Goal: Task Accomplishment & Management: Use online tool/utility

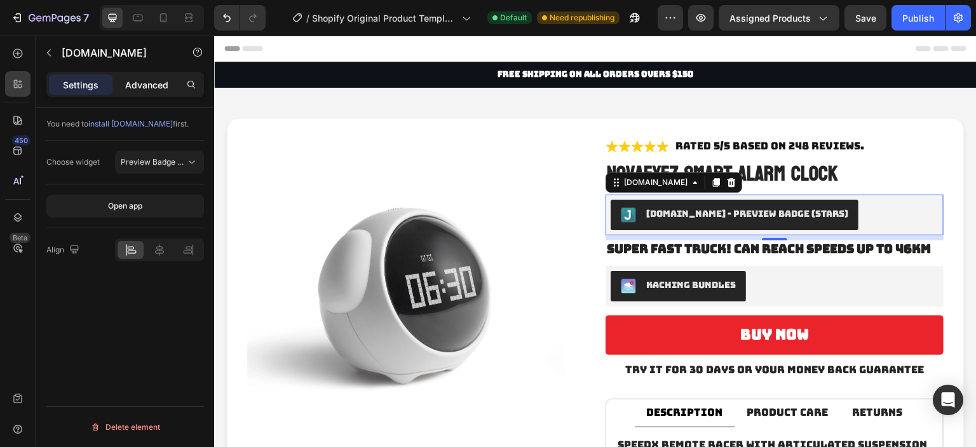
click at [142, 81] on p "Advanced" at bounding box center [146, 84] width 43 height 13
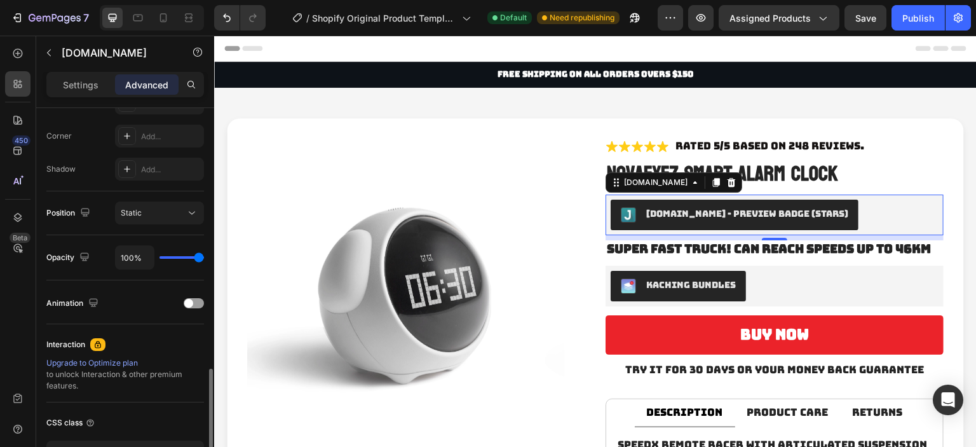
scroll to position [471, 0]
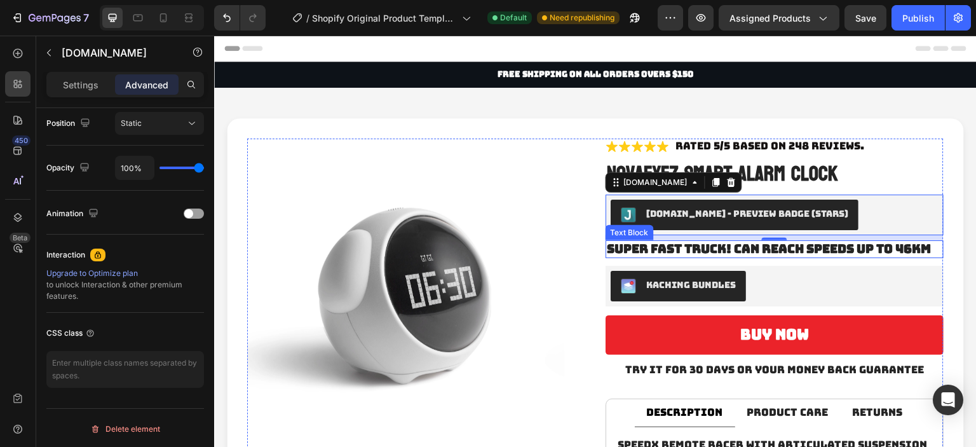
click at [844, 250] on p "Super fast Truck! Can reach speeds up to 46km" at bounding box center [775, 250] width 336 height 16
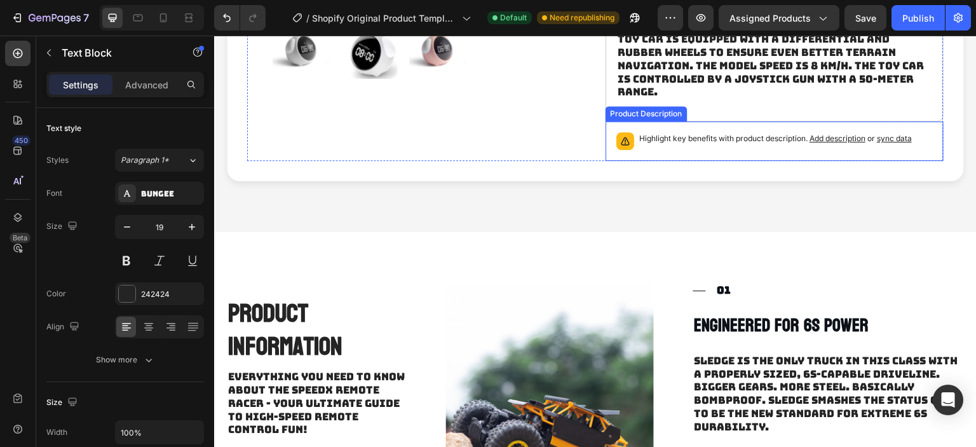
scroll to position [636, 0]
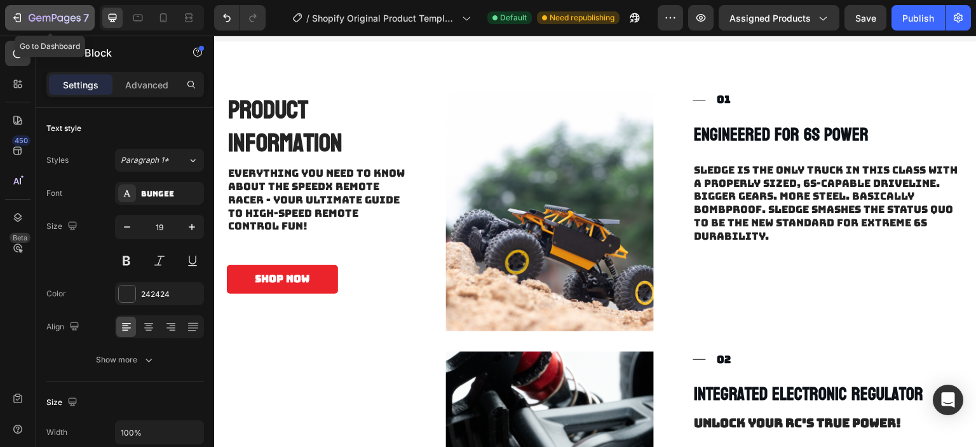
click at [39, 27] on button "7" at bounding box center [50, 17] width 90 height 25
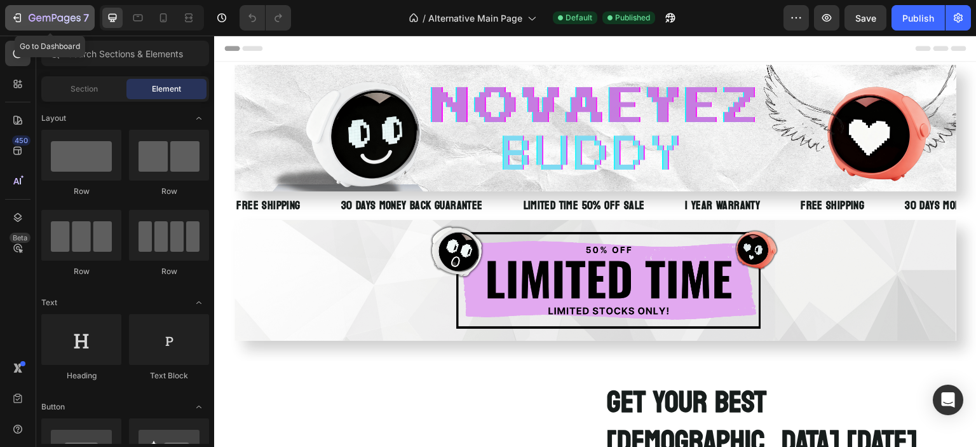
click at [40, 15] on icon "button" at bounding box center [55, 18] width 52 height 11
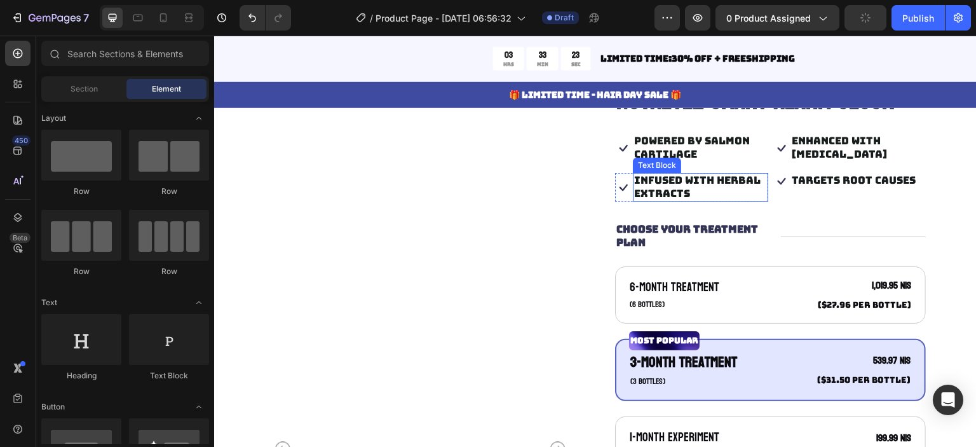
scroll to position [191, 0]
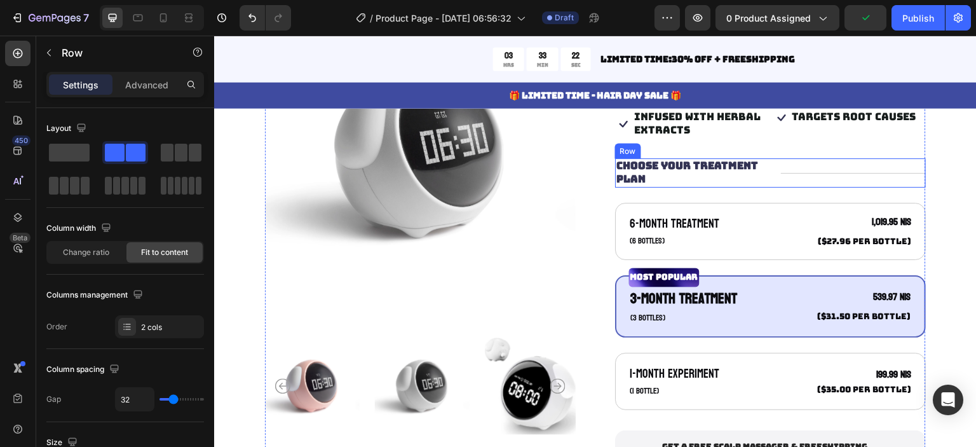
click at [782, 184] on div "Title Line" at bounding box center [854, 172] width 146 height 29
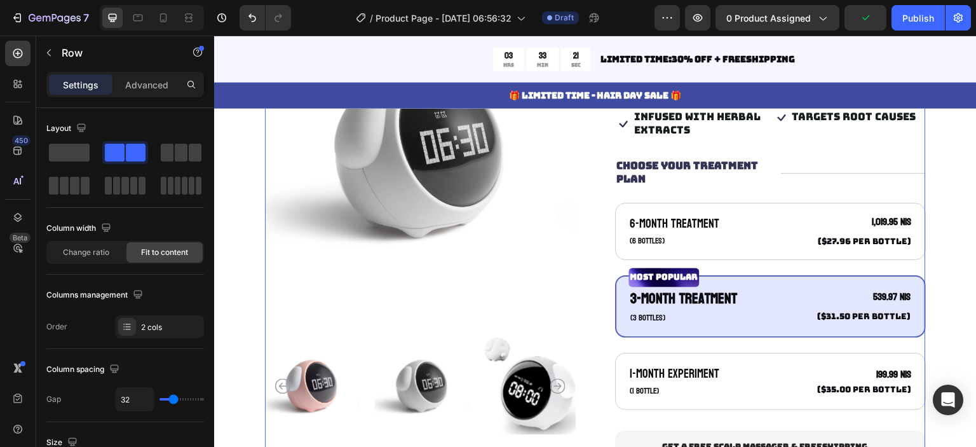
click at [724, 198] on div "Icon Icon Icon Icon Icon Icon List 122,000+ Happy Customers Text Block Row Nova…" at bounding box center [770, 325] width 311 height 663
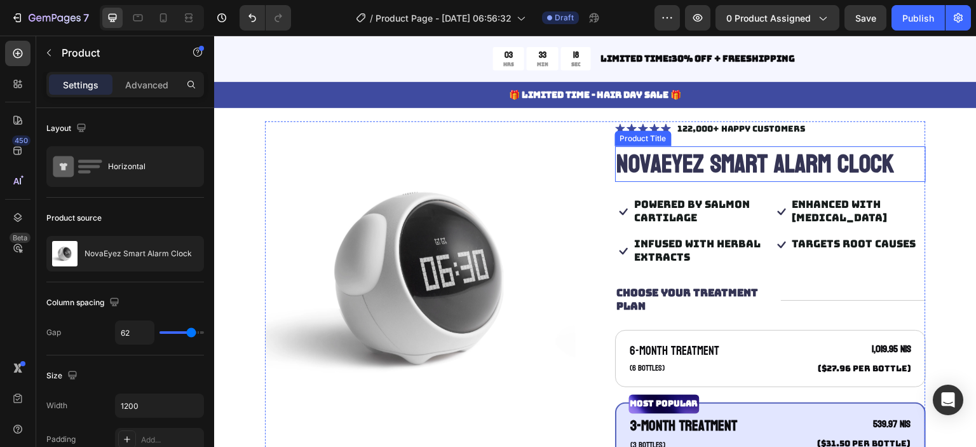
scroll to position [0, 0]
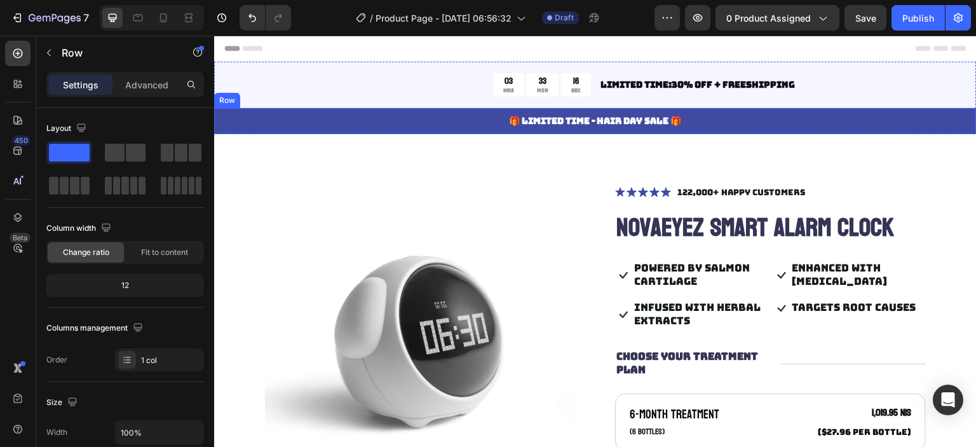
click at [486, 111] on div "🎁 LIMITED TIME - HAIR DAY SALE 🎁 Text Block Row" at bounding box center [595, 121] width 763 height 26
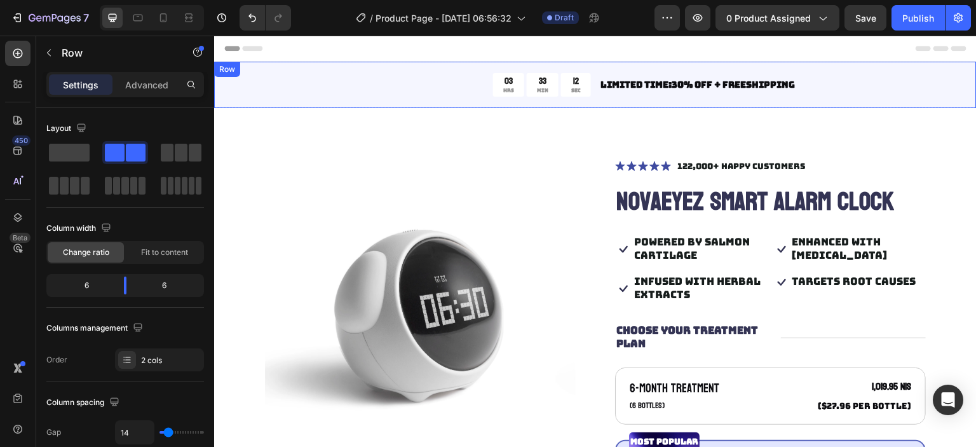
click at [471, 99] on div "03 HRS 33 MIN 12 SEC Countdown Timer Limited time:30% OFF + FREESHIPPING Text B…" at bounding box center [595, 85] width 763 height 46
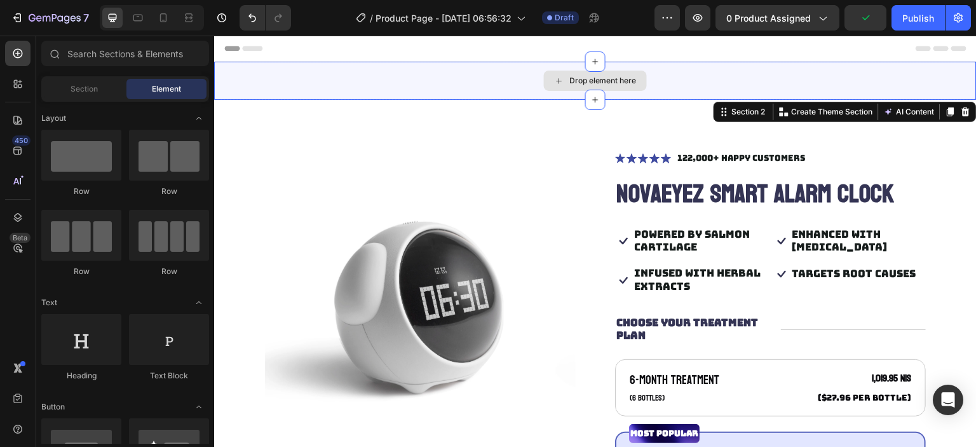
click at [491, 89] on div "Drop element here" at bounding box center [595, 81] width 763 height 38
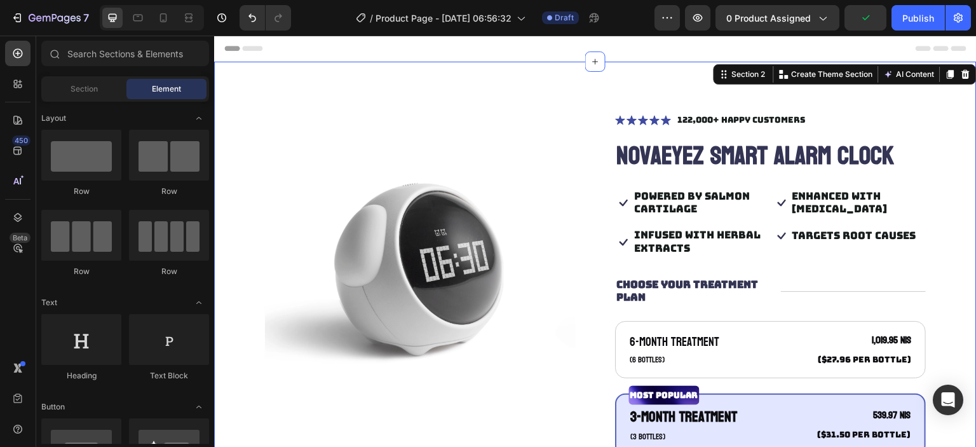
click at [496, 101] on div "Product Images Icon Icon Icon Icon Icon Icon List 122,000+ Happy Customers Text…" at bounding box center [595, 450] width 763 height 777
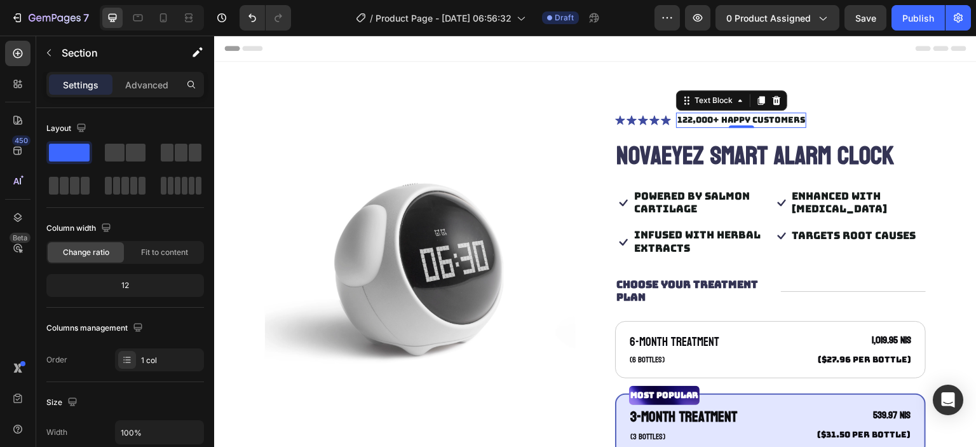
click at [712, 119] on p "122,000+ Happy Customers" at bounding box center [742, 120] width 128 height 13
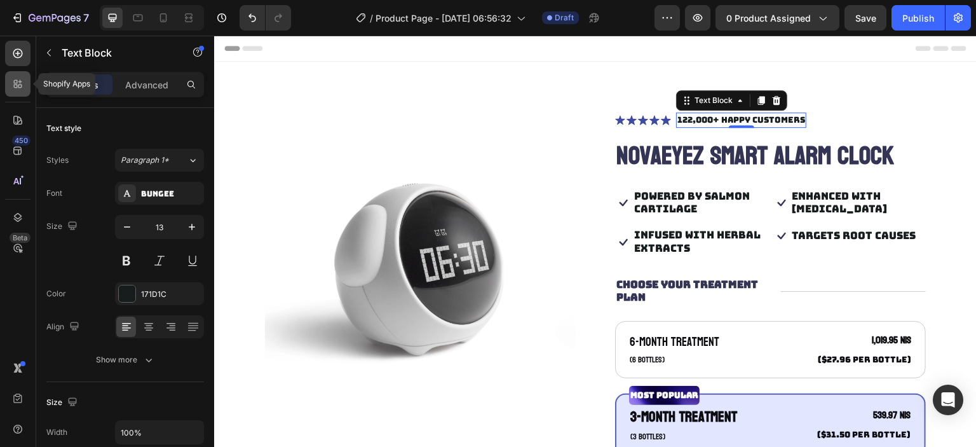
click at [20, 83] on icon at bounding box center [20, 82] width 4 height 4
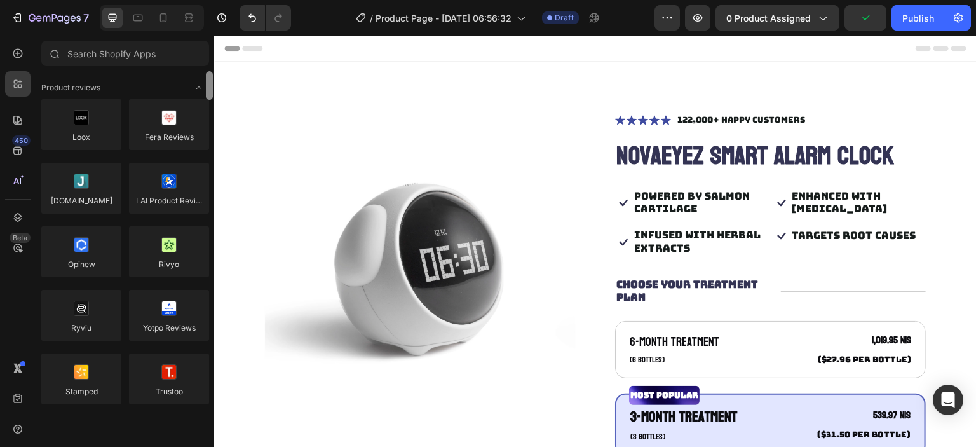
drag, startPoint x: 423, startPoint y: 163, endPoint x: 215, endPoint y: 55, distance: 234.2
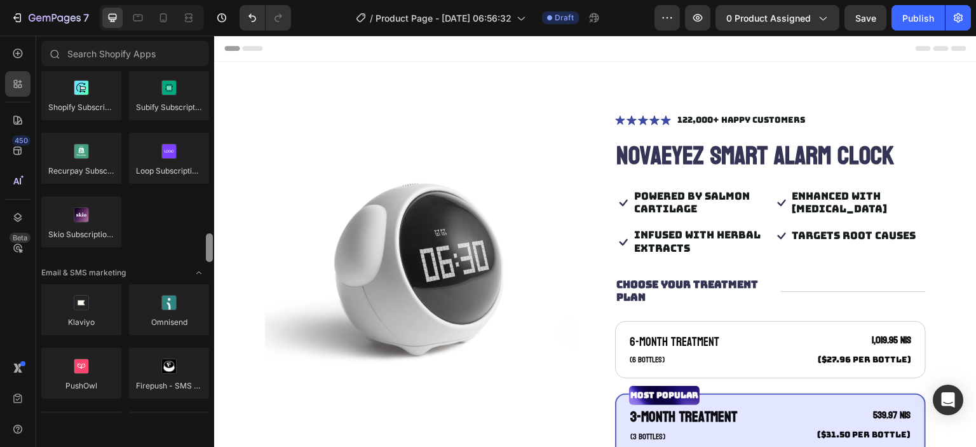
click at [208, 254] on div at bounding box center [209, 247] width 7 height 29
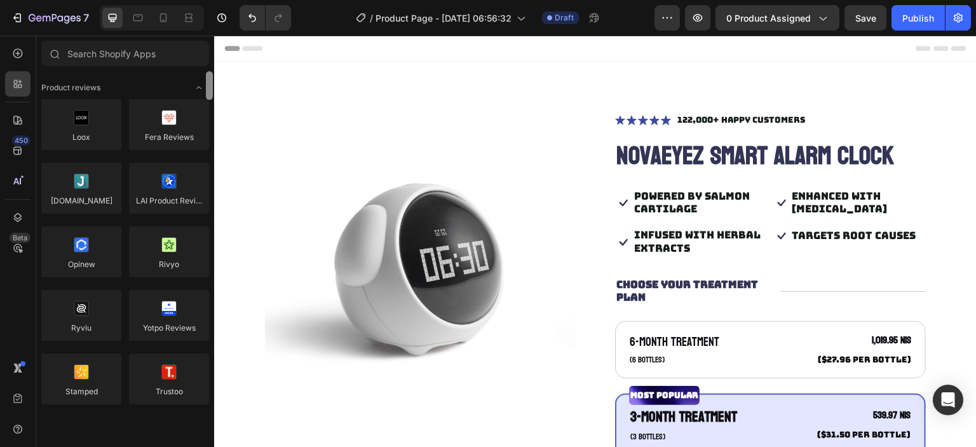
drag, startPoint x: 423, startPoint y: 289, endPoint x: 221, endPoint y: 43, distance: 318.4
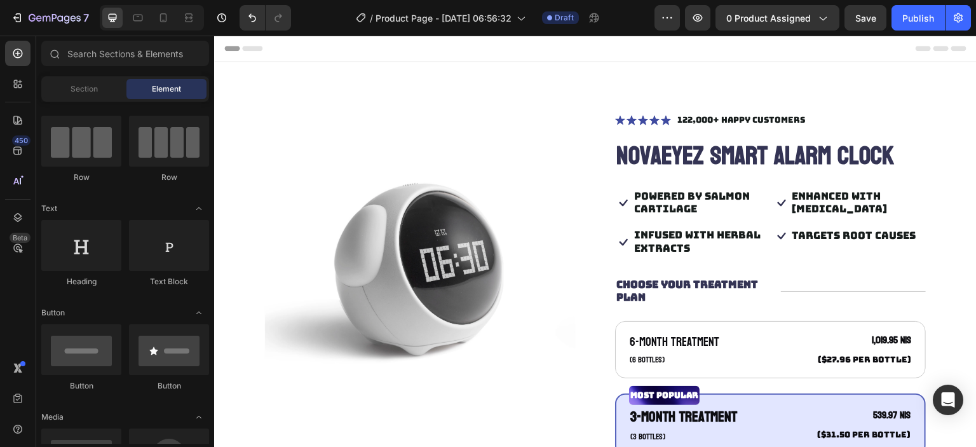
scroll to position [102, 0]
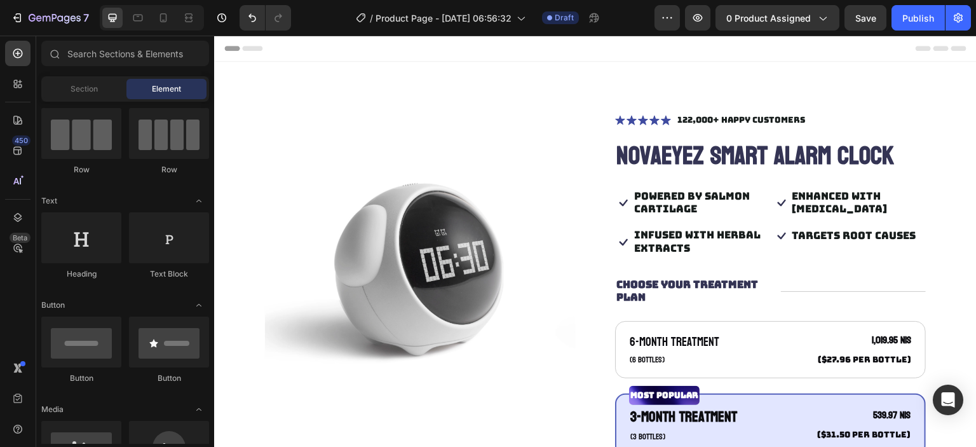
click at [206, 100] on div "Section Element" at bounding box center [125, 88] width 168 height 25
click at [106, 90] on div "Section" at bounding box center [84, 89] width 80 height 20
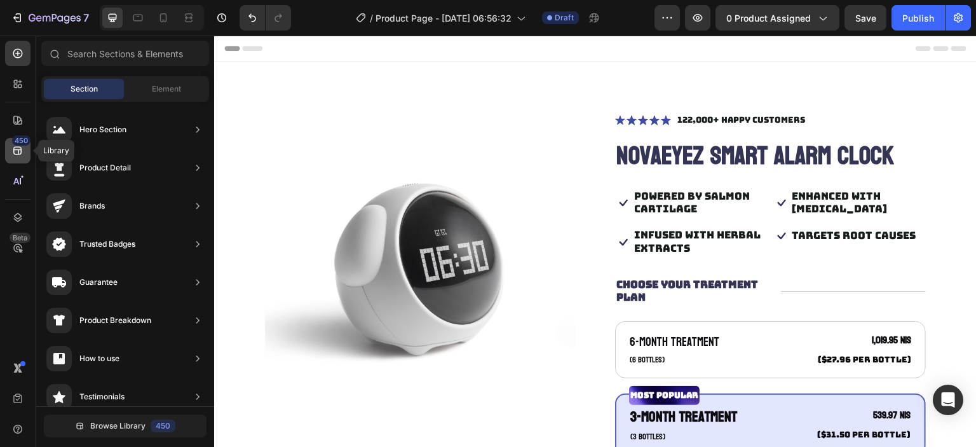
click at [18, 139] on div "450" at bounding box center [21, 140] width 18 height 10
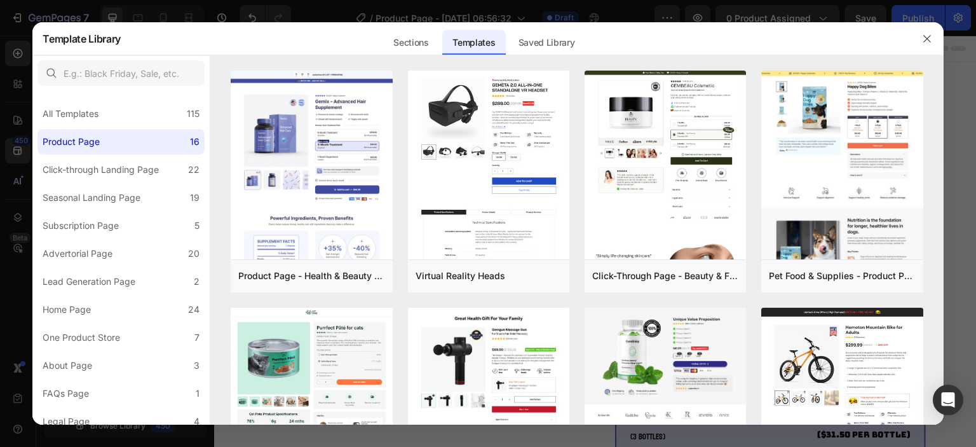
click at [21, 119] on div at bounding box center [488, 223] width 976 height 447
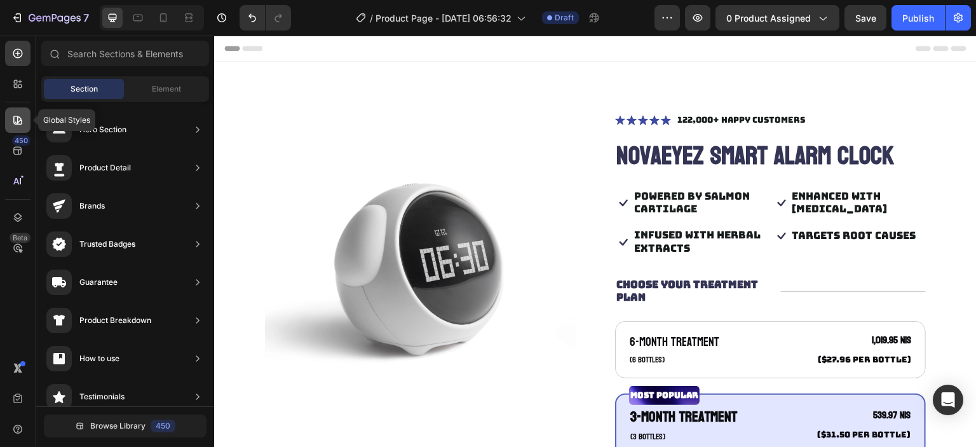
click at [11, 120] on icon at bounding box center [17, 120] width 13 height 13
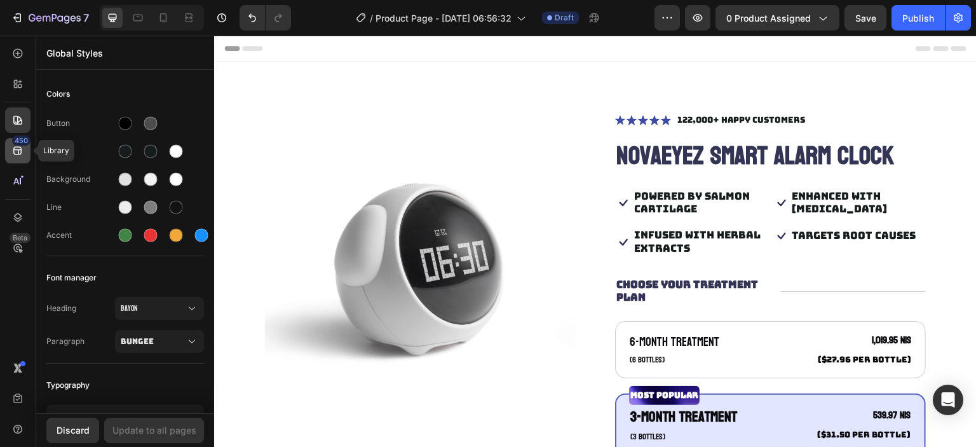
click at [20, 142] on div "450" at bounding box center [21, 140] width 18 height 10
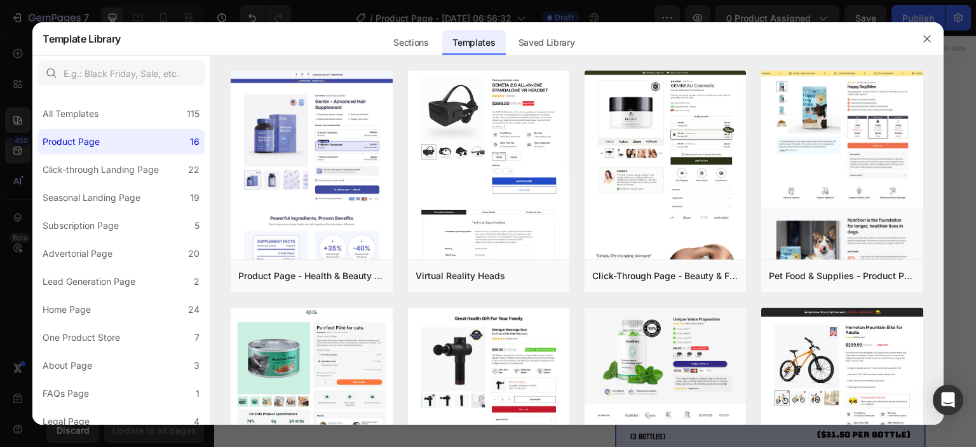
click at [13, 123] on div at bounding box center [488, 223] width 976 height 447
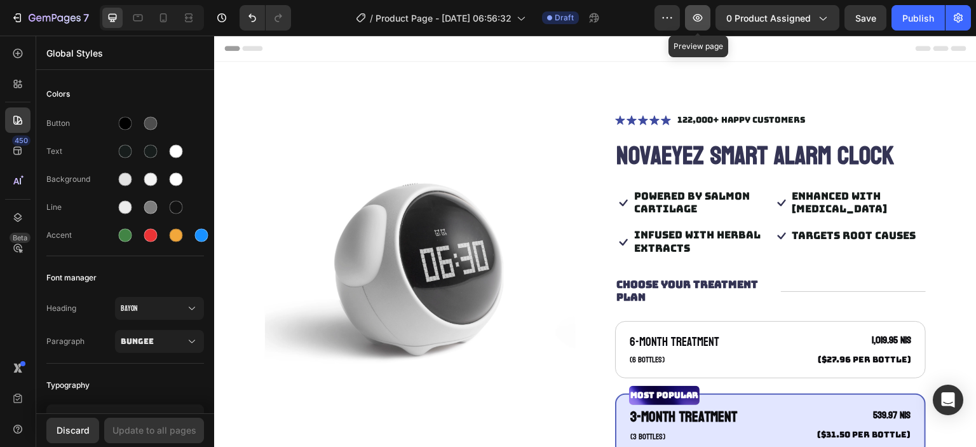
click at [688, 15] on button "button" at bounding box center [697, 17] width 25 height 25
click at [18, 89] on icon at bounding box center [17, 84] width 13 height 13
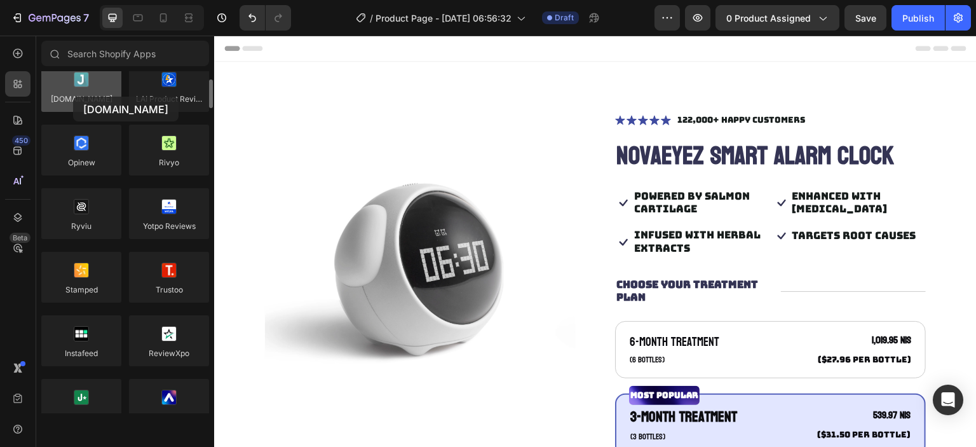
click at [73, 97] on div at bounding box center [81, 86] width 80 height 51
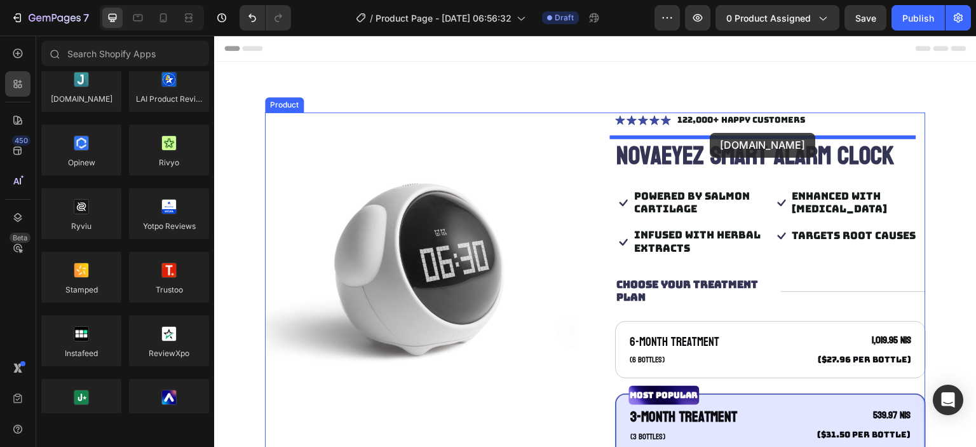
drag, startPoint x: 287, startPoint y: 132, endPoint x: 711, endPoint y: 132, distance: 423.3
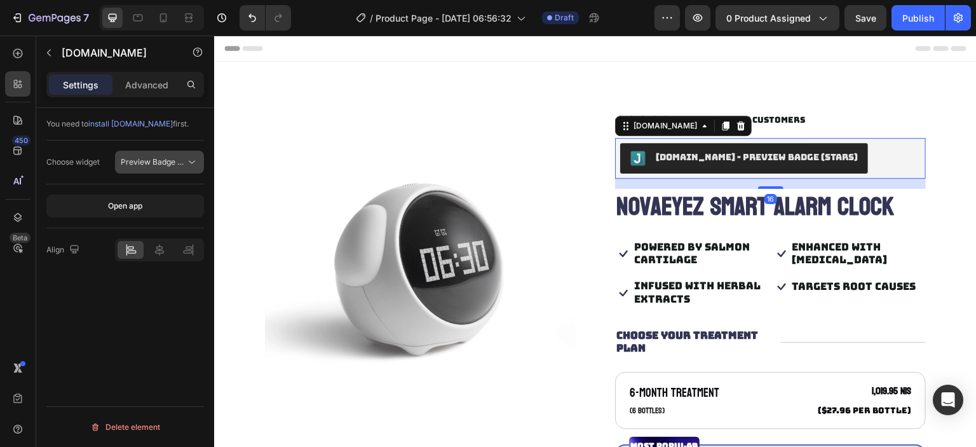
click at [182, 167] on span "Preview Badge (Stars)" at bounding box center [153, 161] width 65 height 11
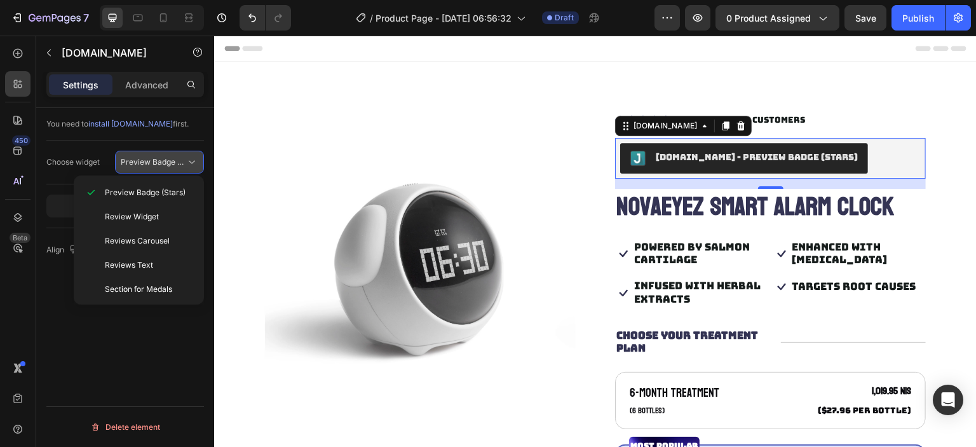
click at [164, 170] on button "Preview Badge (Stars)" at bounding box center [159, 162] width 89 height 23
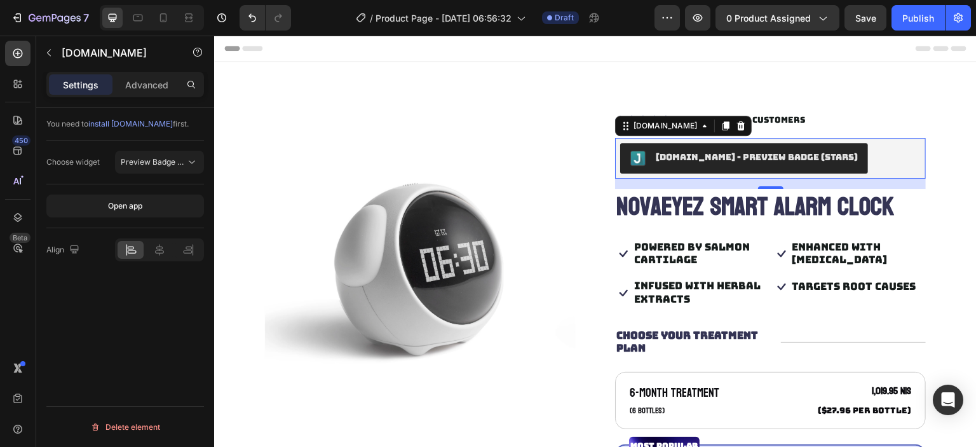
click at [821, 138] on div "Judge.me - Preview Badge (Stars)" at bounding box center [770, 158] width 311 height 41
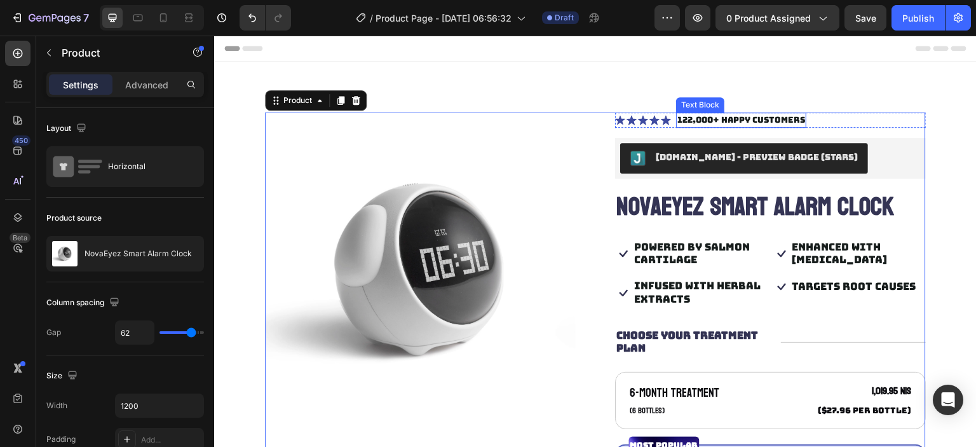
click at [721, 124] on p "122,000+ Happy Customers" at bounding box center [742, 120] width 128 height 13
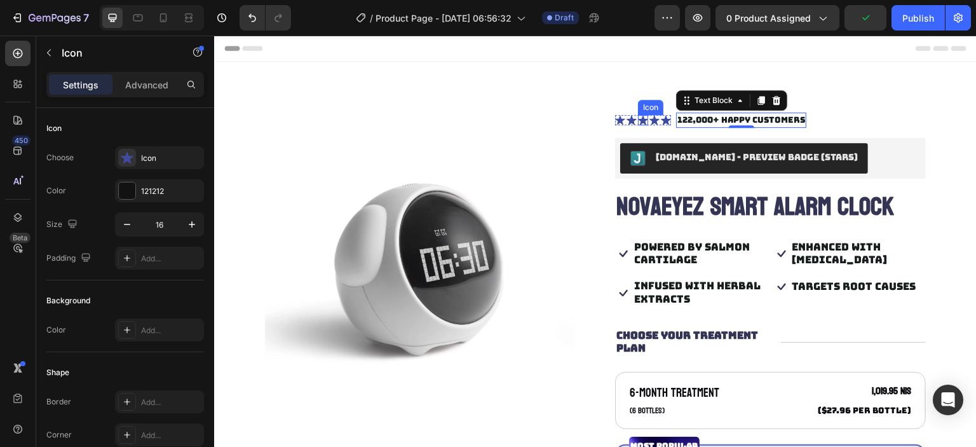
click at [642, 115] on icon at bounding box center [643, 120] width 10 height 10
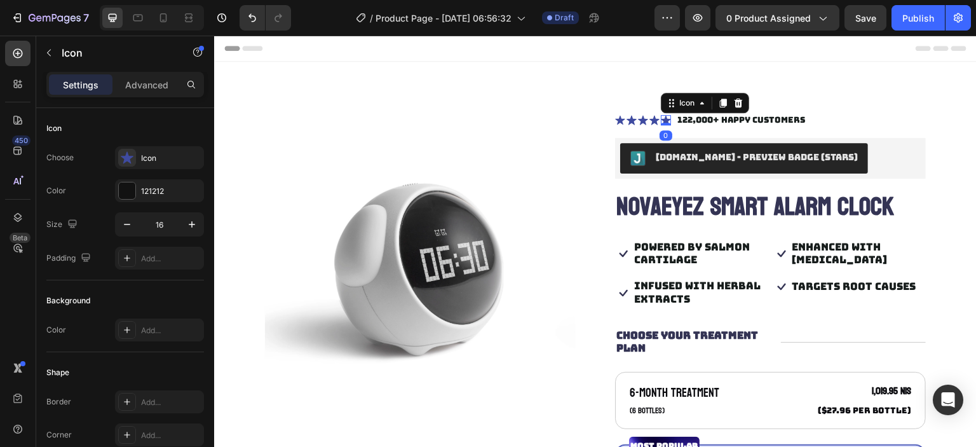
click at [661, 123] on div "Icon 0" at bounding box center [666, 120] width 10 height 10
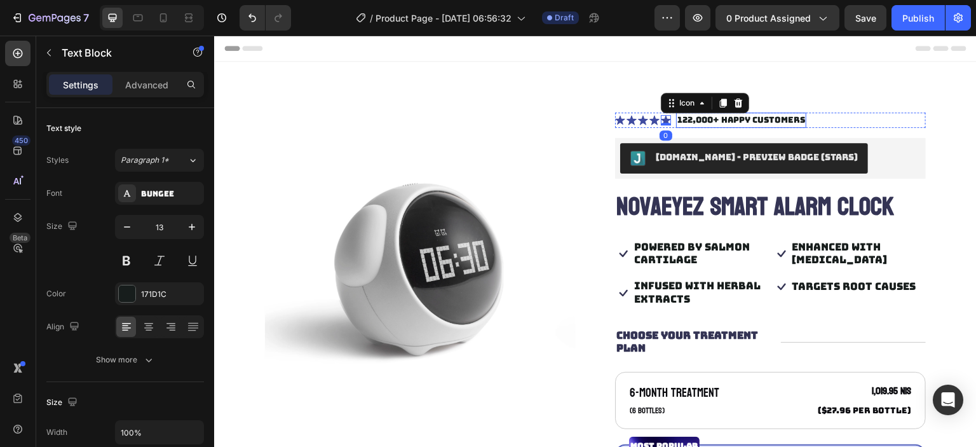
click at [695, 120] on p "122,000+ Happy Customers" at bounding box center [742, 120] width 128 height 13
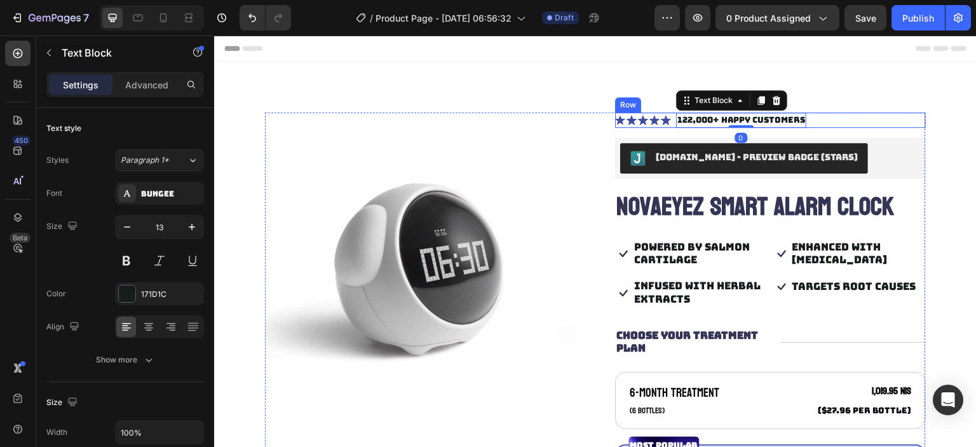
click at [826, 119] on div "Icon Icon Icon Icon Icon Icon List 122,000+ Happy Customers Text Block 0 Row" at bounding box center [770, 119] width 311 height 15
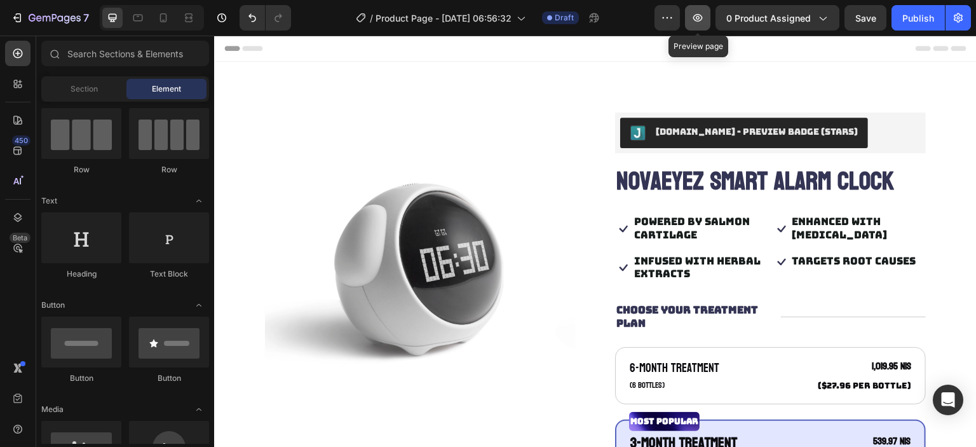
click at [693, 15] on icon "button" at bounding box center [697, 17] width 13 height 13
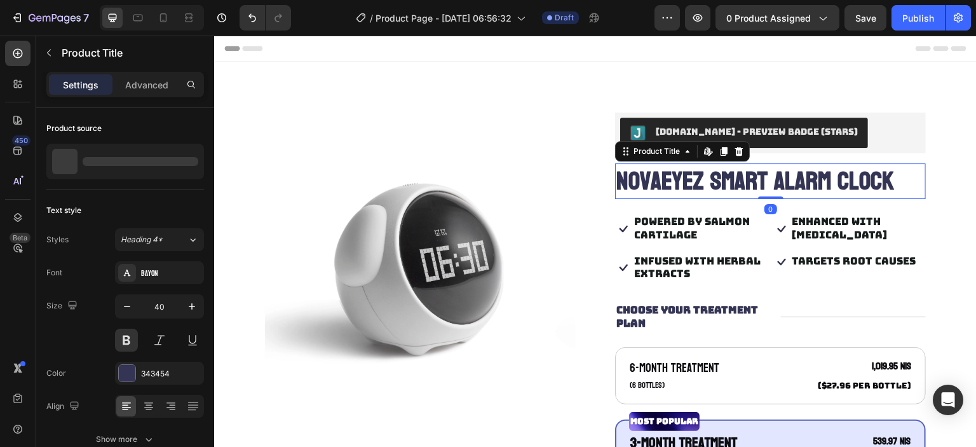
click at [728, 190] on h1 "NovaEyez Smart Alarm Clock" at bounding box center [770, 181] width 311 height 36
click at [727, 185] on h1 "NovaEyez Smart Alarm Clock" at bounding box center [770, 181] width 311 height 36
click at [706, 180] on h1 "NovaEyez Smart Alarm Clock" at bounding box center [770, 181] width 311 height 36
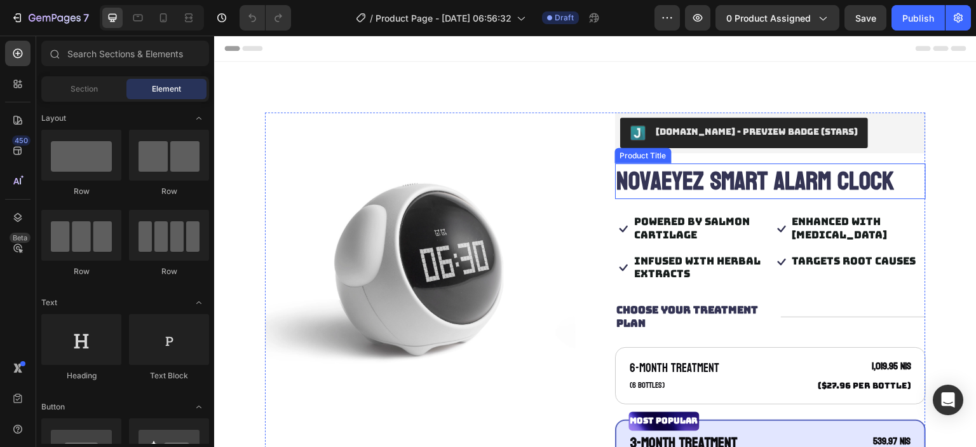
click at [778, 167] on h1 "NovaEyez Smart Alarm Clock" at bounding box center [770, 181] width 311 height 36
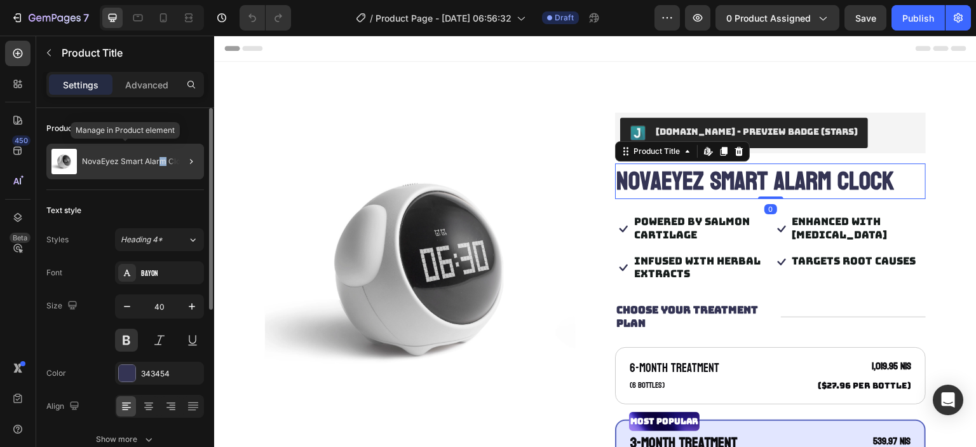
click at [161, 160] on p "NovaEyez Smart Alarm Clock" at bounding box center [135, 161] width 107 height 9
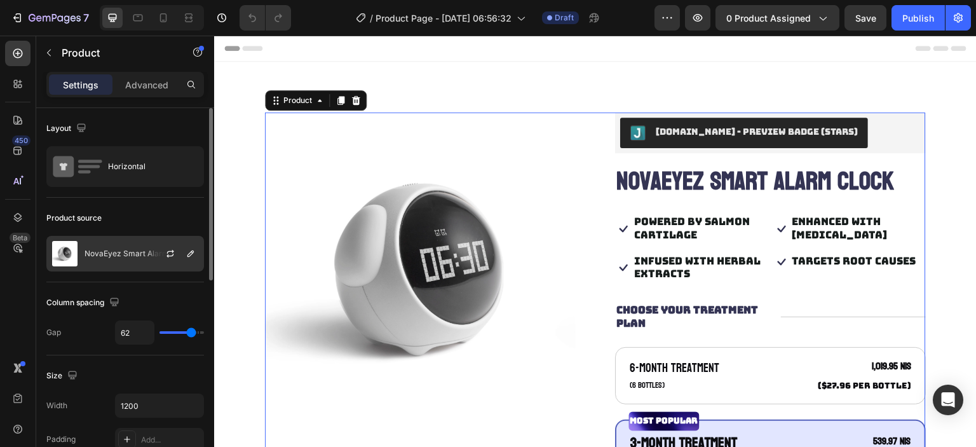
click at [118, 254] on p "NovaEyez Smart Alarm Clock" at bounding box center [138, 253] width 107 height 9
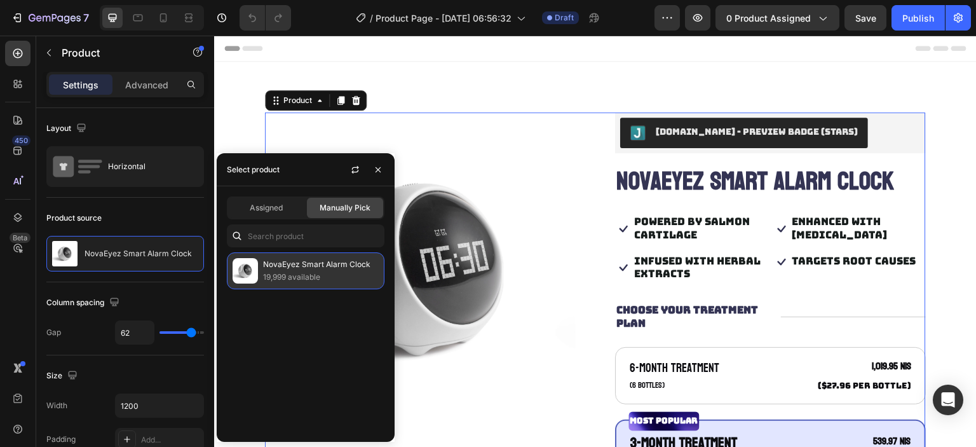
click at [290, 274] on p "19,999 available" at bounding box center [321, 277] width 116 height 13
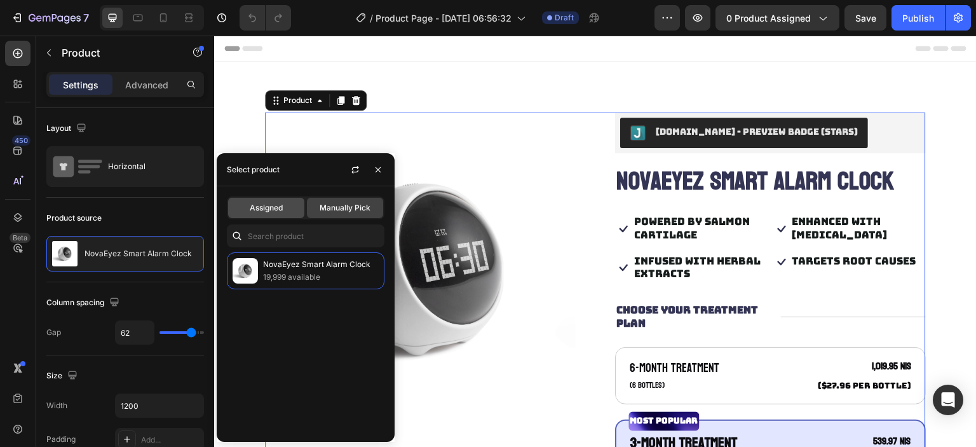
click at [274, 210] on span "Assigned" at bounding box center [266, 207] width 33 height 11
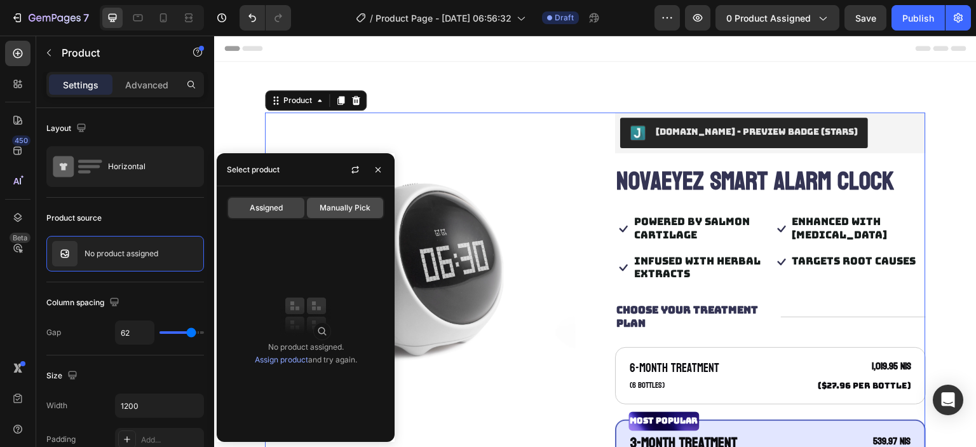
click at [333, 210] on span "Manually Pick" at bounding box center [345, 207] width 51 height 11
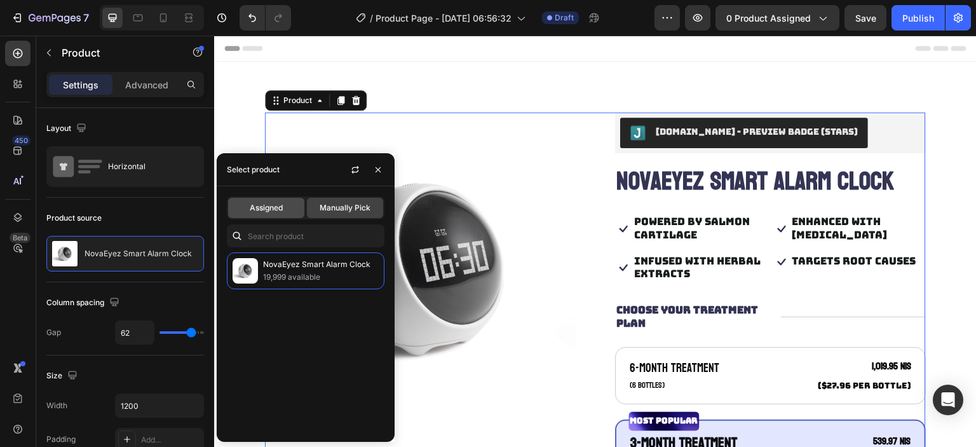
click at [272, 210] on span "Assigned" at bounding box center [266, 207] width 33 height 11
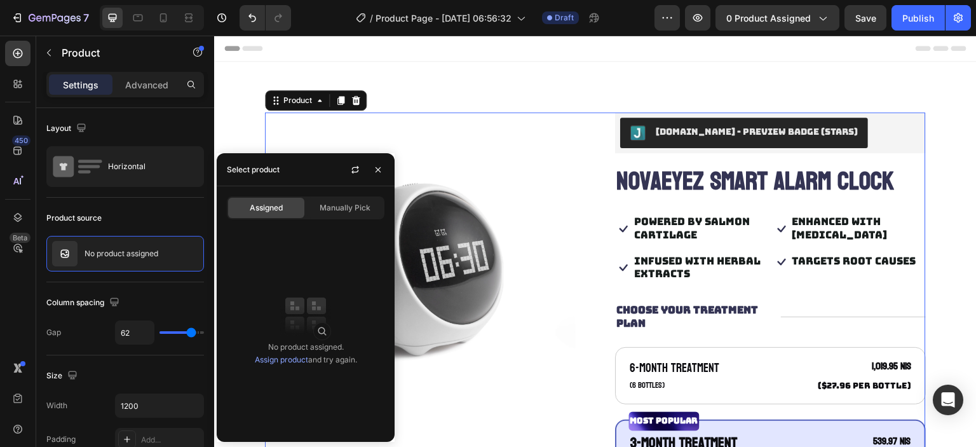
click at [272, 357] on link "Assign product" at bounding box center [281, 360] width 53 height 10
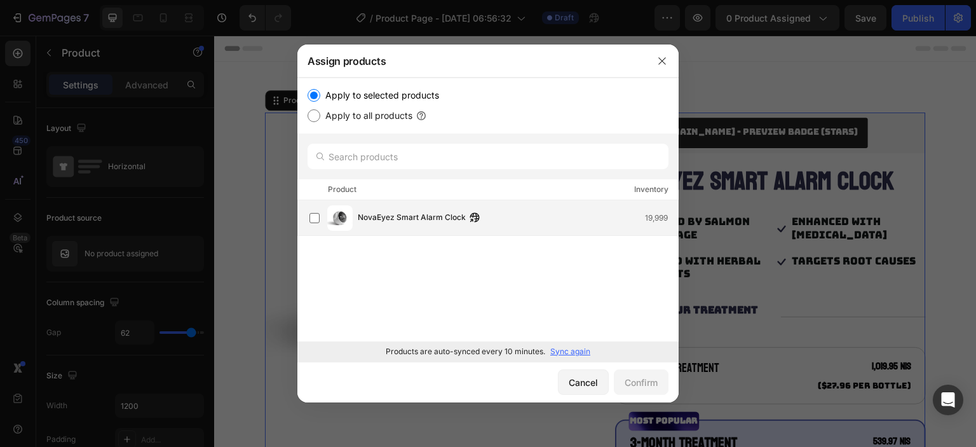
click at [409, 213] on span "NovaEyez Smart Alarm Clock" at bounding box center [412, 218] width 108 height 14
click at [638, 380] on div "Confirm" at bounding box center [641, 382] width 33 height 13
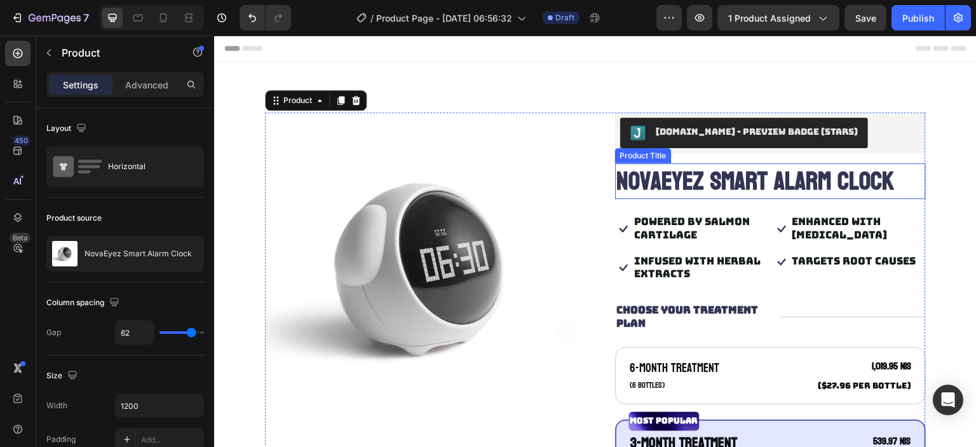
click at [733, 181] on h1 "NovaEyez Smart Alarm Clock" at bounding box center [770, 181] width 311 height 36
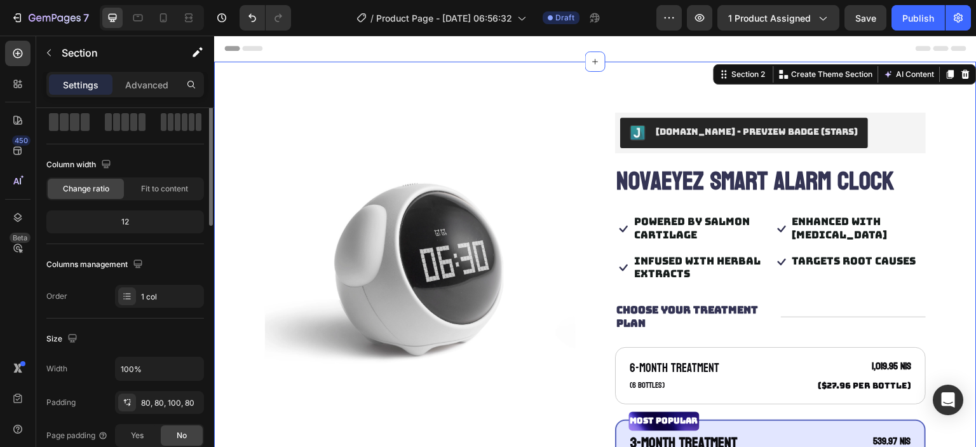
scroll to position [127, 0]
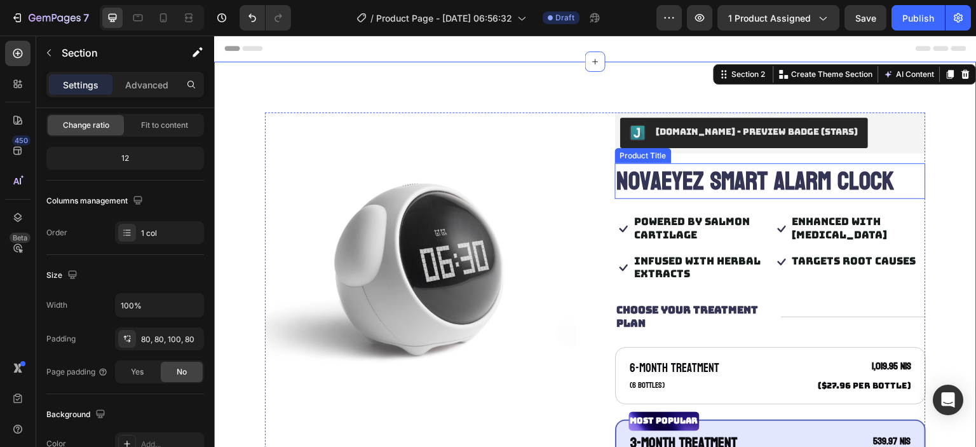
click at [678, 174] on h1 "NovaEyez Smart Alarm Clock" at bounding box center [770, 181] width 311 height 36
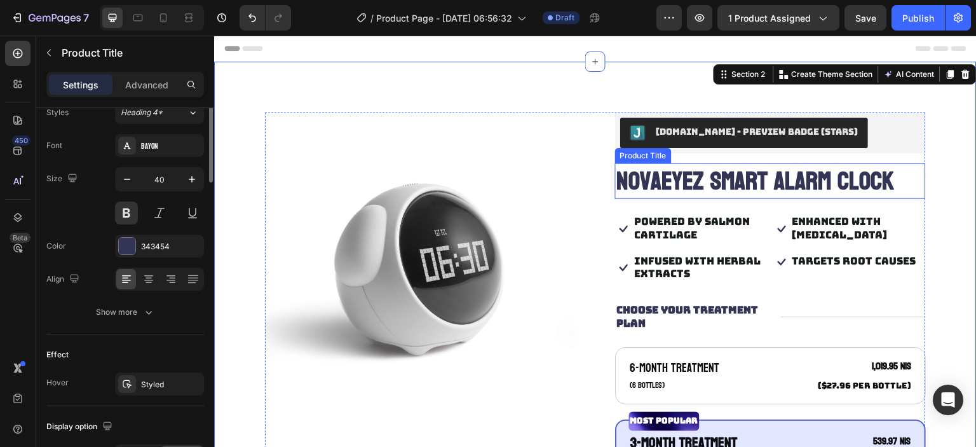
scroll to position [0, 0]
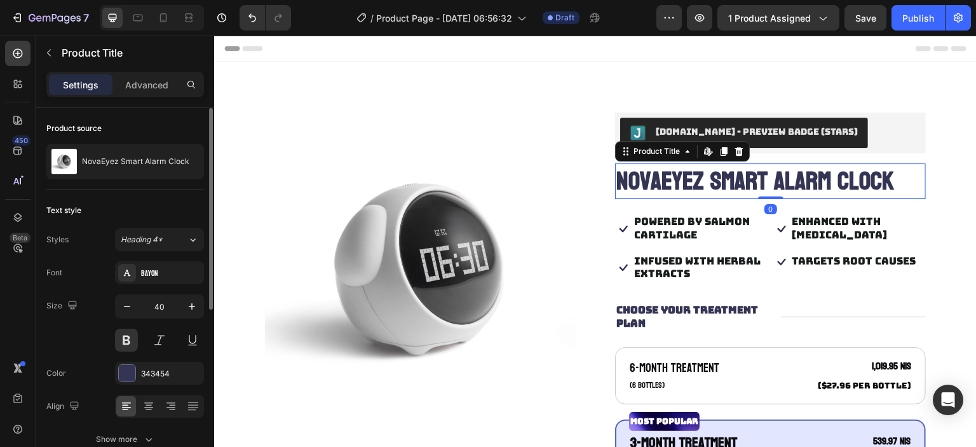
click at [700, 183] on h1 "NovaEyez Smart Alarm Clock" at bounding box center [770, 181] width 311 height 36
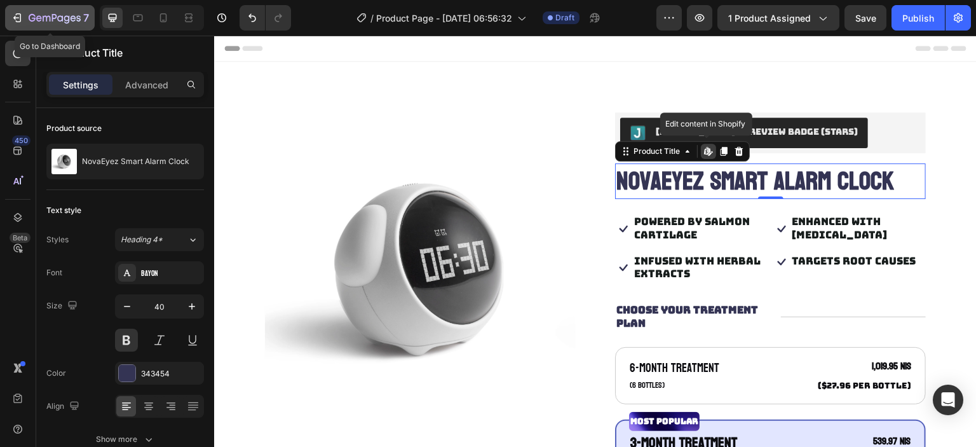
click at [54, 16] on icon "button" at bounding box center [55, 18] width 52 height 11
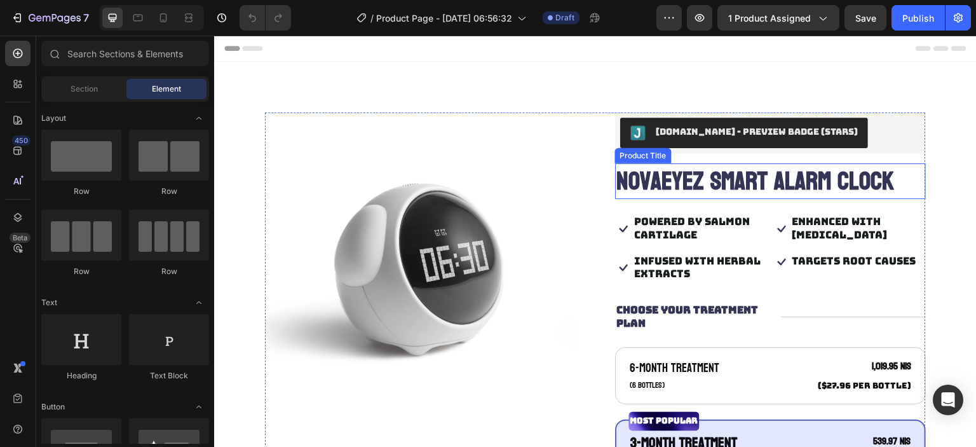
click at [699, 182] on h1 "NovaEyez Smart Alarm Clock" at bounding box center [770, 181] width 311 height 36
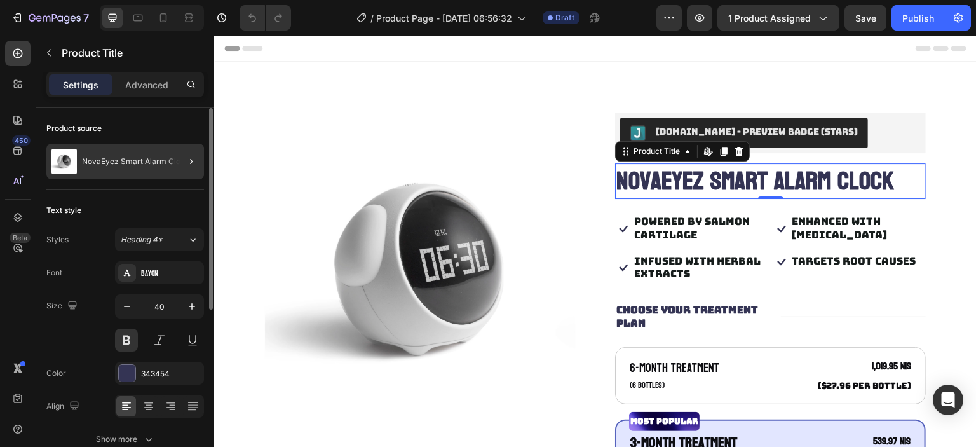
click at [175, 172] on div at bounding box center [186, 162] width 36 height 36
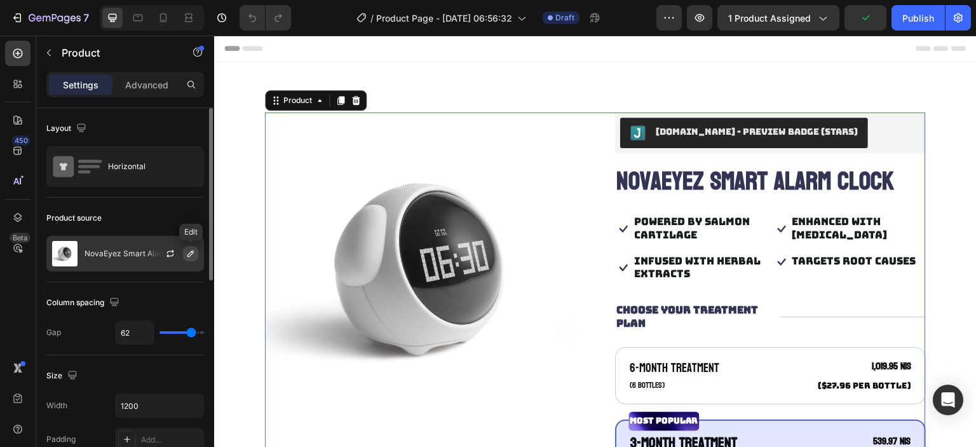
click at [184, 252] on button "button" at bounding box center [190, 253] width 15 height 15
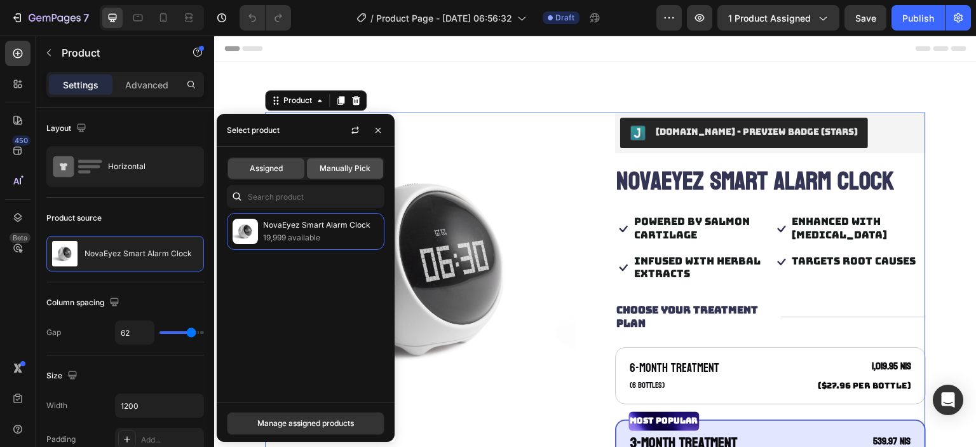
click at [344, 170] on span "Manually Pick" at bounding box center [345, 168] width 51 height 11
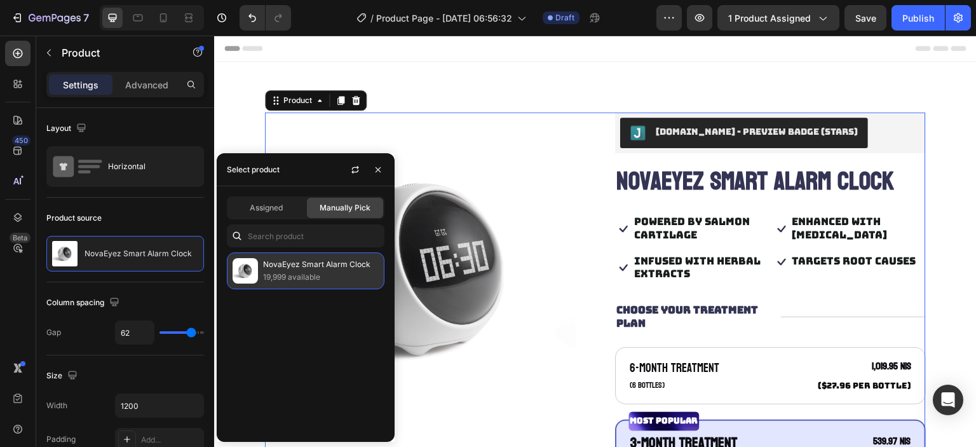
click at [315, 264] on p "NovaEyez Smart Alarm Clock" at bounding box center [321, 264] width 116 height 13
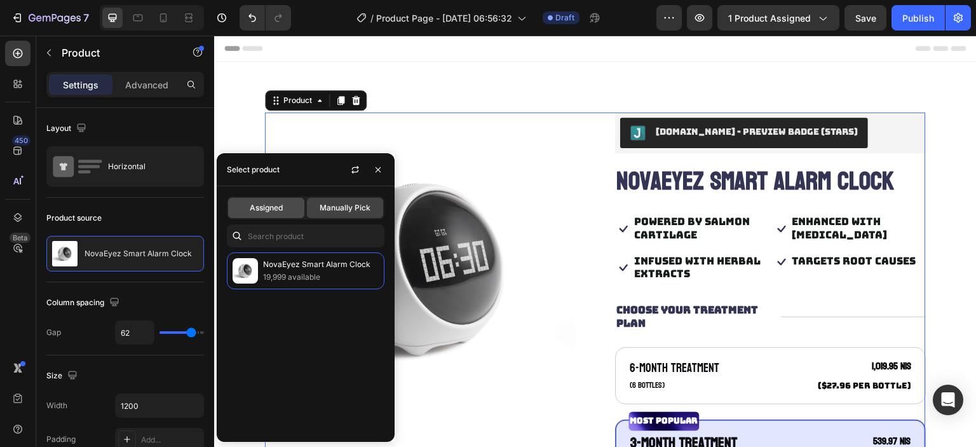
click at [282, 204] on span "Assigned" at bounding box center [266, 207] width 33 height 11
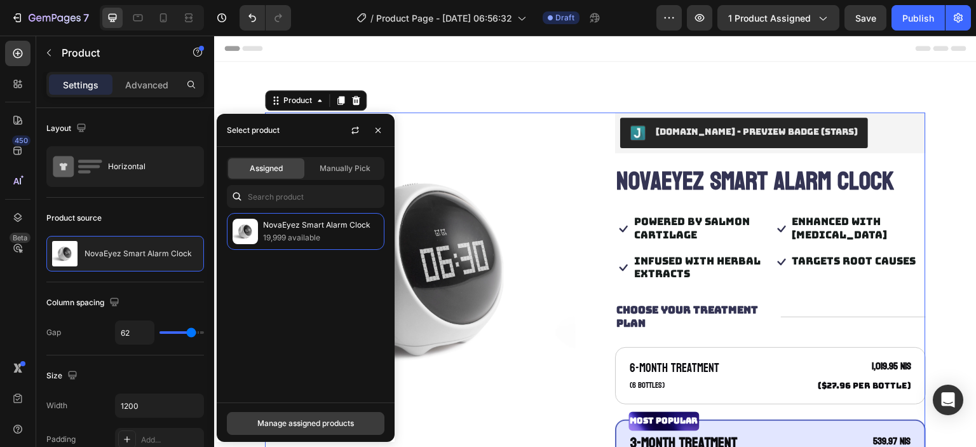
click at [329, 428] on div "Manage assigned products" at bounding box center [305, 423] width 97 height 11
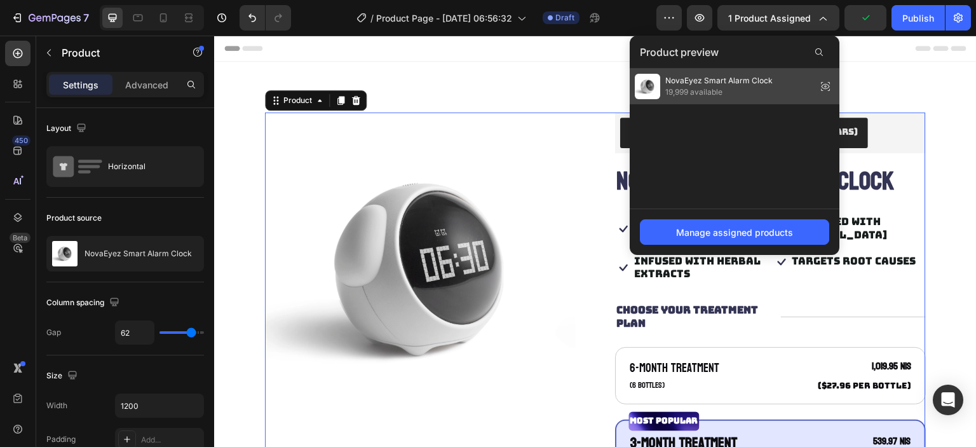
click at [718, 88] on span "19,999 available" at bounding box center [718, 91] width 107 height 11
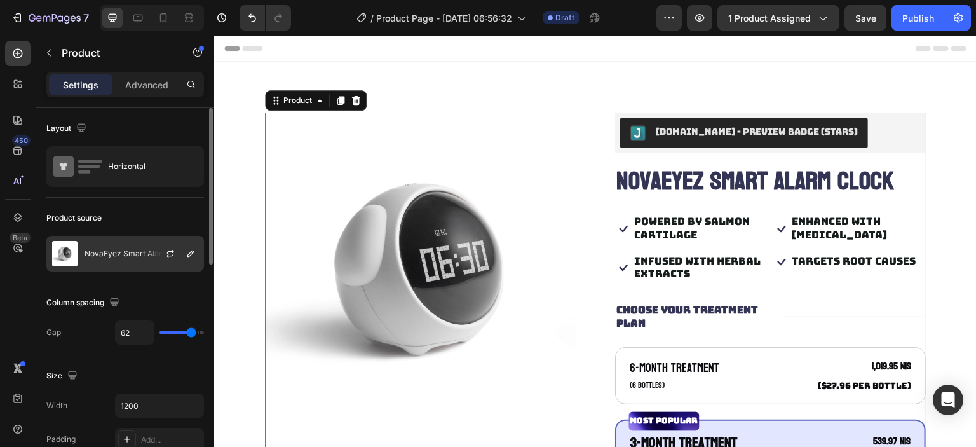
click at [117, 258] on div "NovaEyez Smart Alarm Clock" at bounding box center [125, 254] width 158 height 36
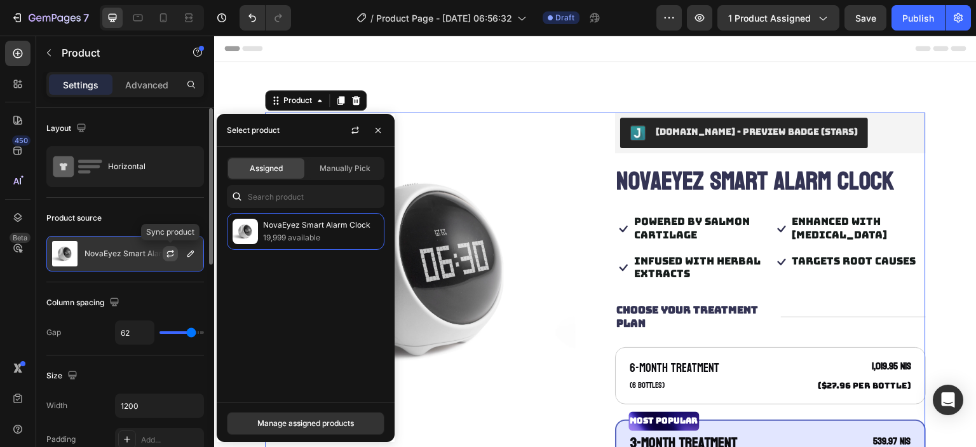
click at [172, 254] on icon "button" at bounding box center [170, 254] width 10 height 10
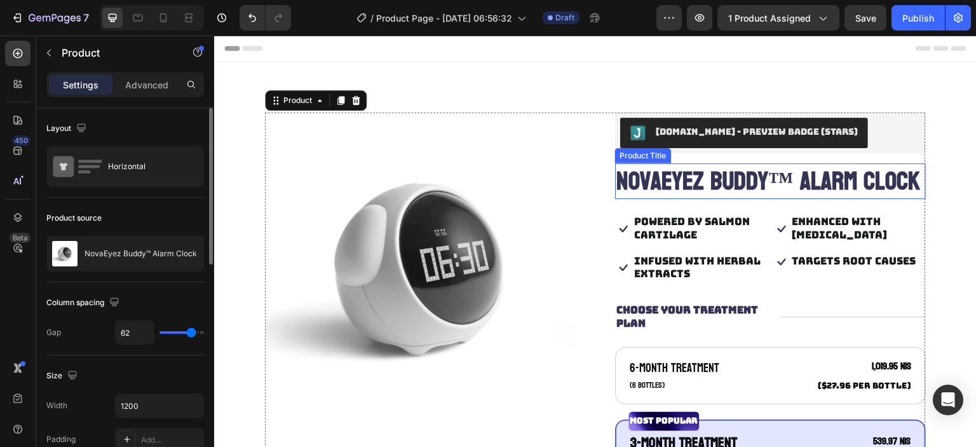
click at [768, 191] on h1 "NovaEyez Buddy™ Alarm Clock" at bounding box center [770, 181] width 311 height 36
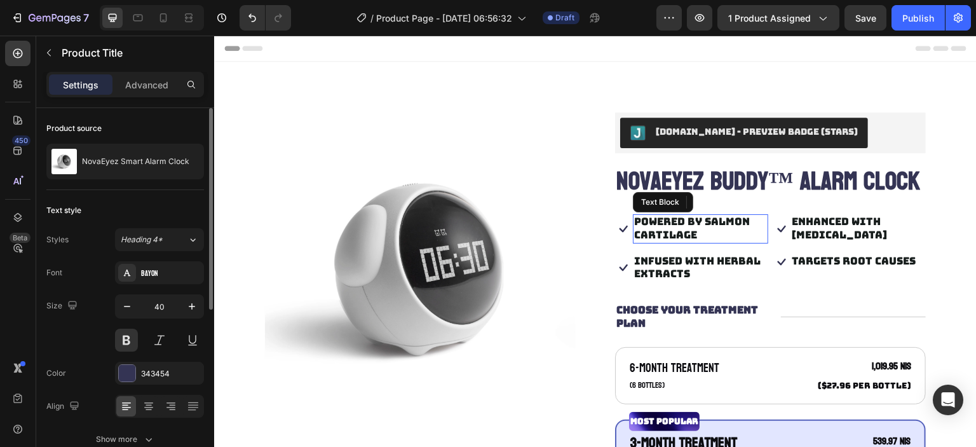
click at [693, 242] on p "Powered by salmon cartilage" at bounding box center [700, 228] width 133 height 27
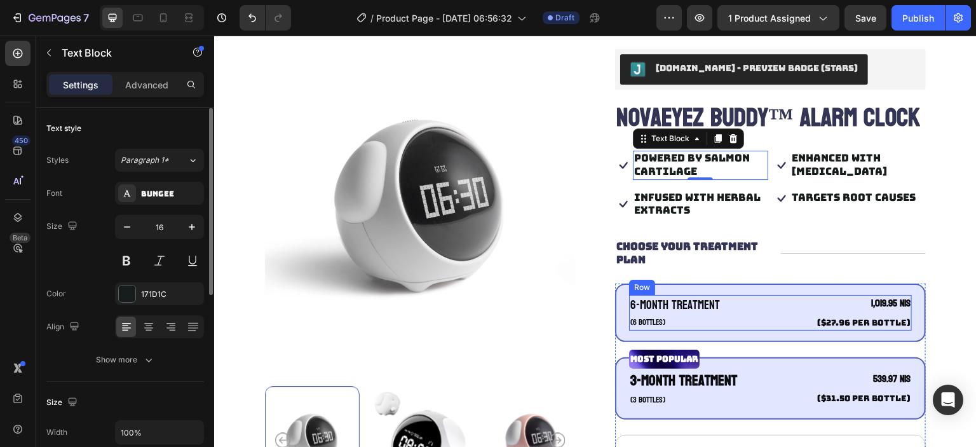
scroll to position [127, 0]
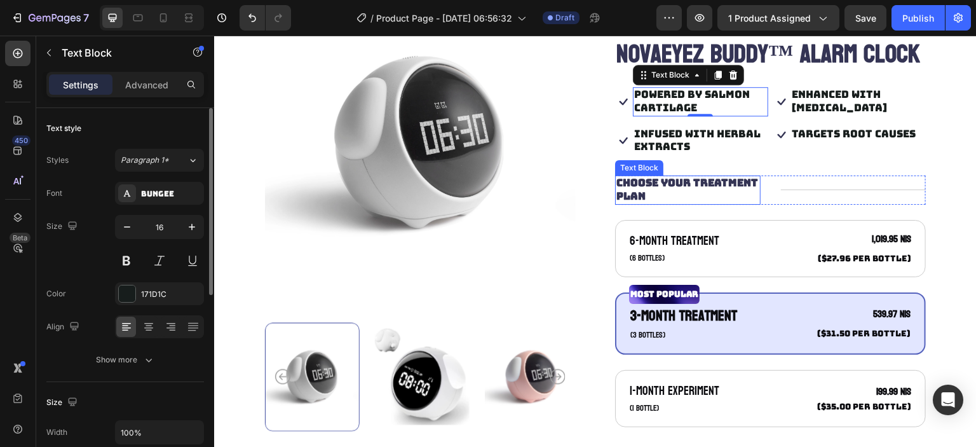
click at [709, 203] on p "Choose Your Treatment Plan" at bounding box center [687, 190] width 143 height 27
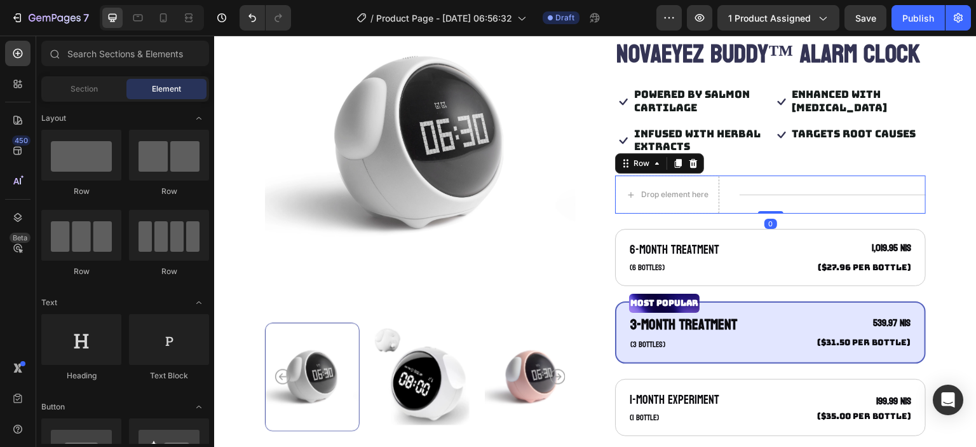
click at [729, 214] on div "Drop element here Title Line Row 0" at bounding box center [770, 194] width 311 height 38
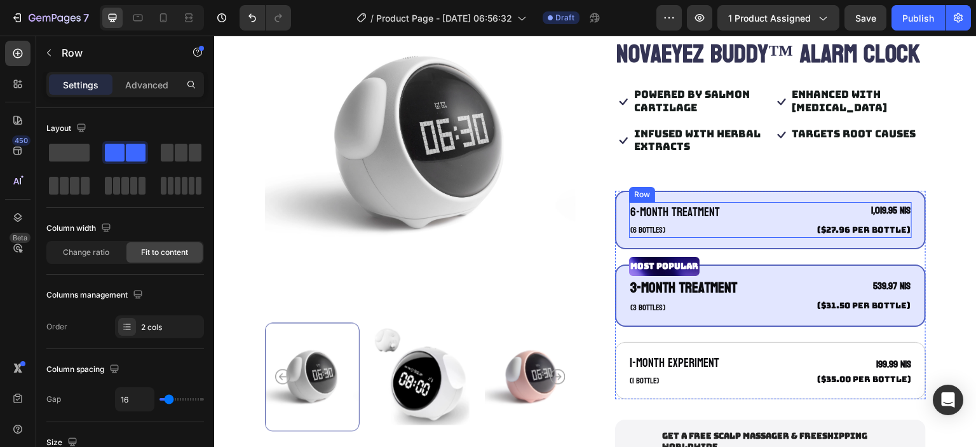
click at [734, 238] on div "6-Month Treatment Text Block (6 bottles) Text Block 1,019.95 NIS Product Price …" at bounding box center [770, 220] width 283 height 36
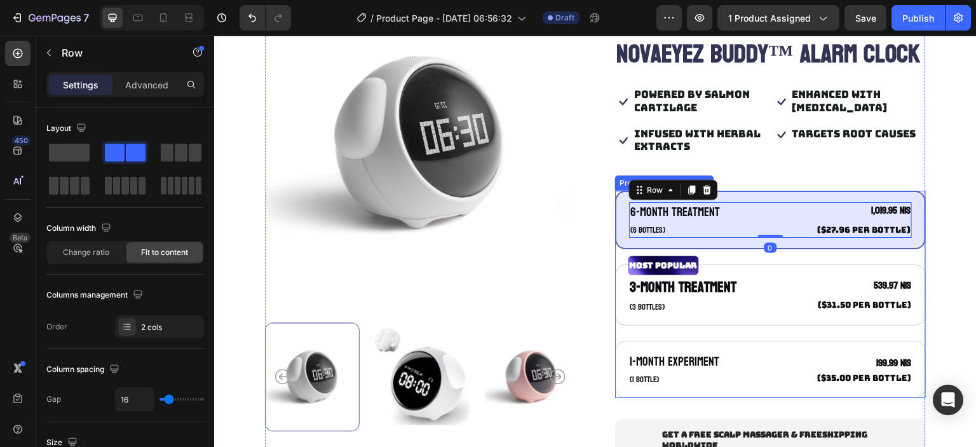
click at [742, 286] on div "6-Month Treatment Text Block (6 bottles) Text Block 1,019.95 NIS Product Price …" at bounding box center [770, 294] width 311 height 207
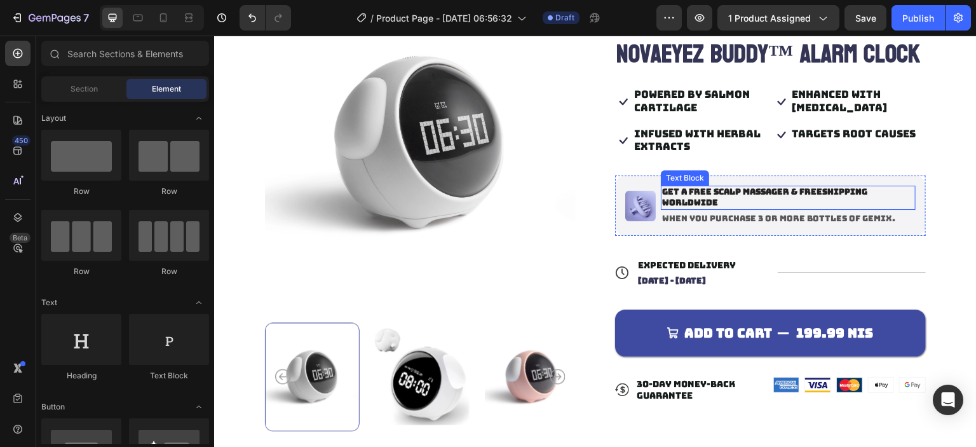
click at [717, 208] on p "Get a free scalp massager & freeshipping worldwide" at bounding box center [788, 198] width 252 height 22
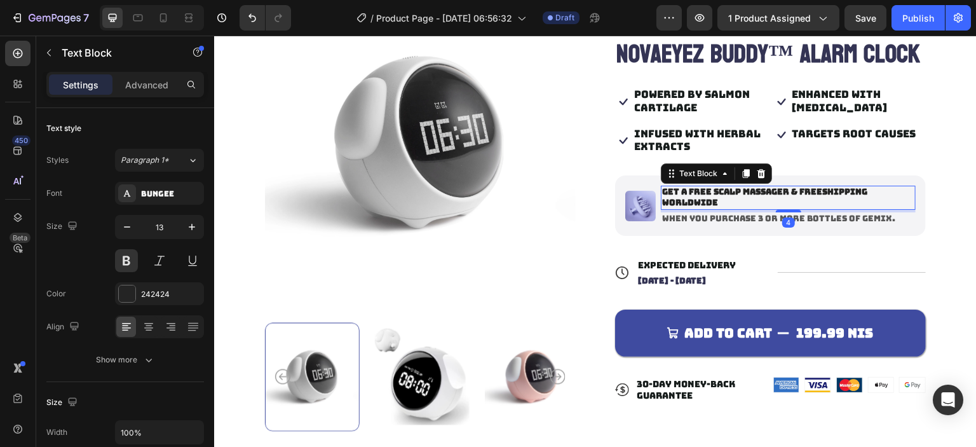
click at [717, 208] on p "Get a free scalp massager & freeshipping worldwide" at bounding box center [788, 198] width 252 height 22
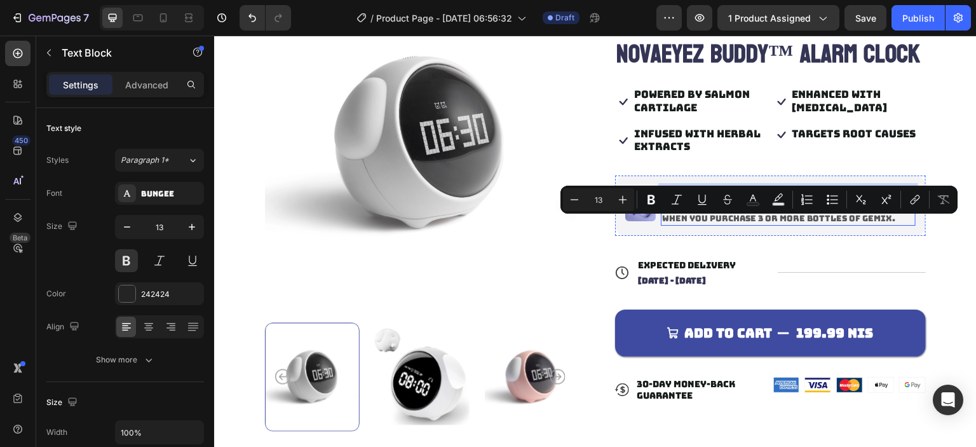
click at [739, 224] on p "when you purchase 3 or more bottles of Gemix." at bounding box center [788, 219] width 252 height 11
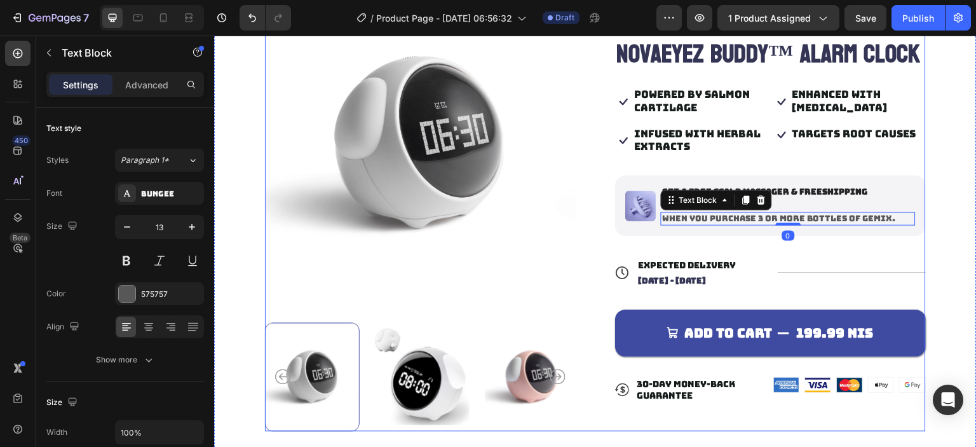
click at [721, 200] on div "Judge.me - Preview Badge (Stars) Judge.me NovaEyez Buddy™ Alarm Clock Product T…" at bounding box center [770, 208] width 311 height 446
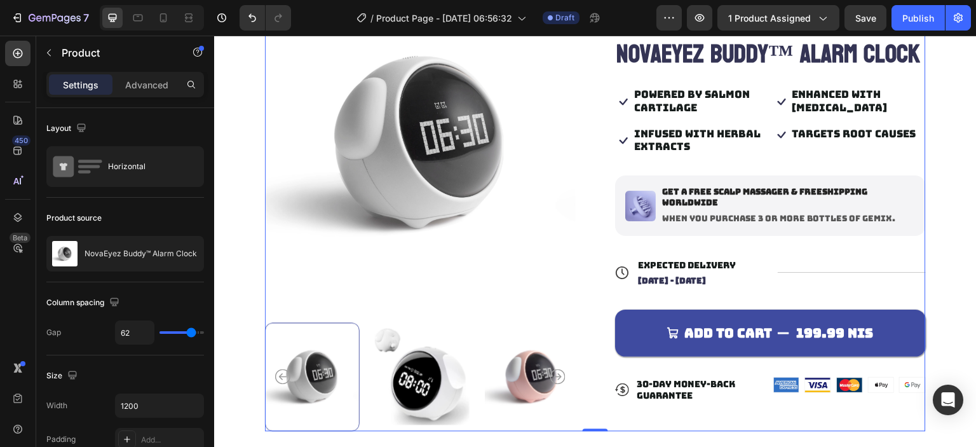
click at [677, 200] on div "Judge.me - Preview Badge (Stars) Judge.me NovaEyez Buddy™ Alarm Clock Product T…" at bounding box center [770, 208] width 311 height 446
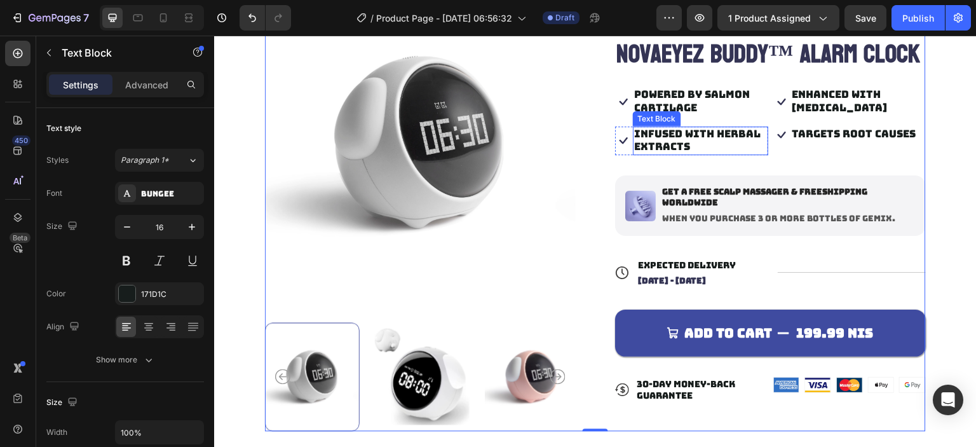
click at [669, 154] on p "Infused with herbal extracts" at bounding box center [700, 141] width 133 height 27
click at [678, 205] on div "Judge.me - Preview Badge (Stars) Judge.me NovaEyez Buddy™ Alarm Clock Product T…" at bounding box center [770, 208] width 311 height 446
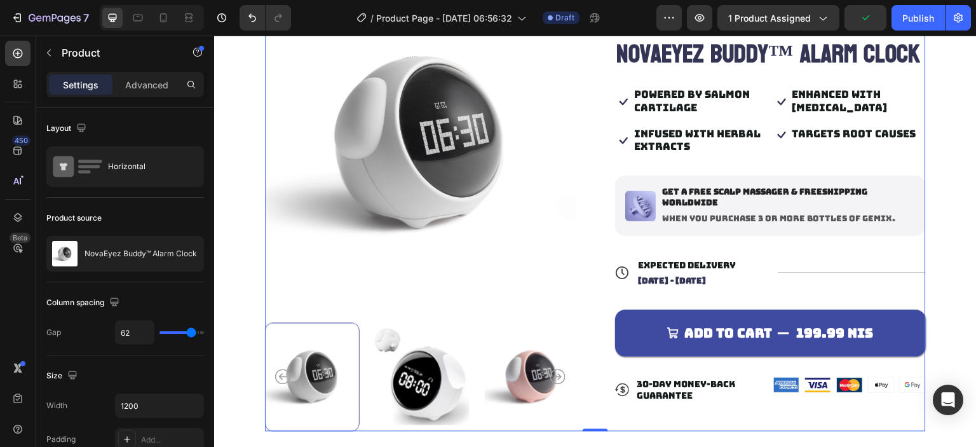
click at [669, 154] on p "Infused with herbal extracts" at bounding box center [700, 141] width 133 height 27
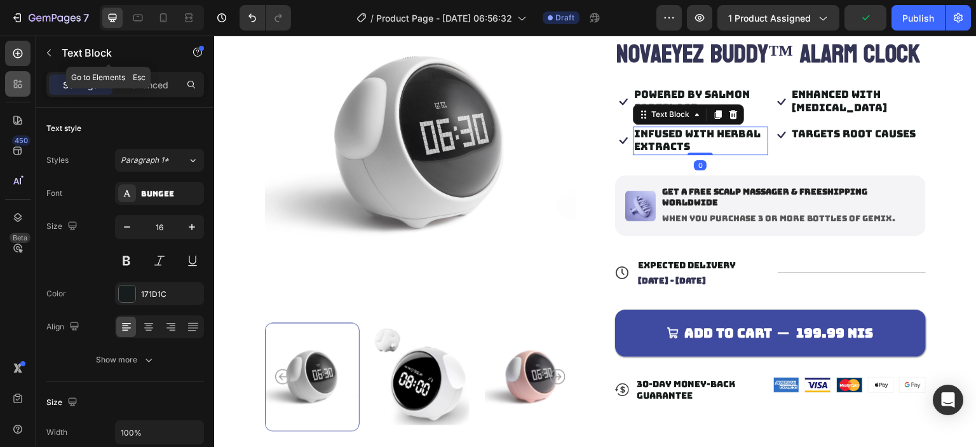
click at [24, 83] on div at bounding box center [17, 83] width 25 height 25
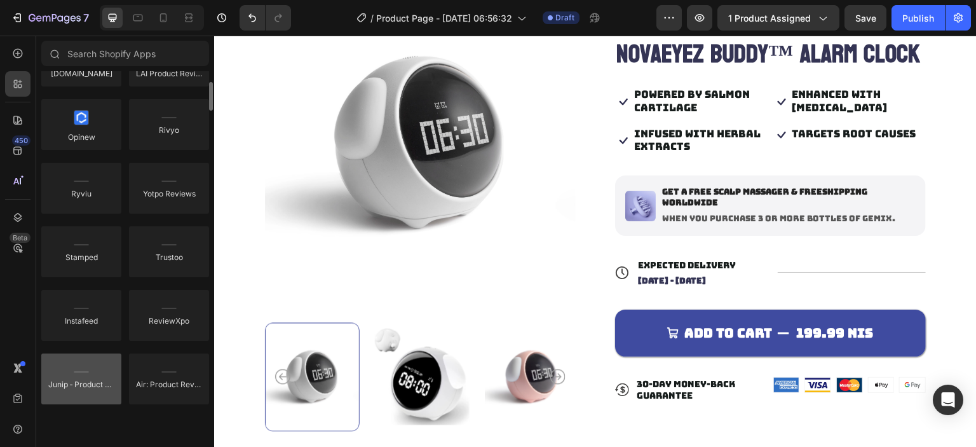
scroll to position [0, 0]
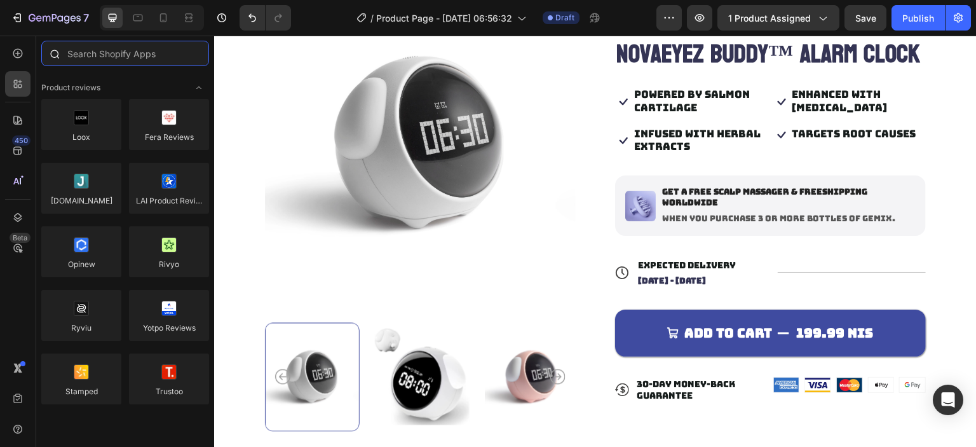
click at [160, 51] on input "text" at bounding box center [125, 53] width 168 height 25
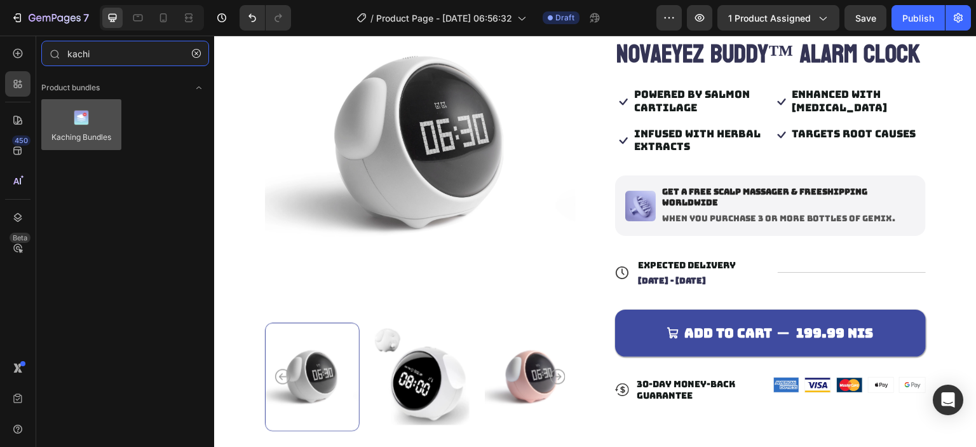
type input "kachi"
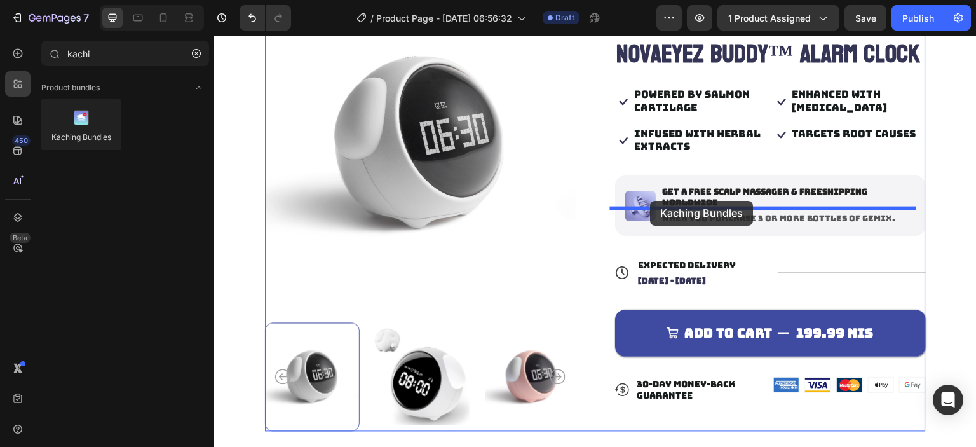
drag, startPoint x: 217, startPoint y: 121, endPoint x: 651, endPoint y: 201, distance: 441.3
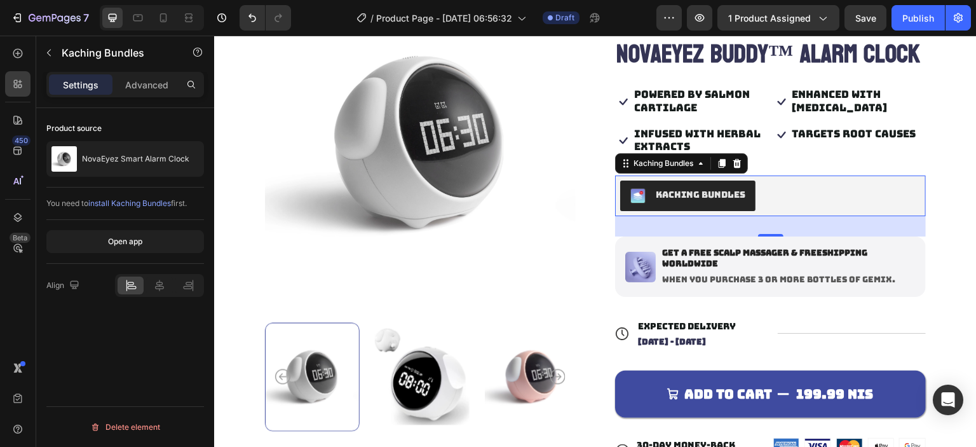
click at [790, 211] on div "Kaching Bundles" at bounding box center [770, 196] width 301 height 31
click at [795, 236] on div "32" at bounding box center [770, 226] width 311 height 20
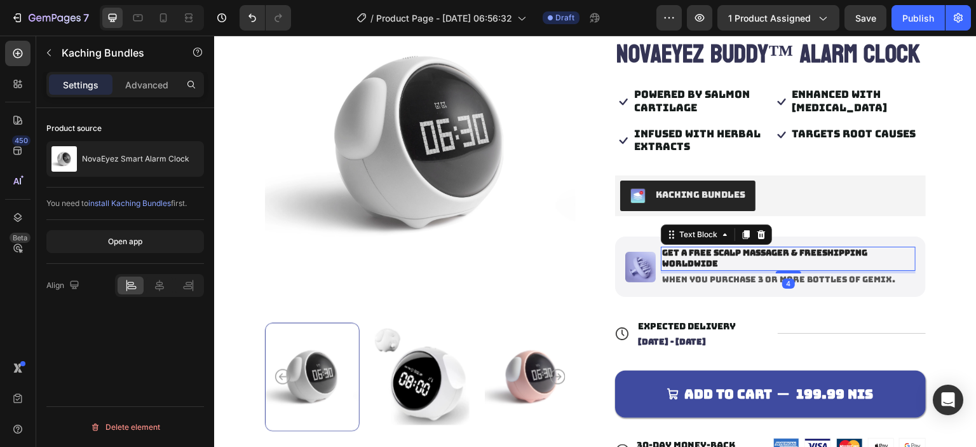
click at [780, 269] on p "Get a free scalp massager & freeshipping worldwide" at bounding box center [788, 259] width 252 height 22
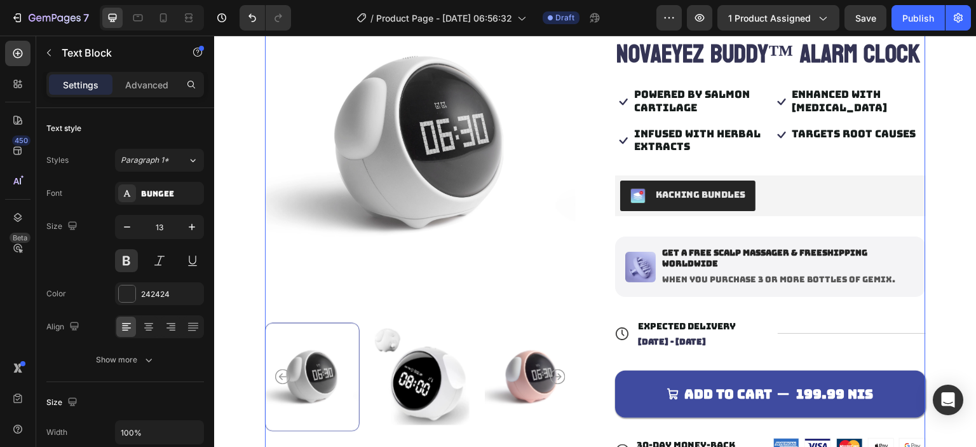
click at [805, 257] on div "Judge.me - Preview Badge (Stars) Judge.me NovaEyez Buddy™ Alarm Clock Product T…" at bounding box center [770, 229] width 311 height 489
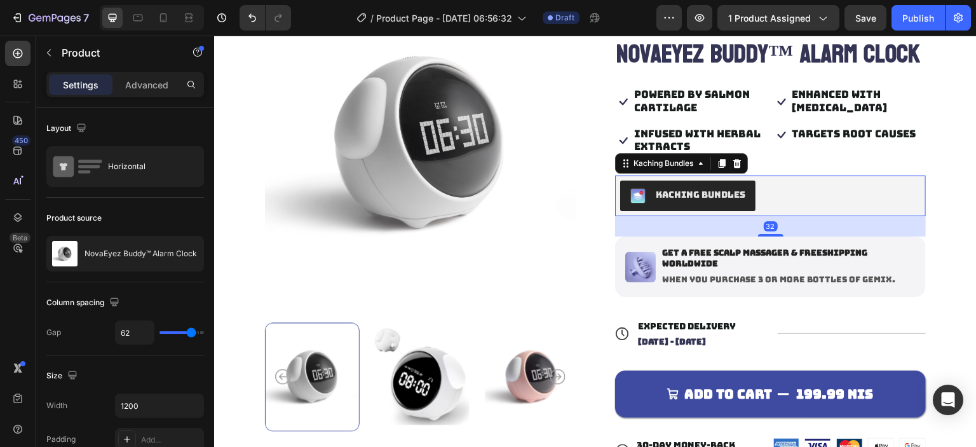
click at [772, 211] on div "Kaching Bundles" at bounding box center [770, 196] width 301 height 31
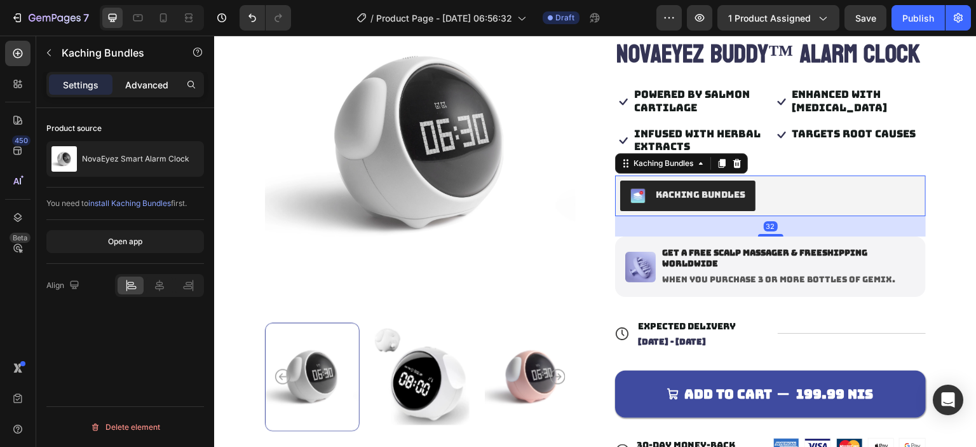
click at [141, 81] on p "Advanced" at bounding box center [146, 84] width 43 height 13
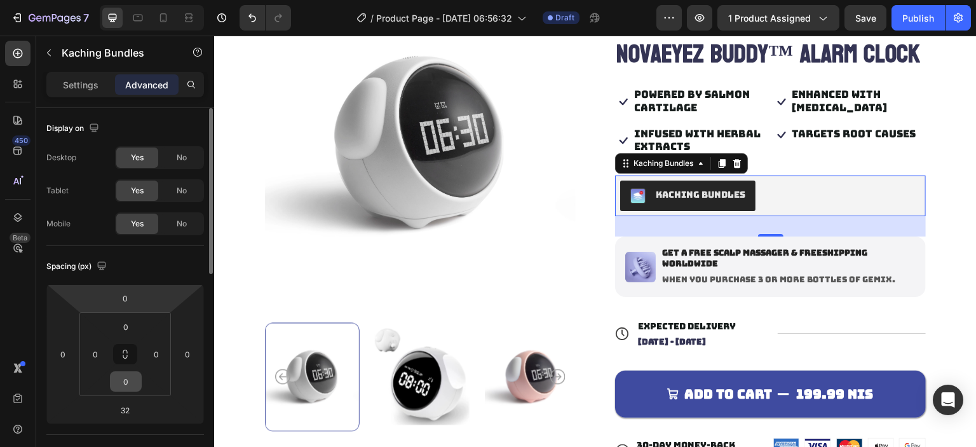
scroll to position [64, 0]
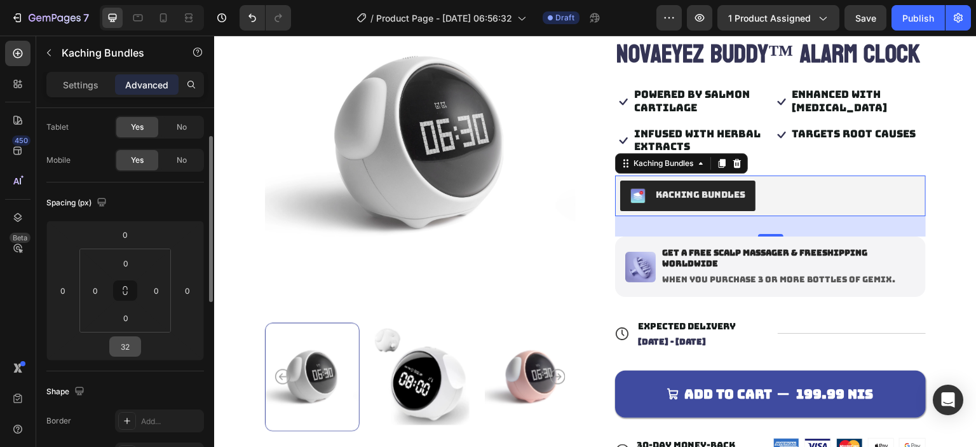
click at [130, 346] on input "32" at bounding box center [124, 346] width 25 height 19
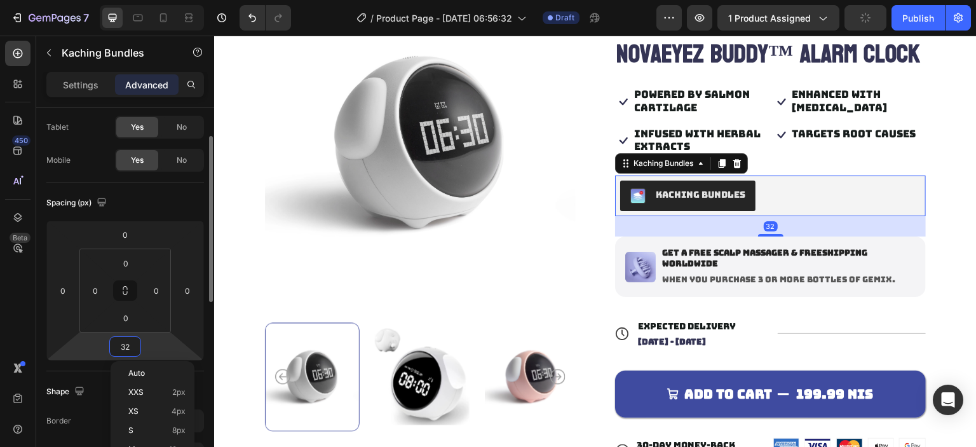
type input "0"
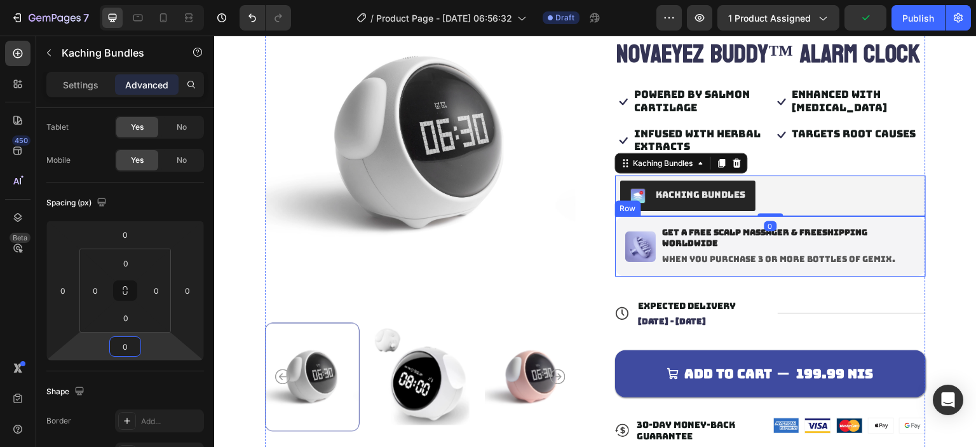
click at [625, 266] on div "Image" at bounding box center [640, 246] width 31 height 40
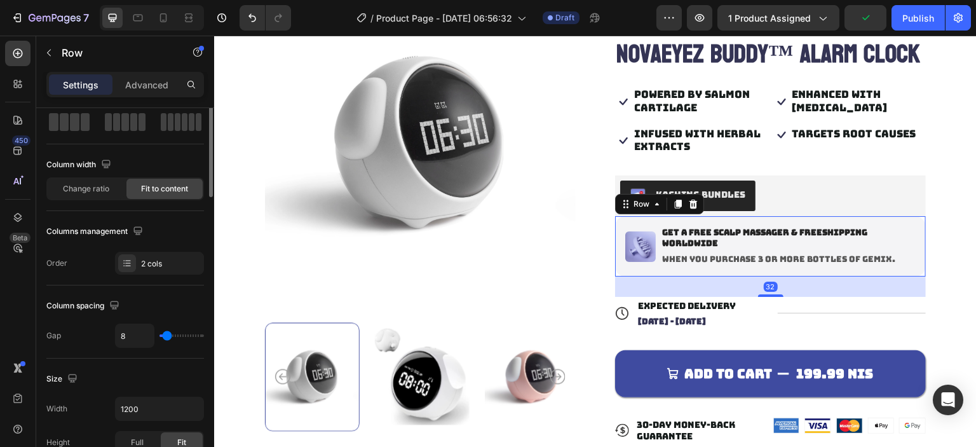
scroll to position [0, 0]
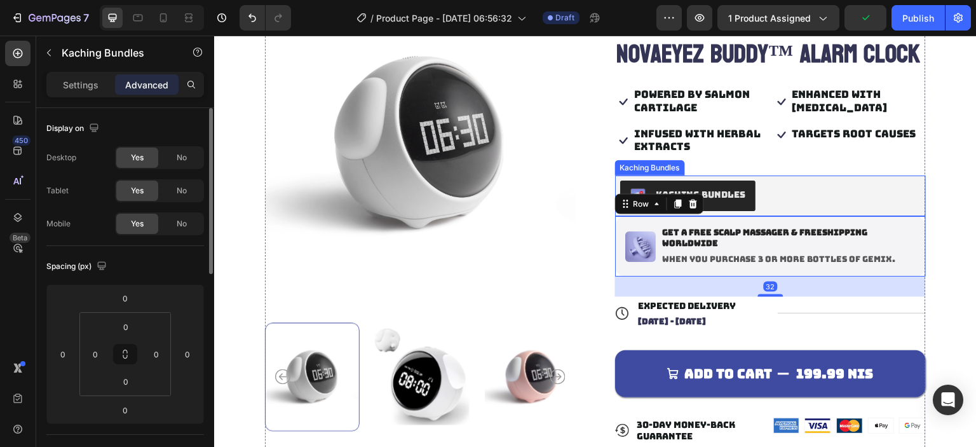
click at [810, 211] on div "Kaching Bundles" at bounding box center [770, 196] width 301 height 31
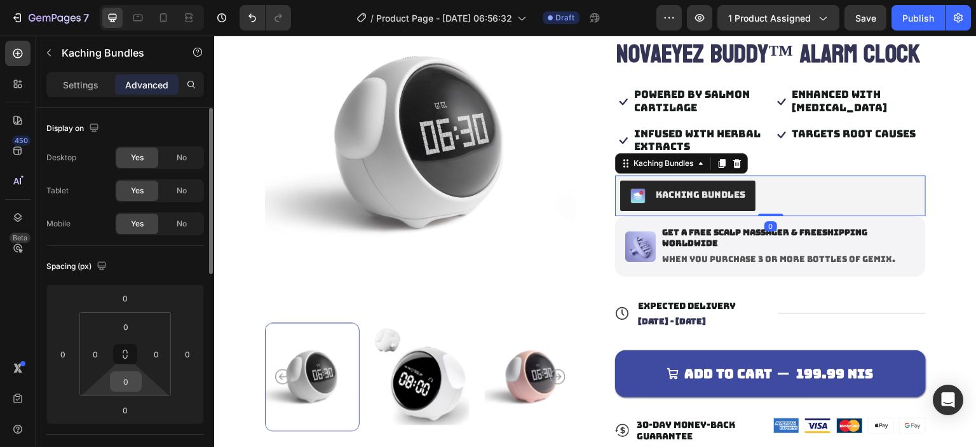
click at [130, 388] on input "0" at bounding box center [125, 381] width 25 height 19
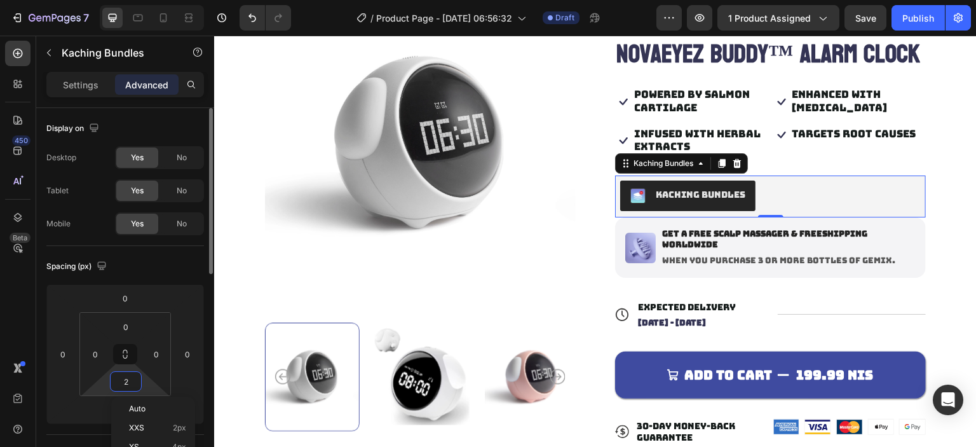
type input "25"
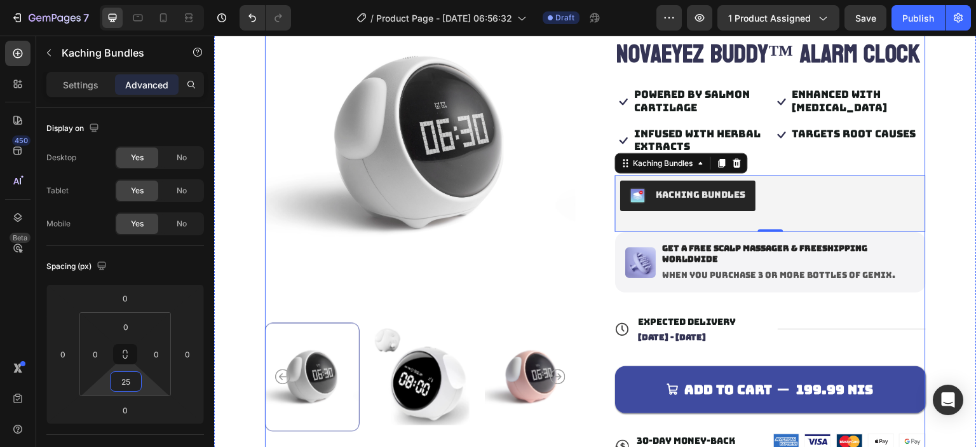
click at [639, 330] on div "Judge.me - Preview Badge (Stars) Judge.me NovaEyez Buddy™ Alarm Clock Product T…" at bounding box center [770, 227] width 311 height 484
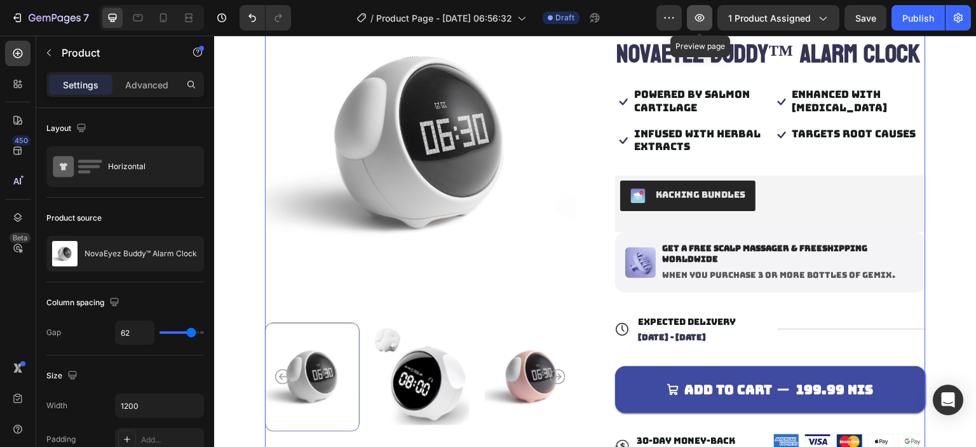
click at [698, 15] on icon "button" at bounding box center [699, 17] width 13 height 13
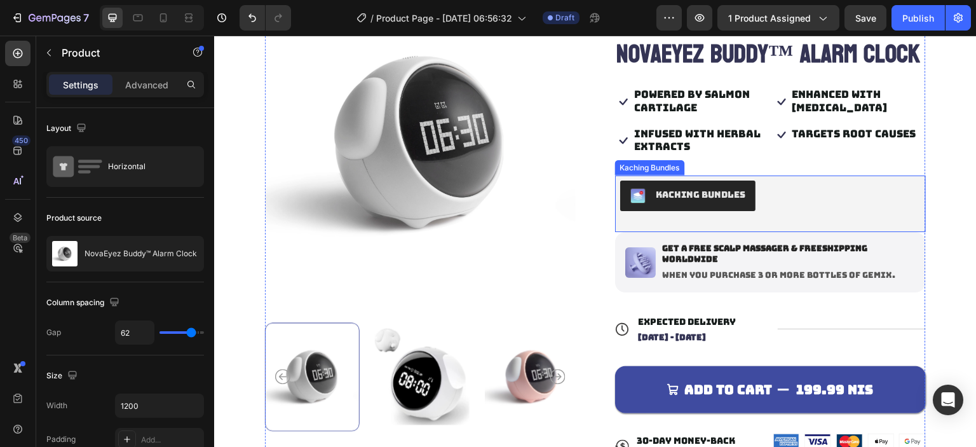
click at [658, 201] on div "Kaching Bundles" at bounding box center [701, 194] width 90 height 13
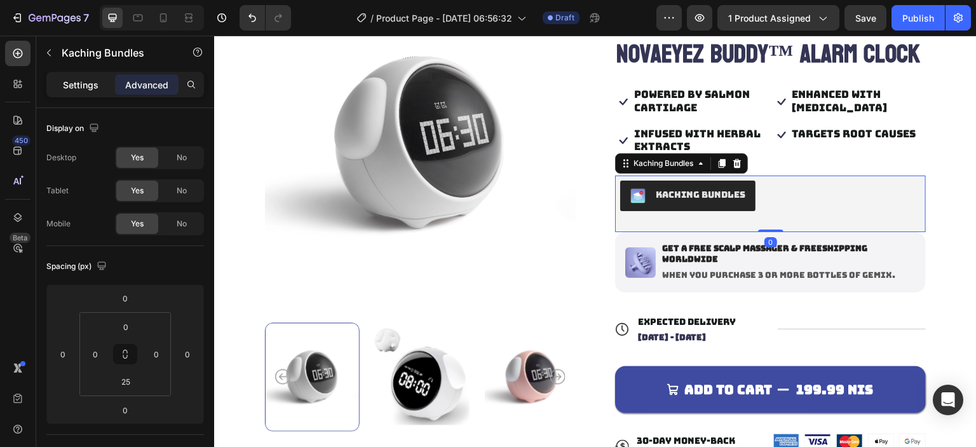
click at [53, 83] on div "Settings" at bounding box center [81, 84] width 64 height 20
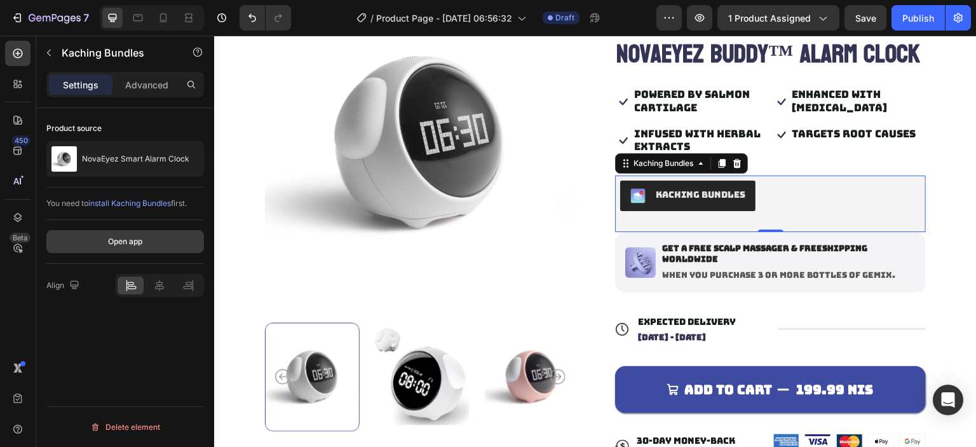
click at [120, 237] on div "Open app" at bounding box center [125, 241] width 34 height 11
click at [146, 83] on p "Advanced" at bounding box center [146, 84] width 43 height 13
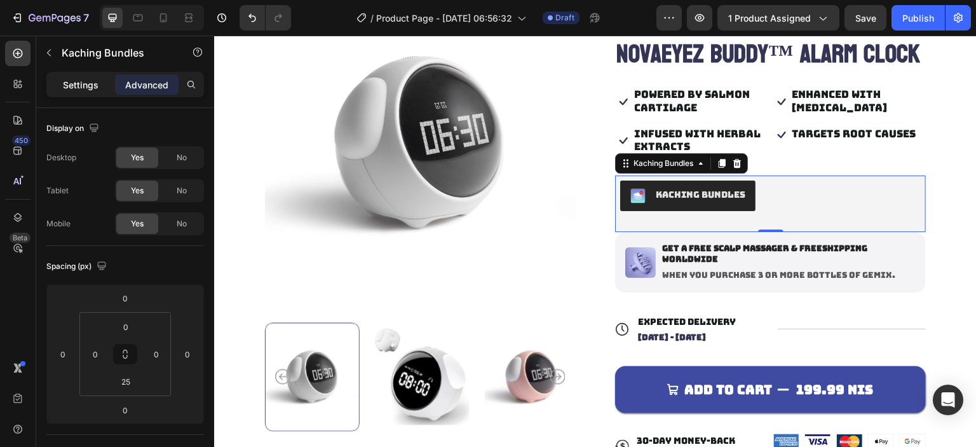
click at [76, 91] on p "Settings" at bounding box center [81, 84] width 36 height 13
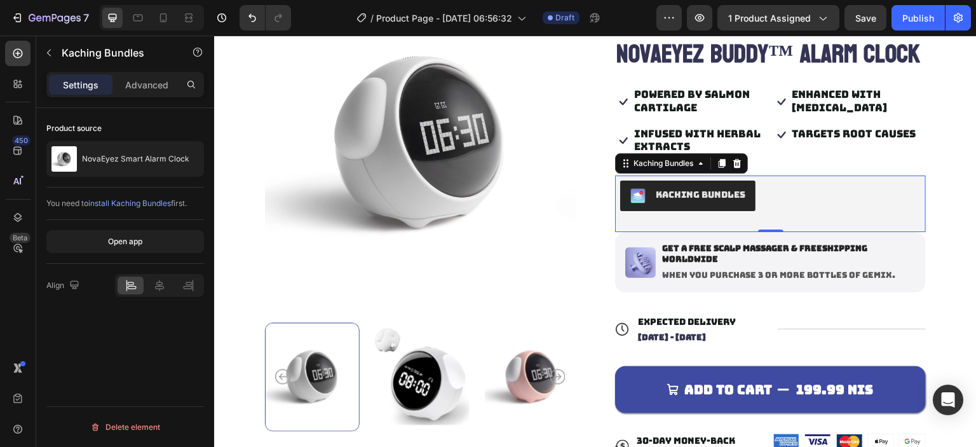
click at [134, 206] on span "install Kaching Bundles" at bounding box center [129, 203] width 83 height 10
click at [780, 22] on span "1 product assigned" at bounding box center [769, 17] width 83 height 13
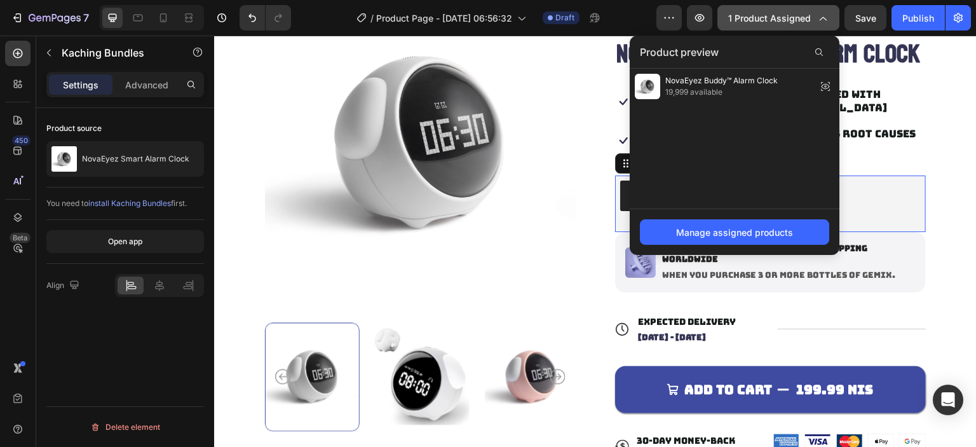
click at [789, 15] on span "1 product assigned" at bounding box center [769, 17] width 83 height 13
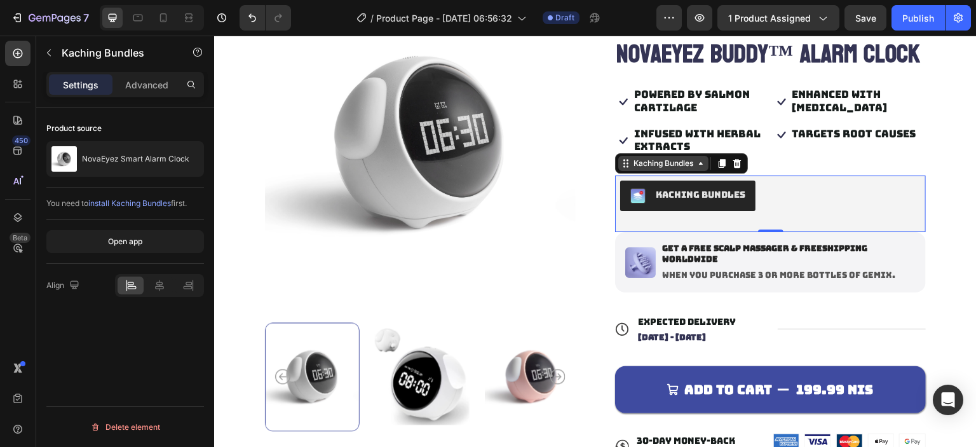
click at [697, 171] on div "Kaching Bundles" at bounding box center [663, 163] width 90 height 15
click at [130, 88] on p "Advanced" at bounding box center [146, 84] width 43 height 13
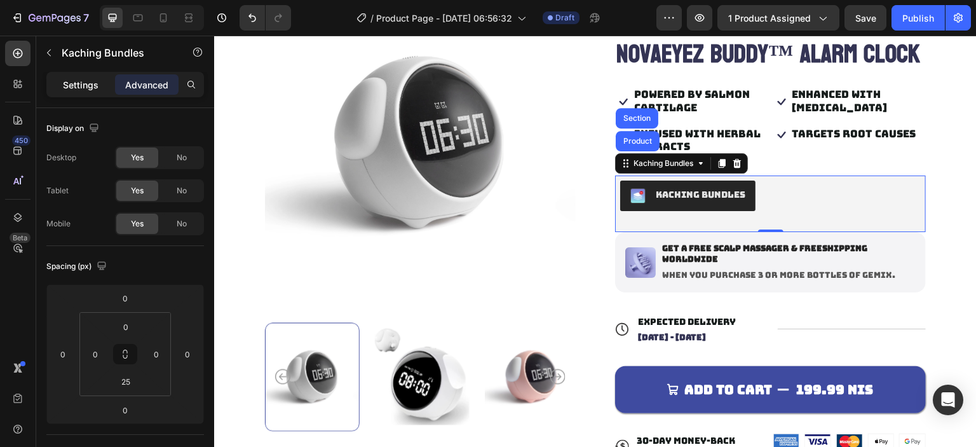
click at [72, 88] on p "Settings" at bounding box center [81, 84] width 36 height 13
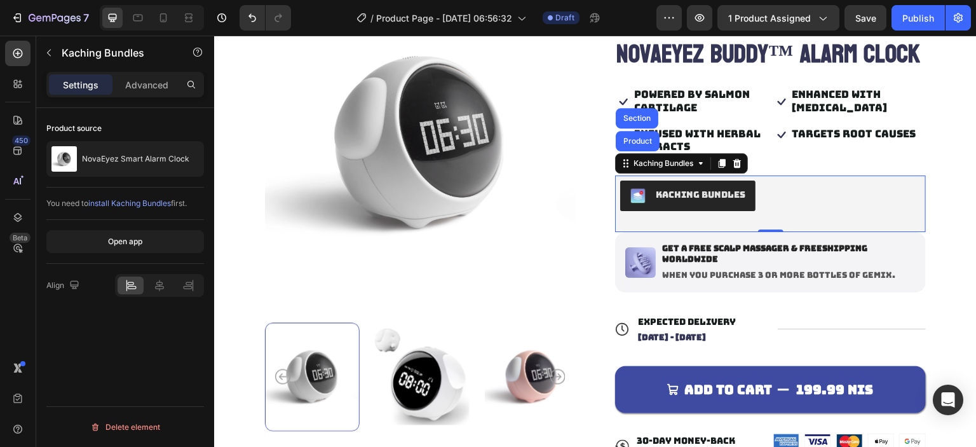
click at [801, 211] on div "Kaching Bundles" at bounding box center [770, 196] width 301 height 31
click at [800, 208] on div "Kaching Bundles" at bounding box center [770, 195] width 311 height 41
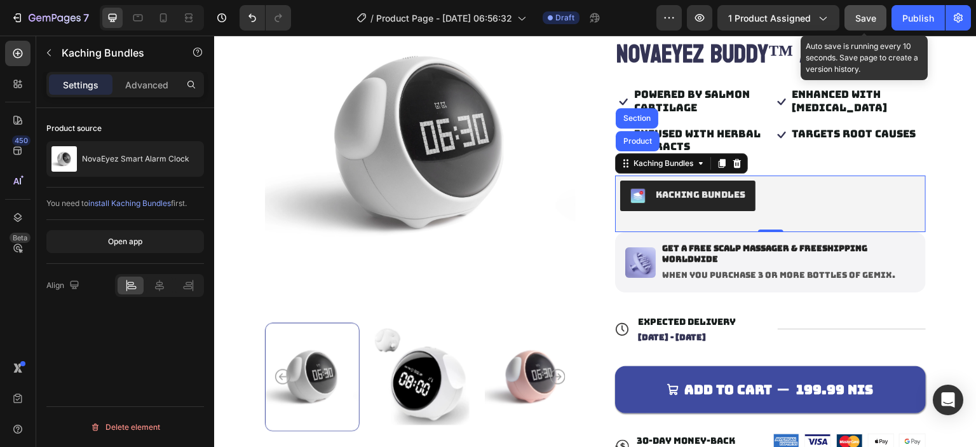
click at [877, 15] on button "Save" at bounding box center [866, 17] width 42 height 25
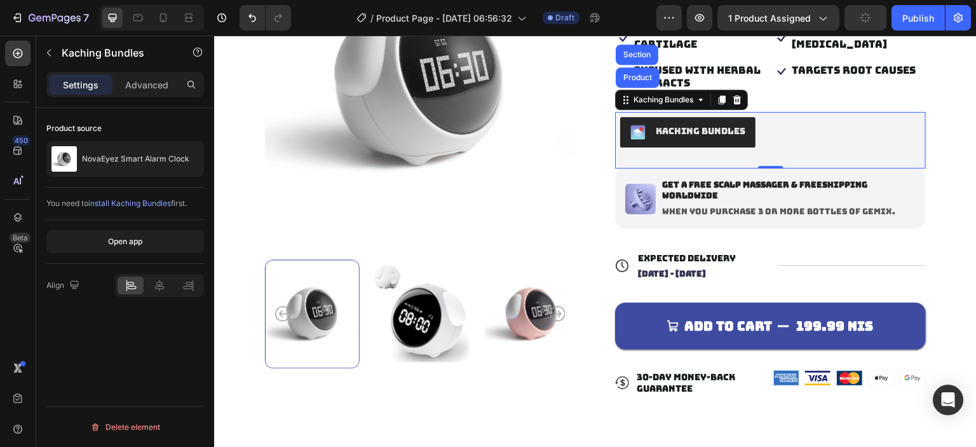
scroll to position [127, 0]
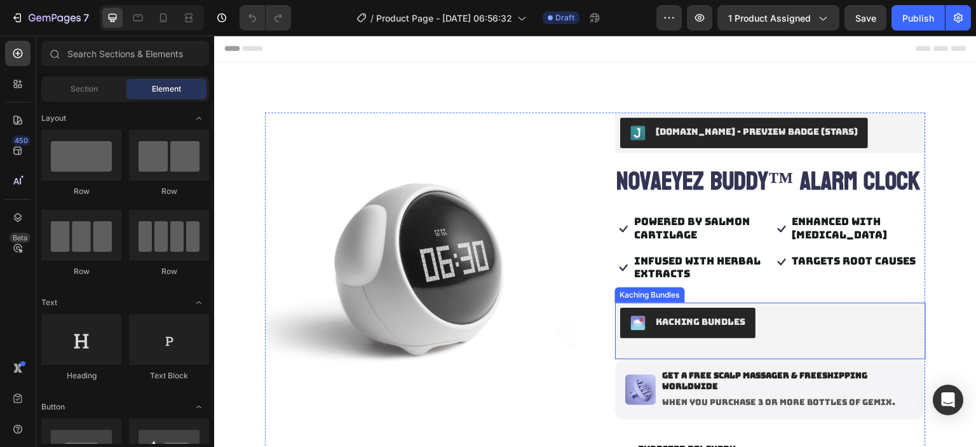
click at [756, 338] on div "Kaching Bundles" at bounding box center [770, 323] width 301 height 31
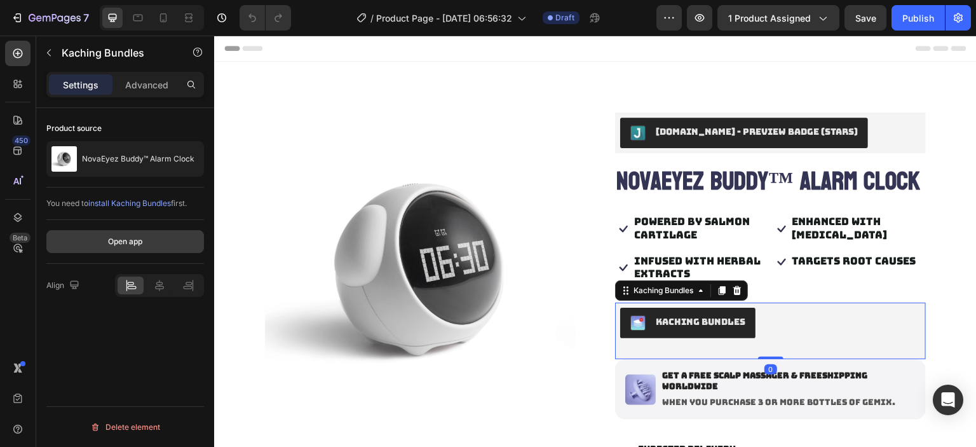
click at [132, 243] on div "Open app" at bounding box center [125, 241] width 34 height 11
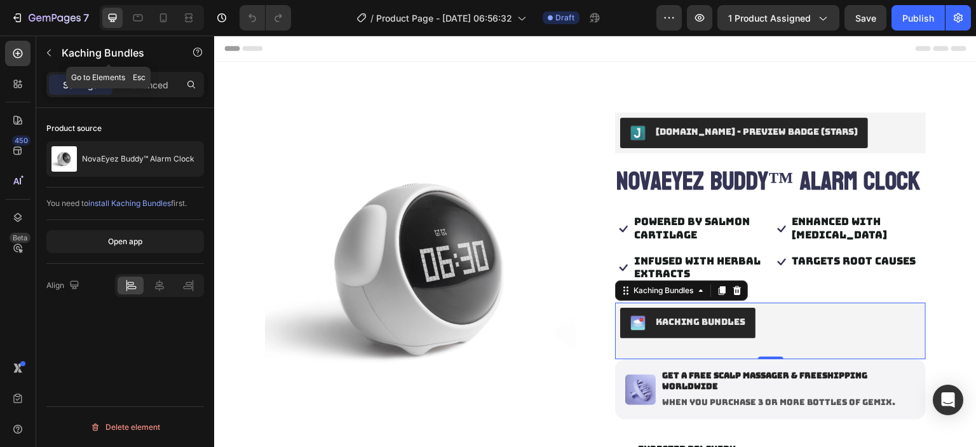
click at [47, 50] on icon "button" at bounding box center [49, 53] width 10 height 10
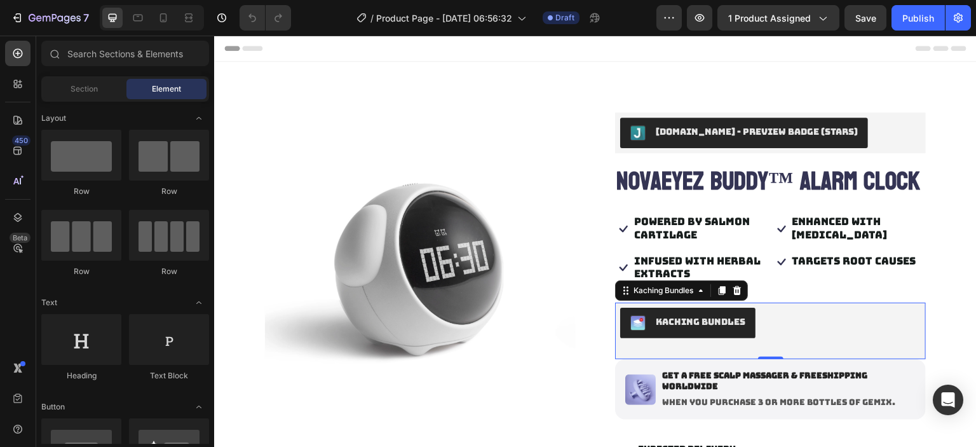
click at [780, 338] on div "Kaching Bundles" at bounding box center [770, 323] width 301 height 31
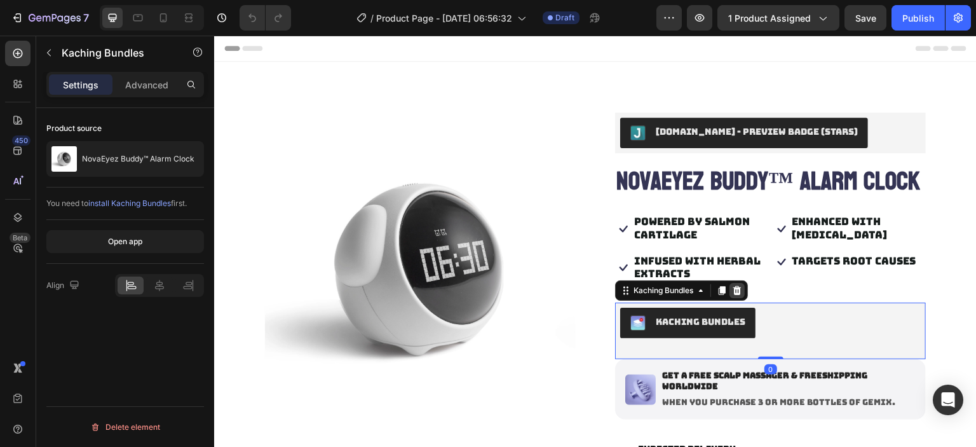
click at [733, 298] on div at bounding box center [737, 290] width 15 height 15
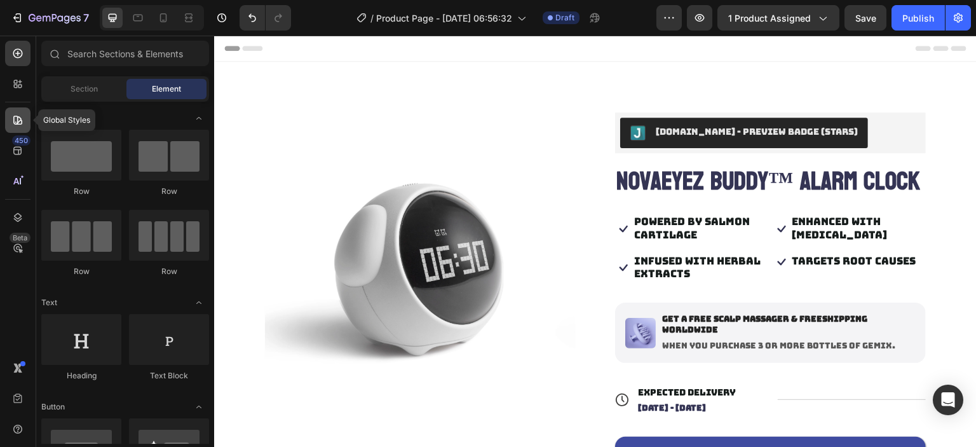
click at [16, 129] on div at bounding box center [17, 119] width 25 height 25
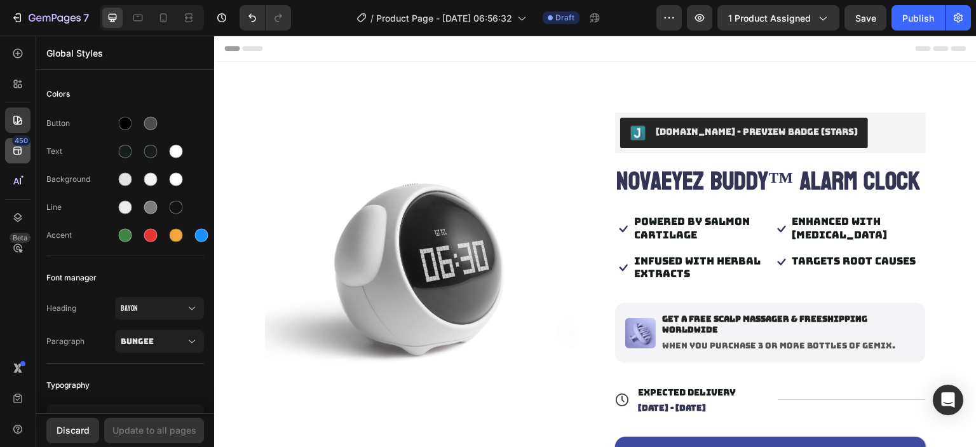
click at [18, 142] on div "450" at bounding box center [21, 140] width 18 height 10
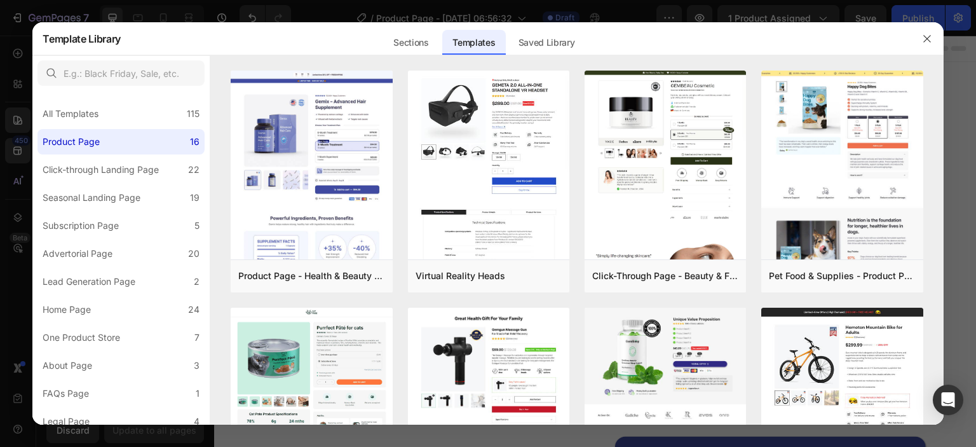
click at [14, 165] on div at bounding box center [488, 223] width 976 height 447
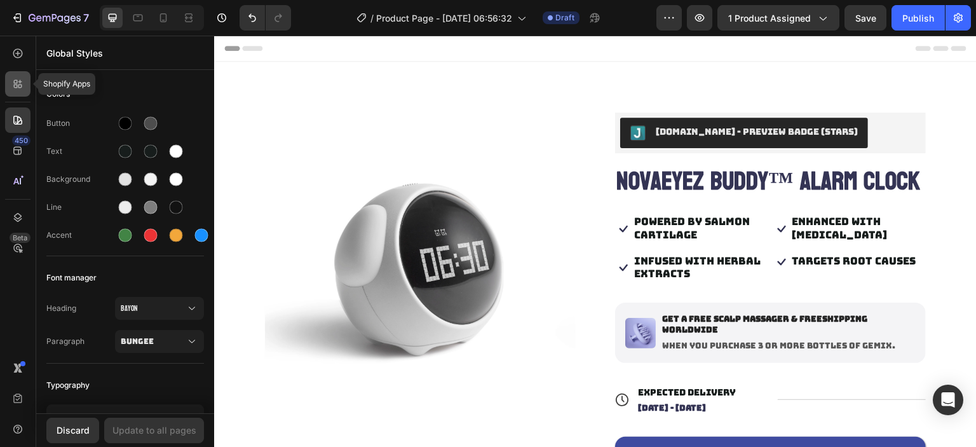
click at [13, 89] on icon at bounding box center [17, 84] width 13 height 13
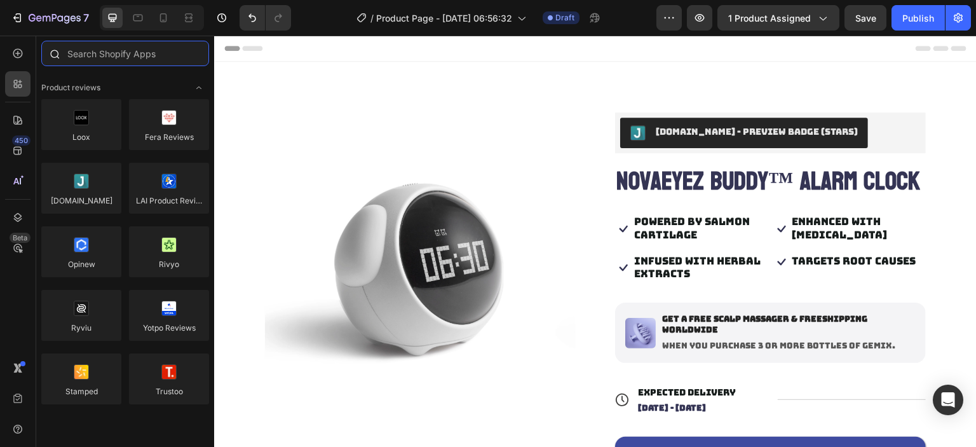
click at [102, 61] on input "text" at bounding box center [125, 53] width 168 height 25
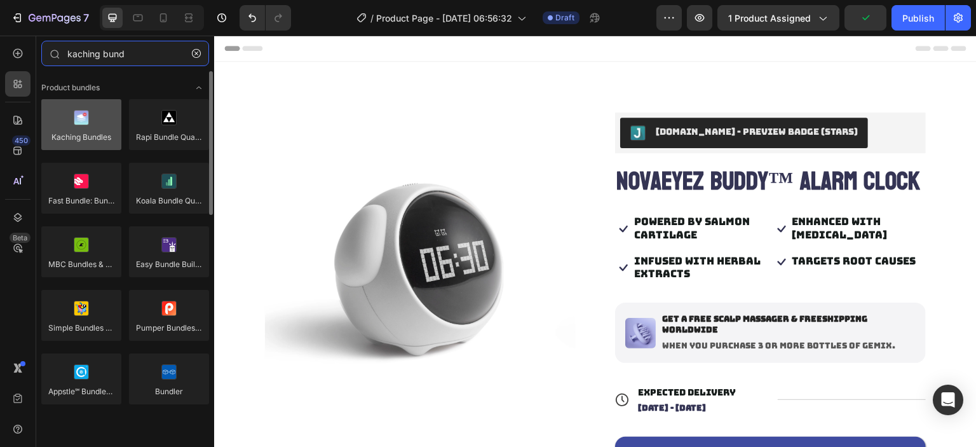
type input "kaching bund"
click at [82, 143] on div at bounding box center [81, 124] width 80 height 51
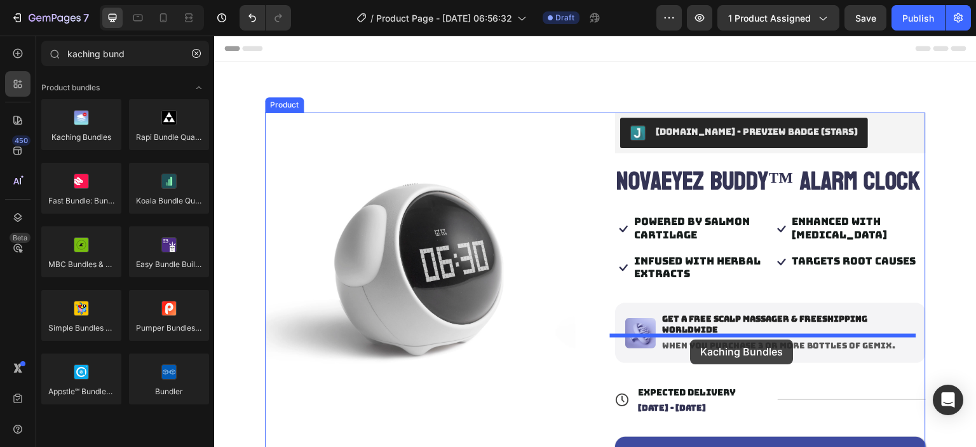
drag, startPoint x: 296, startPoint y: 179, endPoint x: 691, endPoint y: 339, distance: 426.2
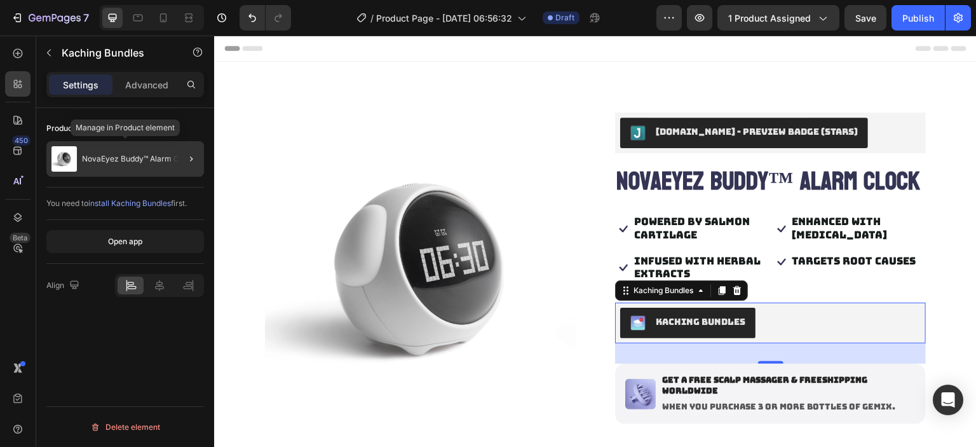
click at [141, 156] on p "NovaEyez Buddy™ Alarm Clock" at bounding box center [138, 158] width 112 height 9
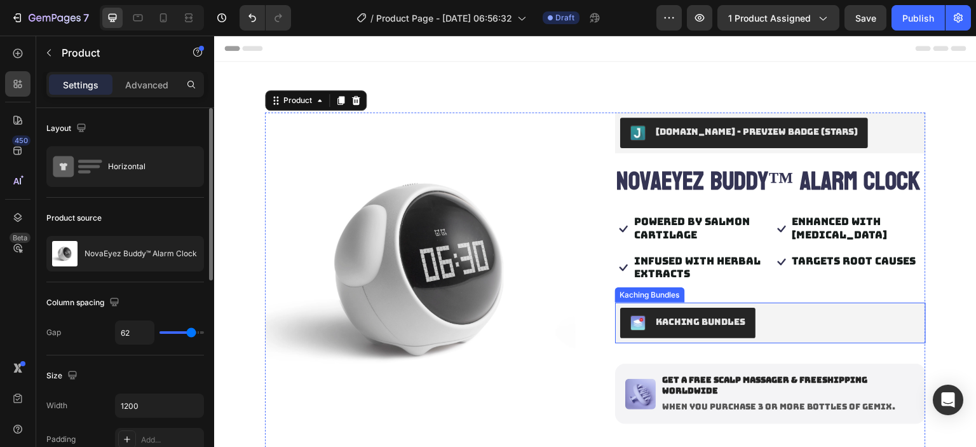
click at [734, 329] on div "Kaching Bundles" at bounding box center [701, 321] width 90 height 13
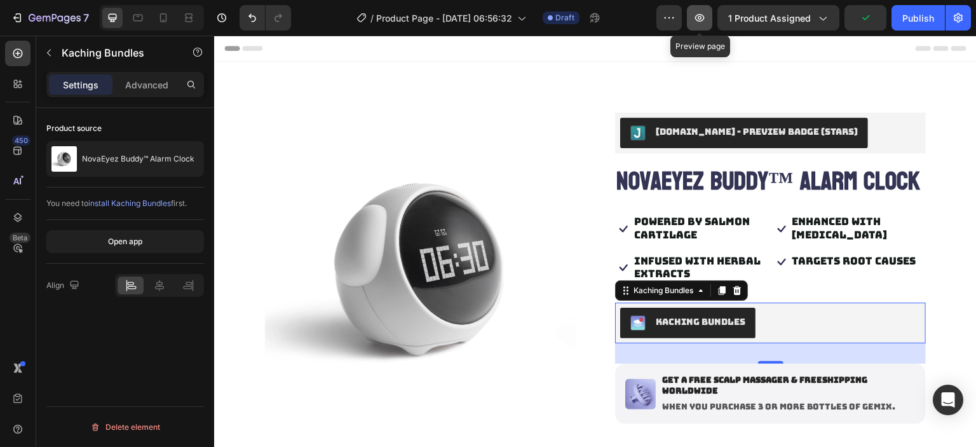
click at [695, 17] on icon "button" at bounding box center [699, 17] width 13 height 13
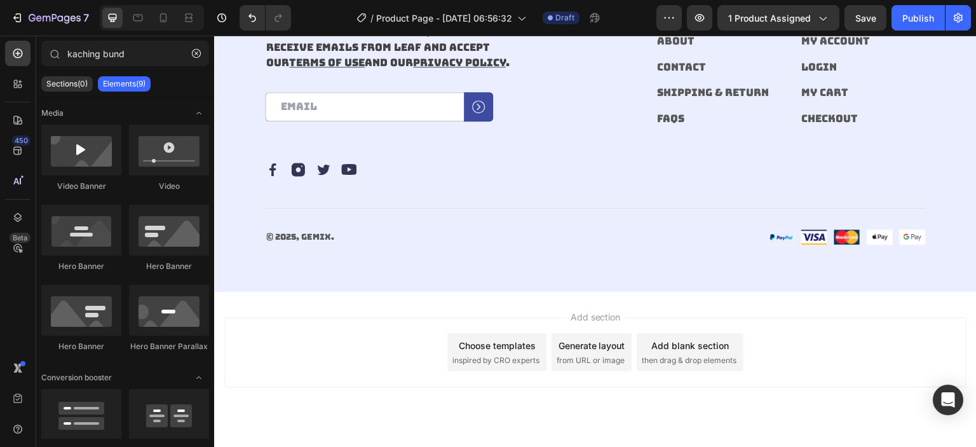
scroll to position [3582, 0]
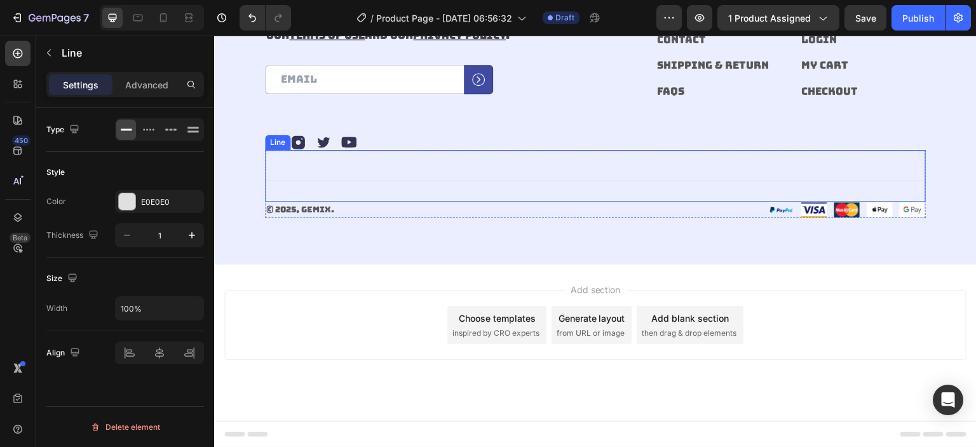
click at [538, 160] on div "Title Line" at bounding box center [595, 175] width 661 height 51
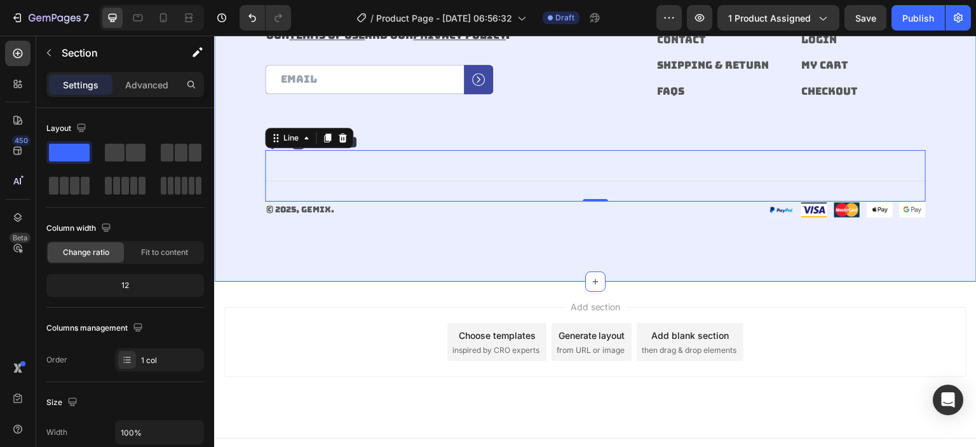
click at [496, 224] on div "Our emails are plastic-free too. Heading By submitting your email, you agree to…" at bounding box center [595, 95] width 763 height 374
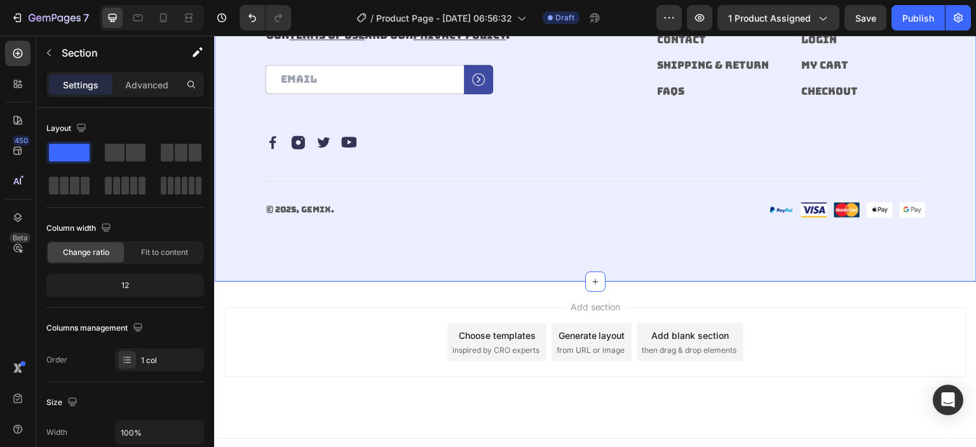
click at [491, 236] on div "Our emails are plastic-free too. Heading By submitting your email, you agree to…" at bounding box center [595, 95] width 763 height 374
click at [46, 48] on icon "button" at bounding box center [49, 53] width 10 height 10
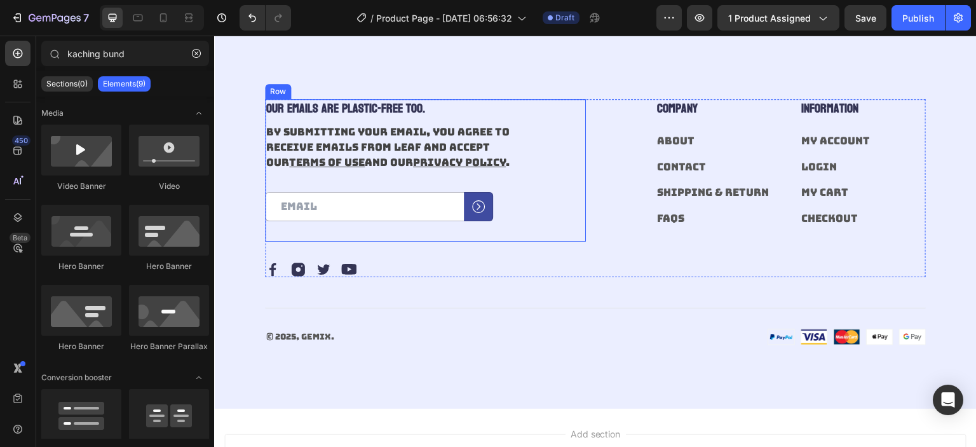
scroll to position [3599, 0]
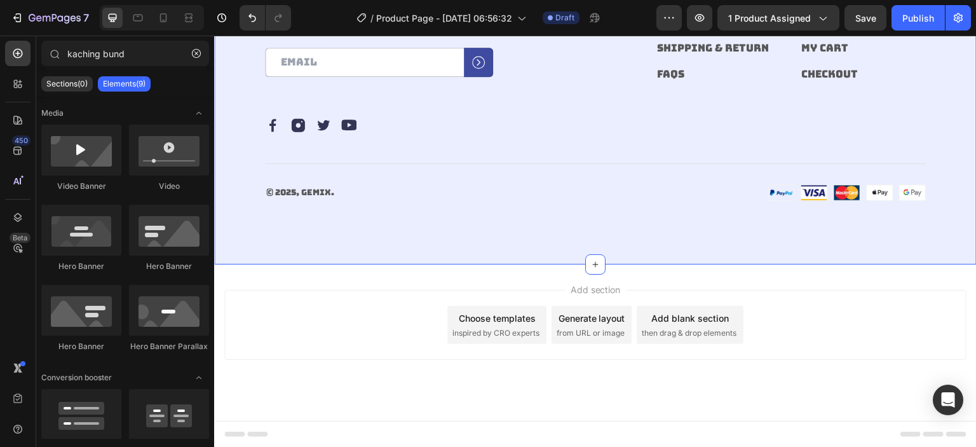
click at [535, 222] on div "Our emails are plastic-free too. Heading By submitting your email, you agree to…" at bounding box center [595, 78] width 763 height 374
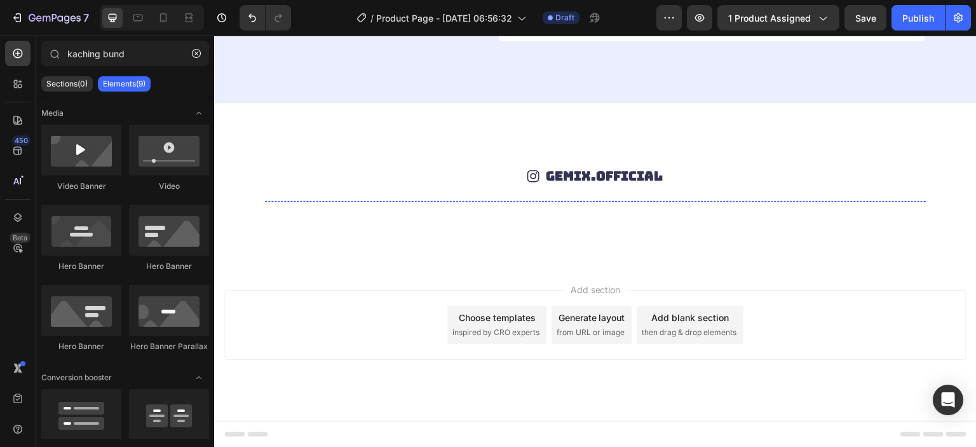
scroll to position [3163, 0]
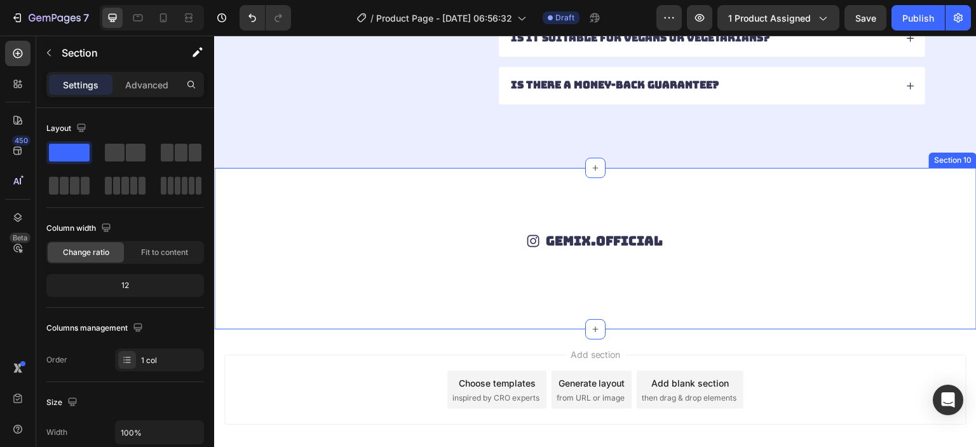
click at [515, 214] on div "Icon gemix.official Text Block Row Image Image Image Image Image Image Image Im…" at bounding box center [595, 248] width 763 height 161
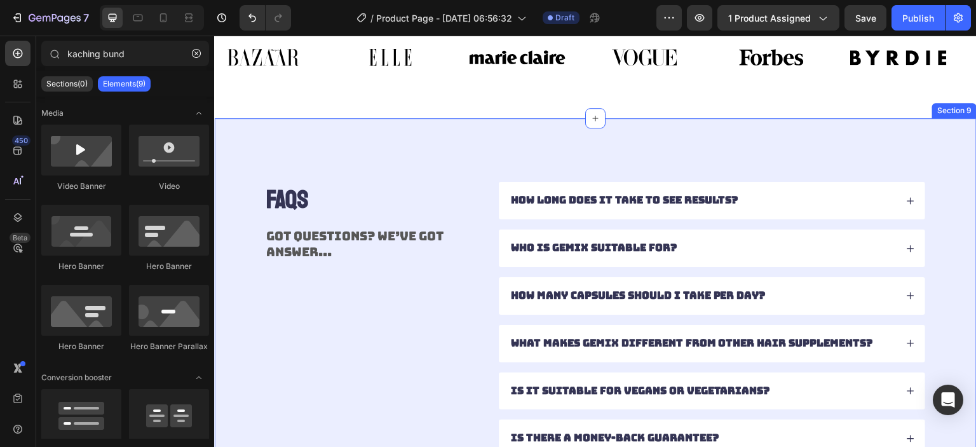
scroll to position [2683, 0]
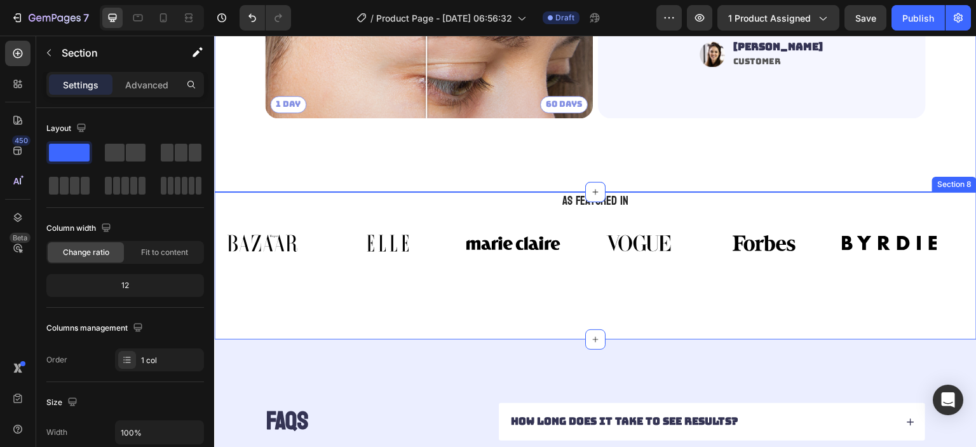
click at [457, 269] on div "Image Image Image Image Image Image Image Image Image Image Image Image Marquee" at bounding box center [595, 246] width 763 height 58
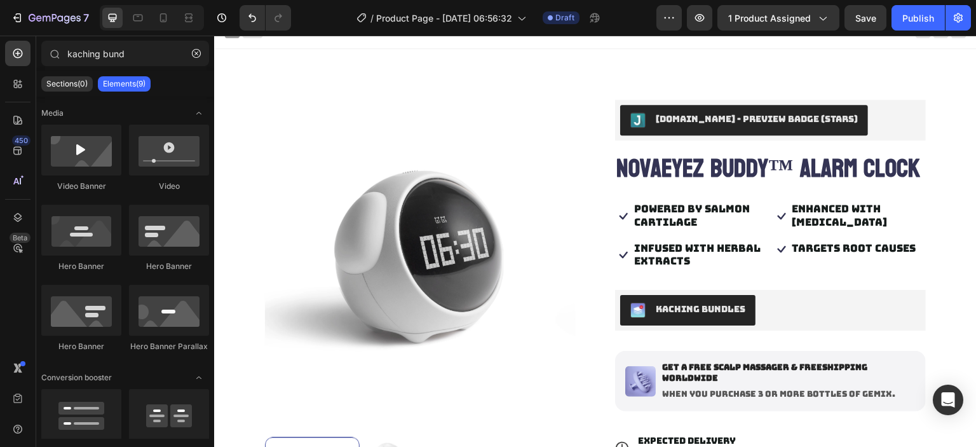
scroll to position [0, 0]
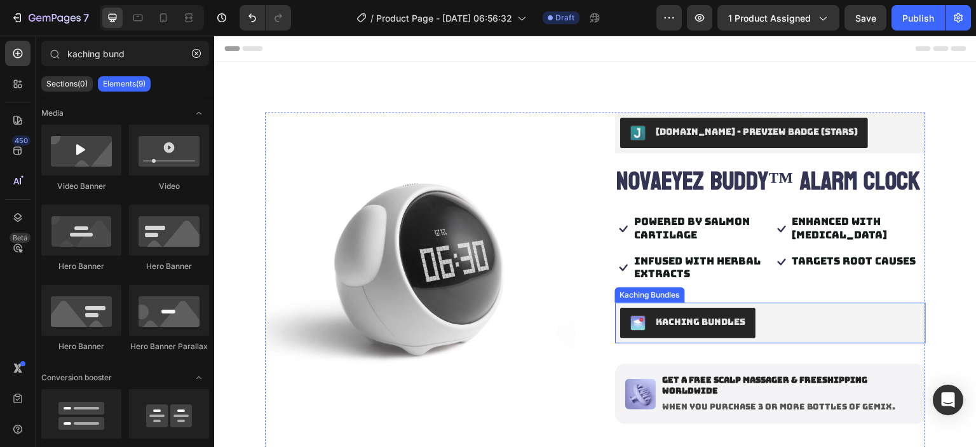
click at [732, 338] on button "Kaching Bundles" at bounding box center [687, 323] width 135 height 31
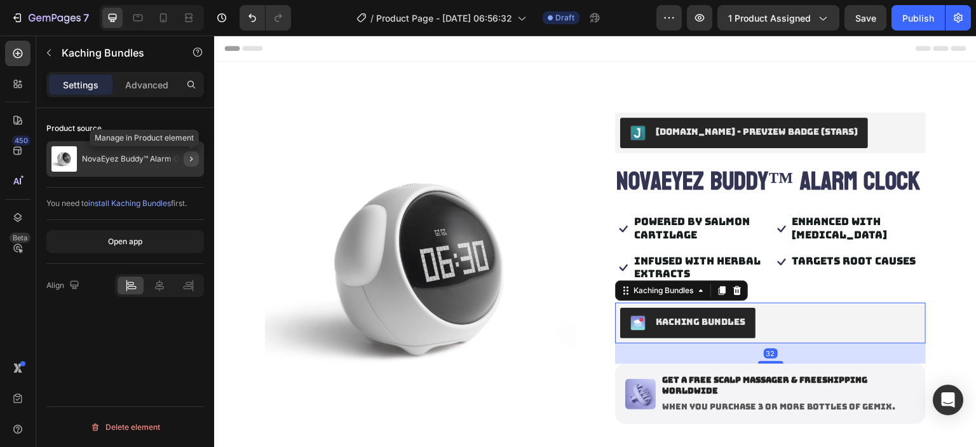
click at [186, 159] on button "button" at bounding box center [191, 158] width 15 height 15
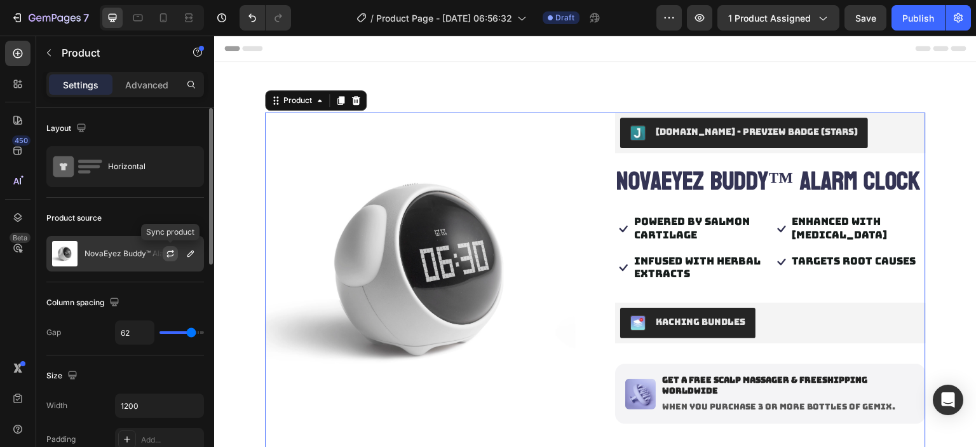
click at [164, 254] on button "button" at bounding box center [170, 253] width 15 height 15
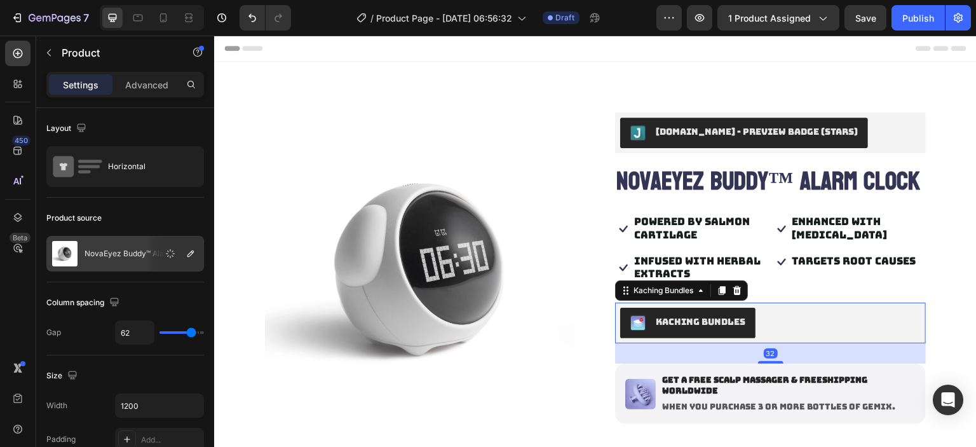
click at [826, 338] on div "Kaching Bundles" at bounding box center [770, 323] width 301 height 31
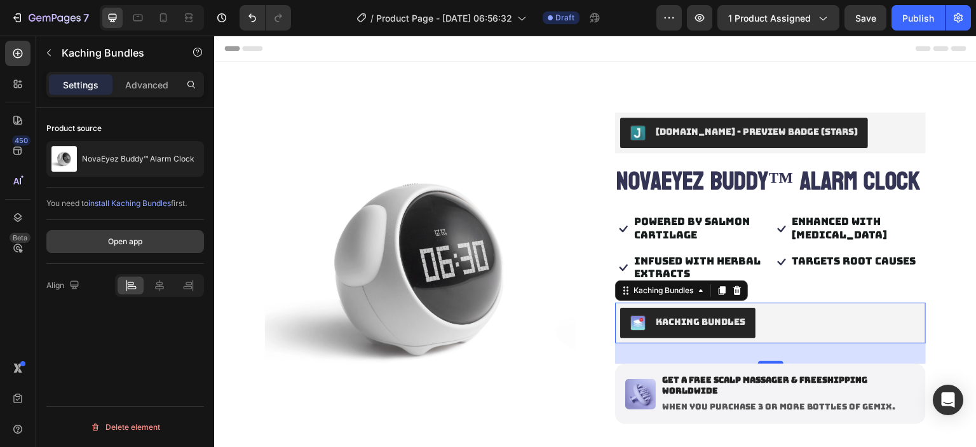
click at [129, 241] on div "Open app" at bounding box center [125, 241] width 34 height 11
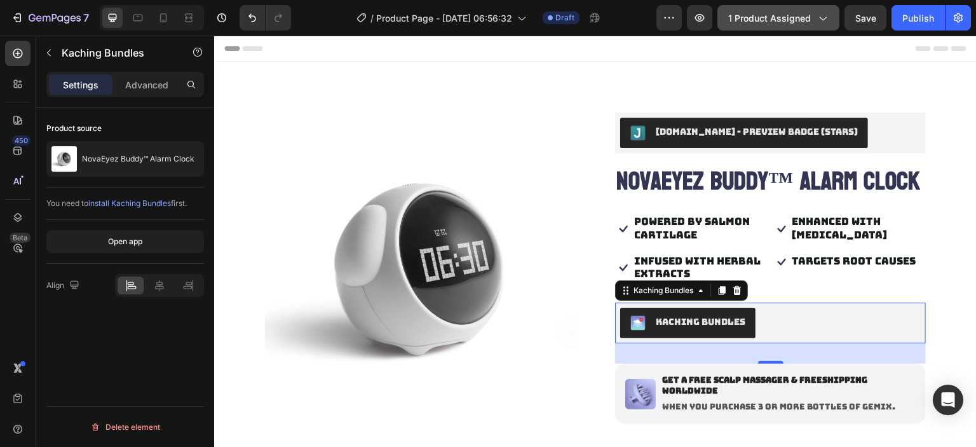
click at [751, 20] on span "1 product assigned" at bounding box center [769, 17] width 83 height 13
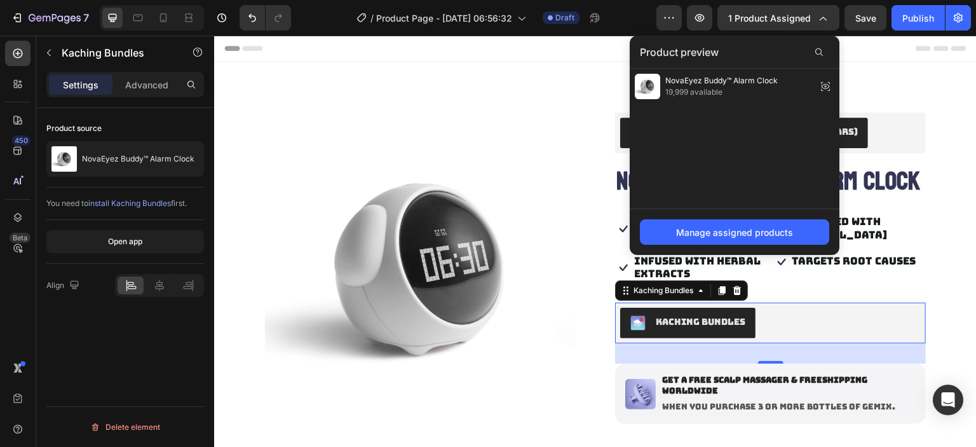
click at [848, 337] on div "Kaching Bundles" at bounding box center [770, 323] width 311 height 41
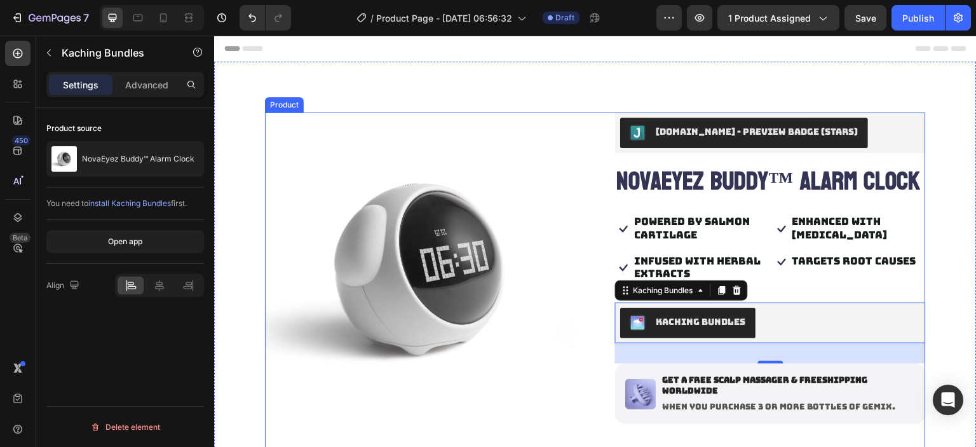
click at [842, 242] on p "Enhanced with biotin" at bounding box center [859, 228] width 133 height 27
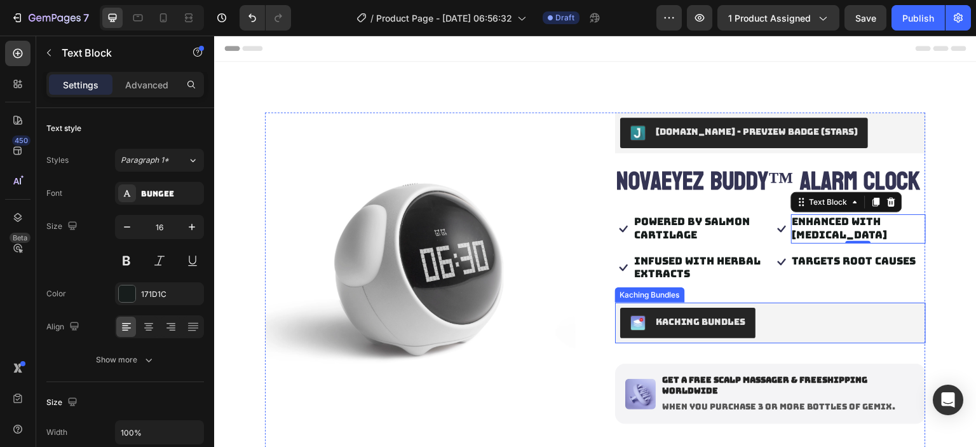
click at [770, 338] on div "Kaching Bundles" at bounding box center [770, 323] width 301 height 31
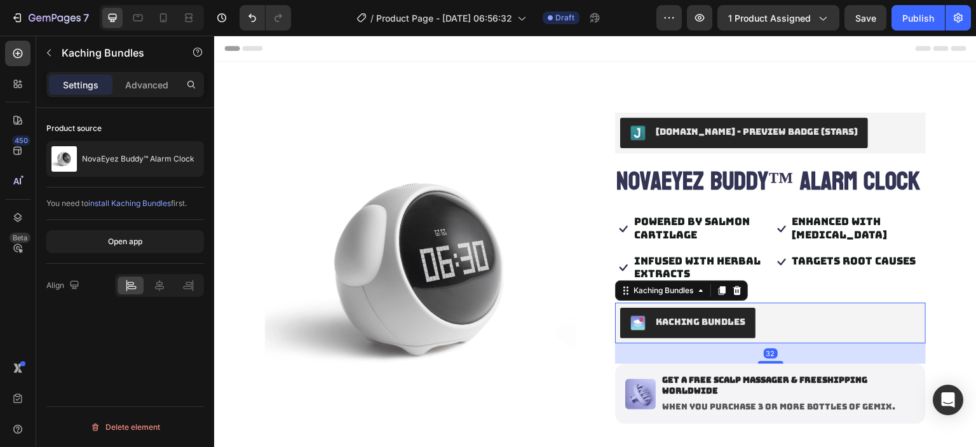
click at [660, 301] on div "Kaching Bundles" at bounding box center [681, 290] width 133 height 20
click at [670, 296] on div "Kaching Bundles" at bounding box center [663, 290] width 65 height 11
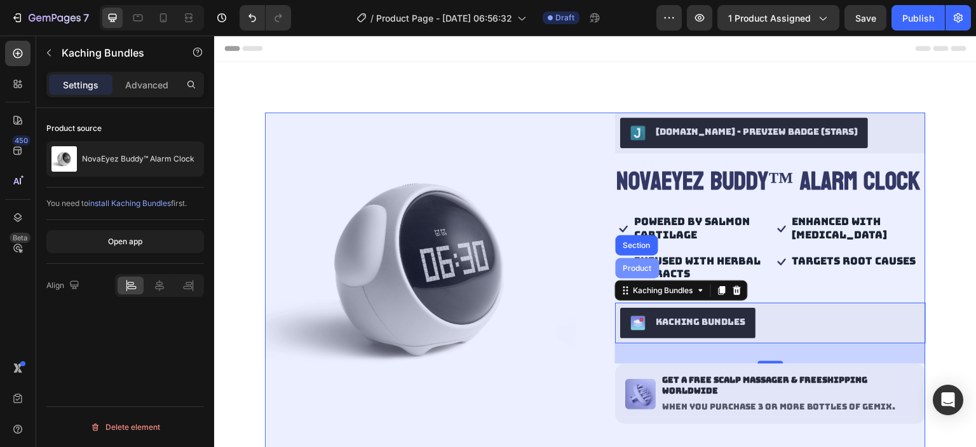
click at [634, 272] on div "Product" at bounding box center [638, 268] width 34 height 8
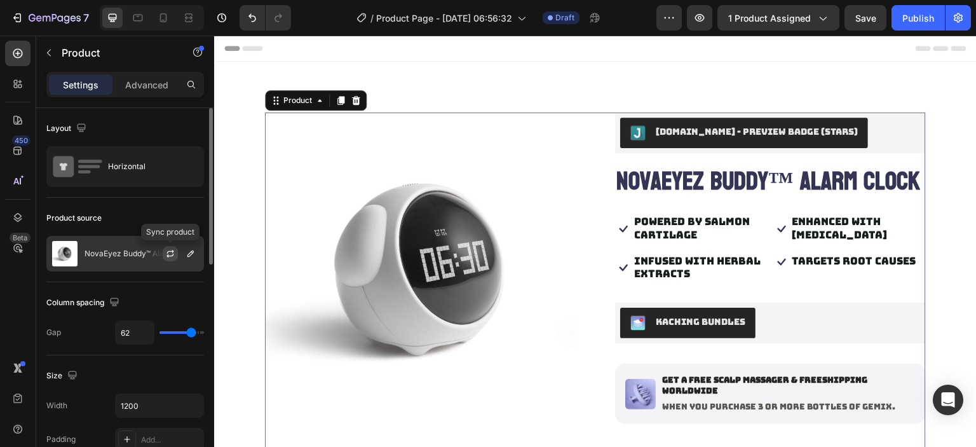
click at [172, 253] on icon "button" at bounding box center [170, 254] width 10 height 10
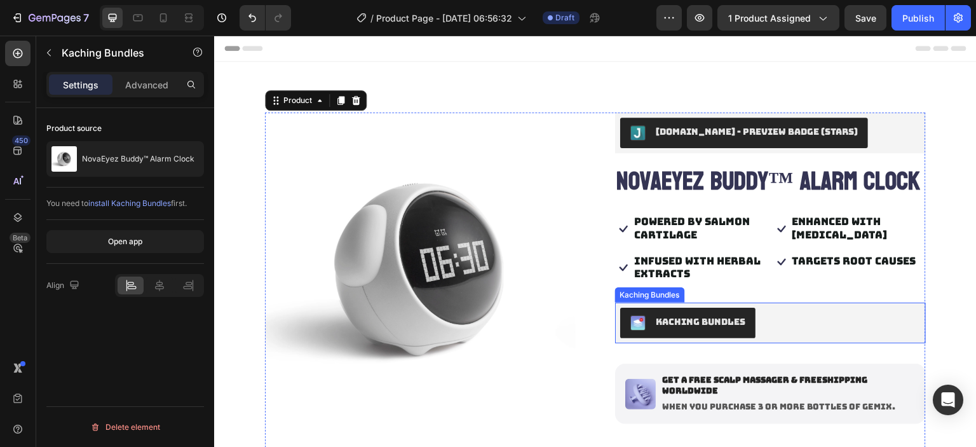
click at [791, 338] on div "Kaching Bundles" at bounding box center [770, 323] width 301 height 31
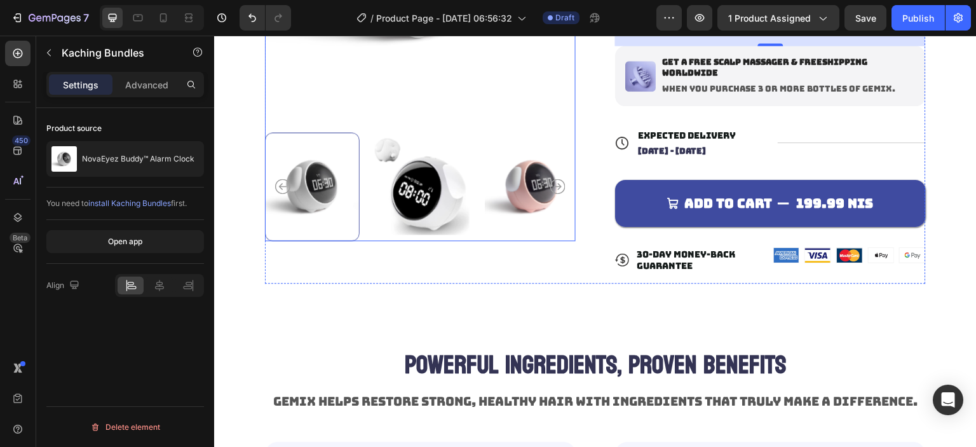
scroll to position [254, 0]
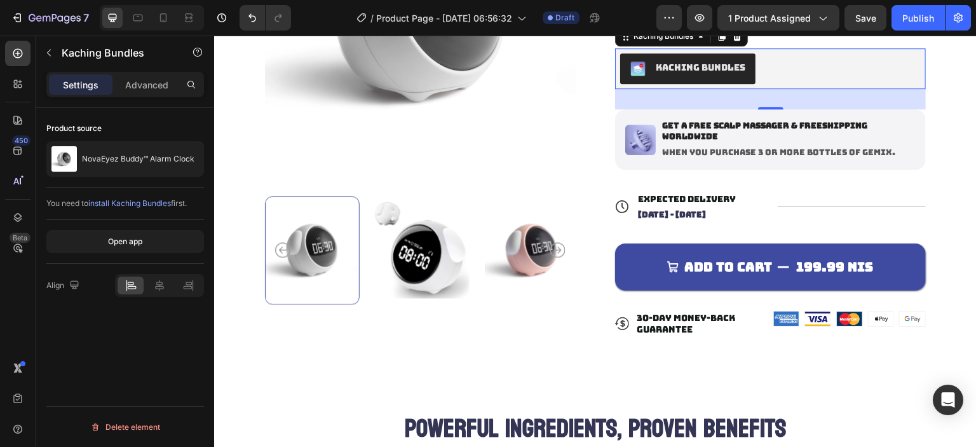
click at [133, 208] on div "You need to install Kaching Bundles first." at bounding box center [125, 203] width 158 height 32
click at [135, 206] on span "install Kaching Bundles" at bounding box center [129, 203] width 83 height 10
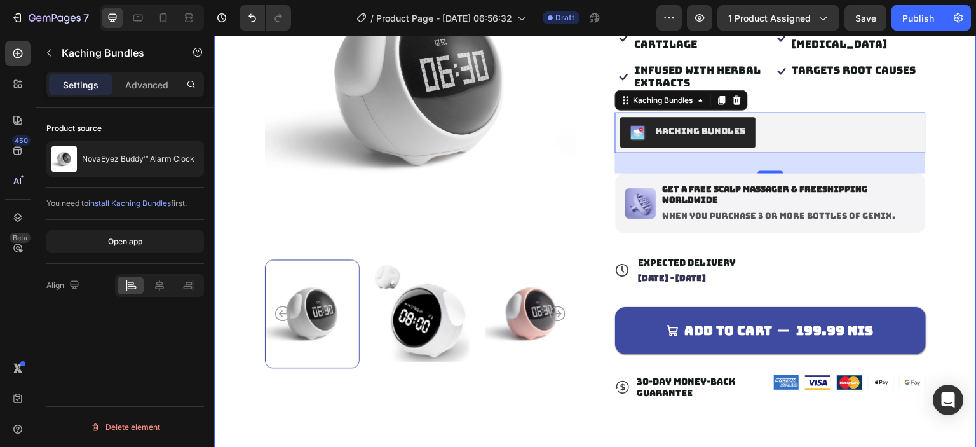
scroll to position [0, 0]
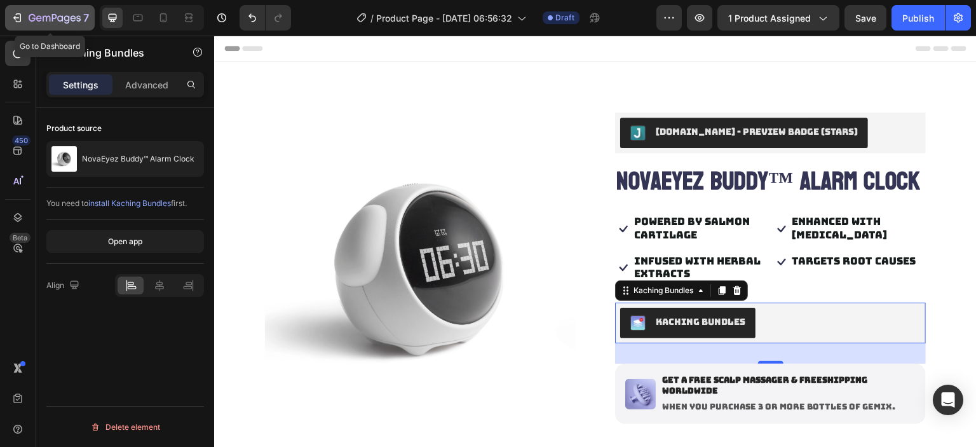
click at [55, 18] on icon "button" at bounding box center [54, 18] width 5 height 8
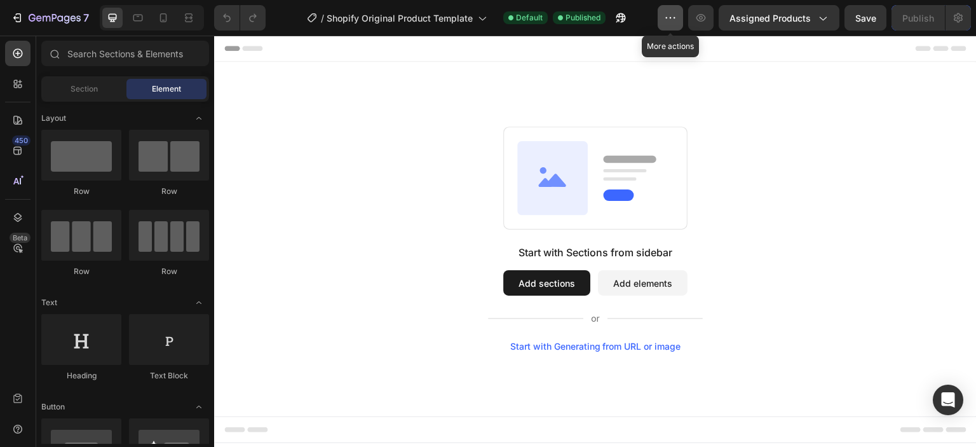
click at [665, 19] on button "button" at bounding box center [670, 17] width 25 height 25
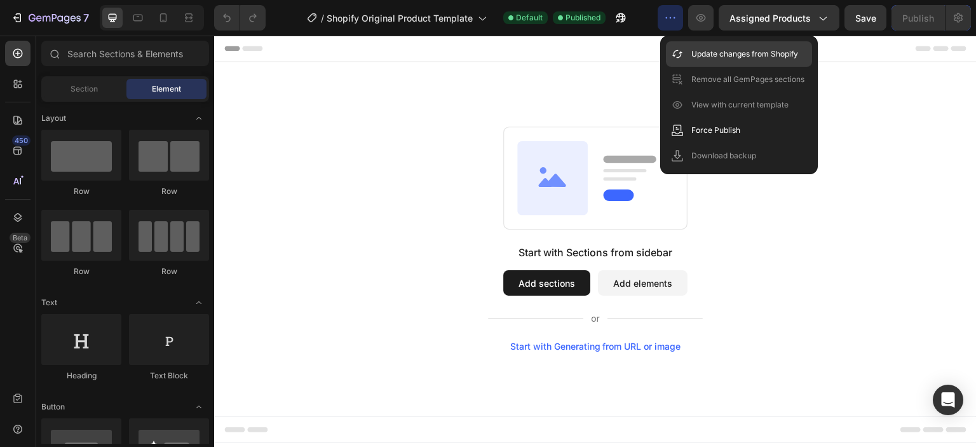
click at [704, 51] on p "Update changes from Shopify" at bounding box center [744, 54] width 107 height 13
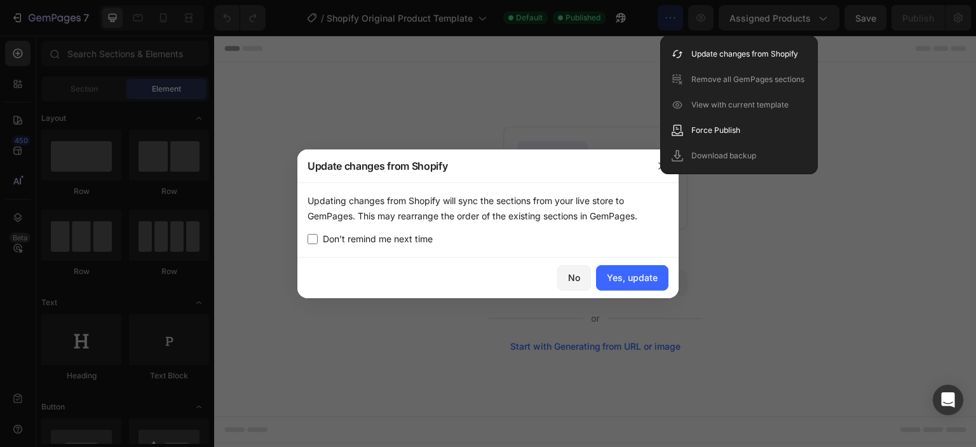
click at [489, 236] on div "Don’t remind me next time" at bounding box center [488, 238] width 361 height 15
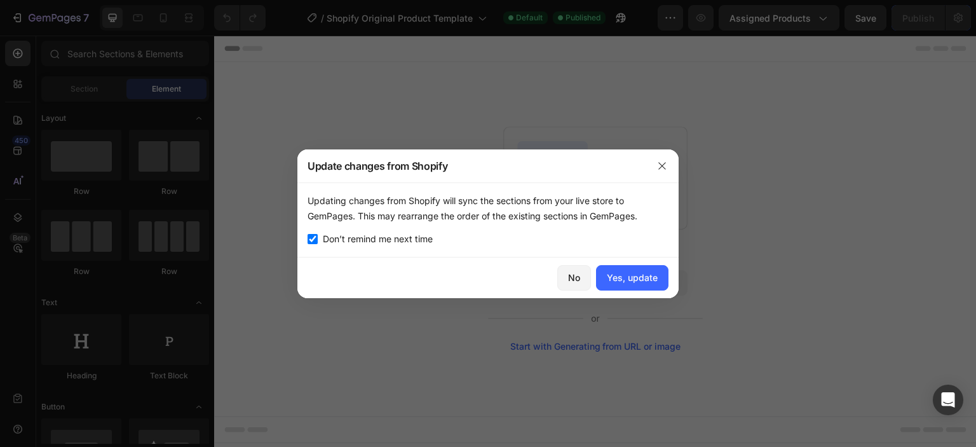
click at [542, 238] on div "Don’t remind me next time" at bounding box center [488, 238] width 361 height 15
checkbox input "false"
click at [636, 266] on button "Yes, update" at bounding box center [632, 277] width 72 height 25
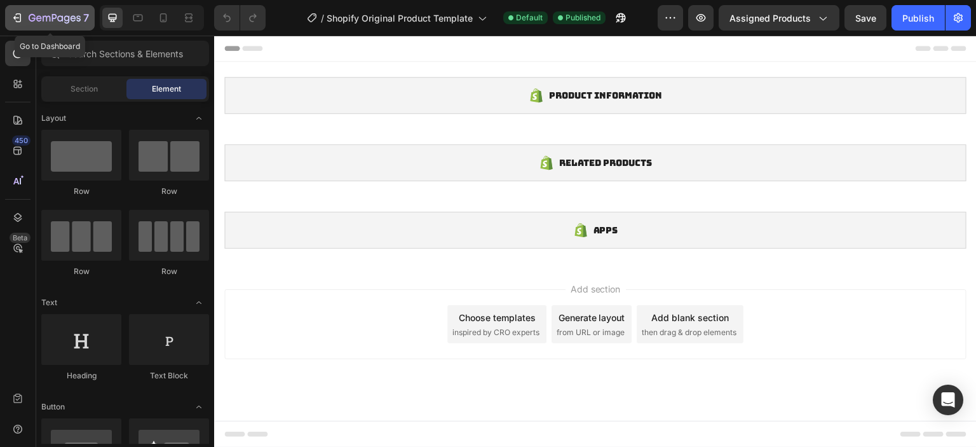
click at [15, 23] on icon "button" at bounding box center [17, 17] width 13 height 13
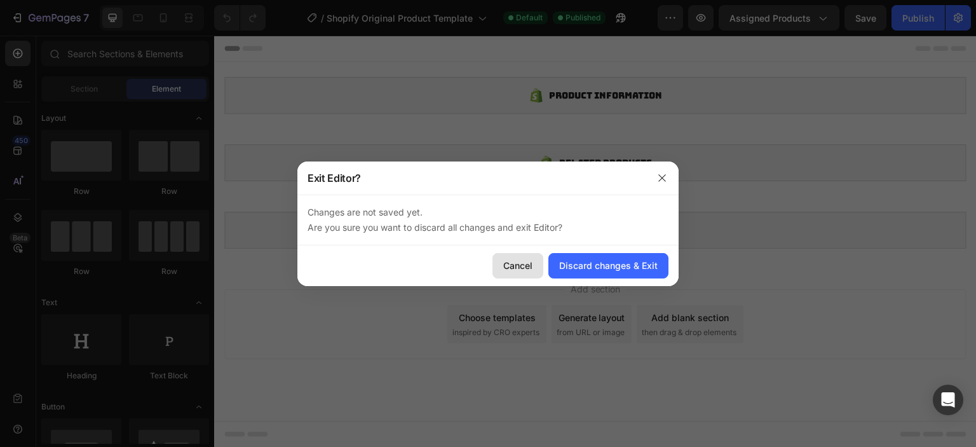
click at [525, 262] on div "Cancel" at bounding box center [517, 265] width 29 height 13
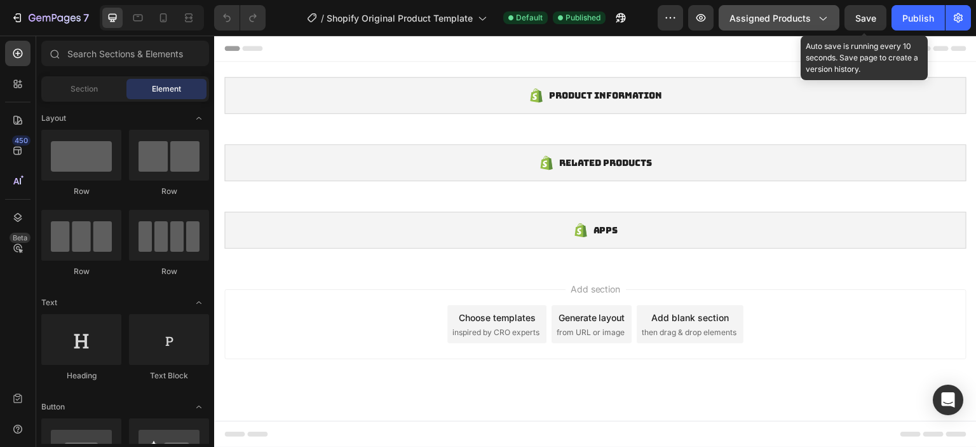
click at [859, 15] on span "Save" at bounding box center [865, 18] width 21 height 11
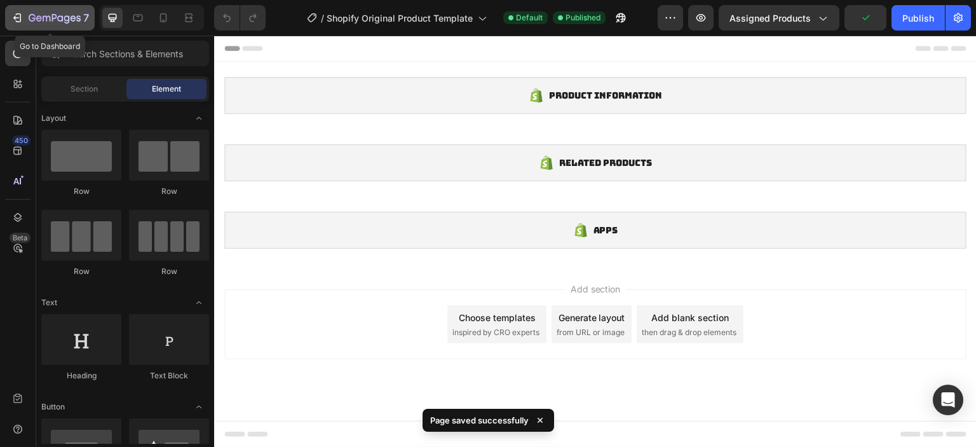
click at [57, 26] on button "7" at bounding box center [50, 17] width 90 height 25
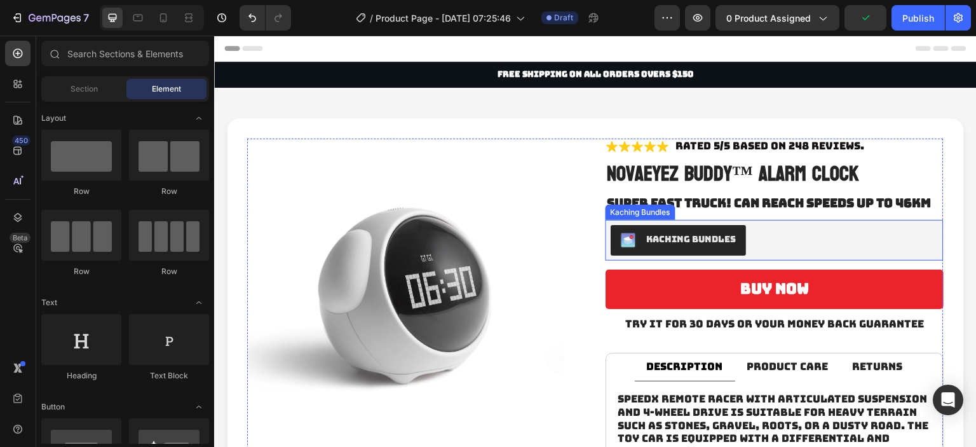
click at [732, 239] on button "Kaching Bundles" at bounding box center [678, 240] width 135 height 31
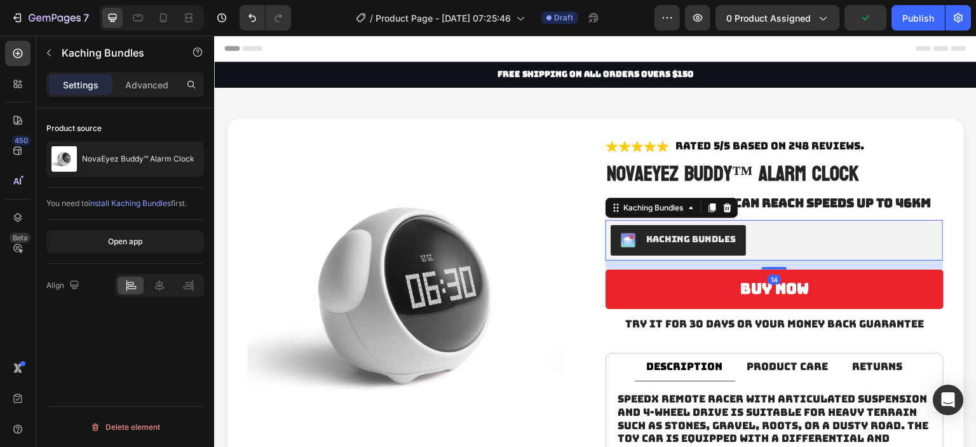
click at [785, 238] on div "Kaching Bundles" at bounding box center [775, 240] width 328 height 31
click at [698, 20] on icon "button" at bounding box center [698, 18] width 10 height 8
click at [679, 25] on button "button" at bounding box center [667, 17] width 25 height 25
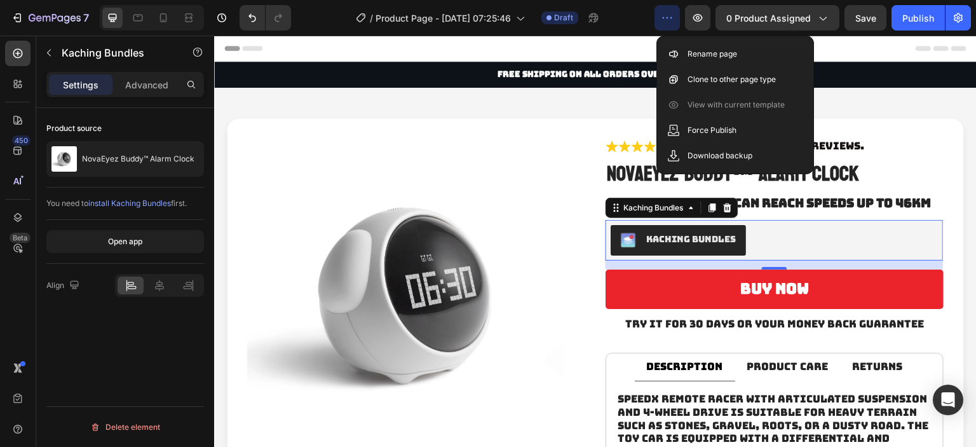
click at [664, 18] on icon "button" at bounding box center [667, 17] width 13 height 13
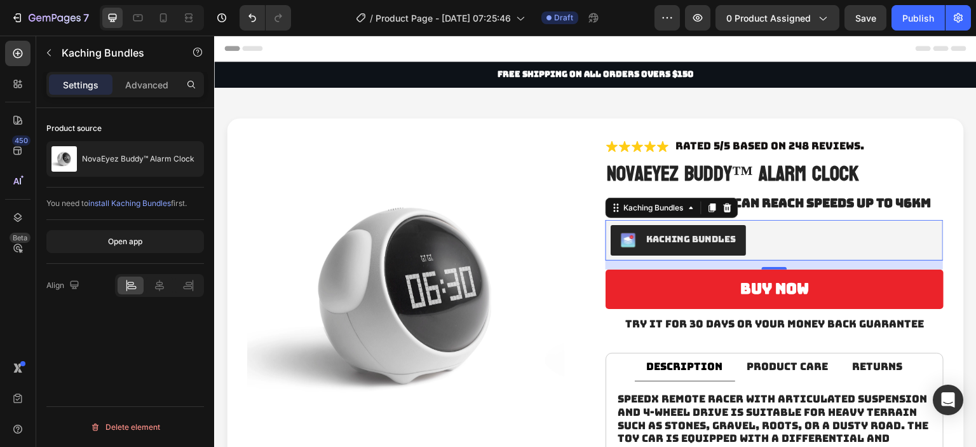
click at [137, 203] on span "install Kaching Bundles" at bounding box center [129, 203] width 83 height 10
click at [918, 18] on div "Publish" at bounding box center [919, 17] width 32 height 13
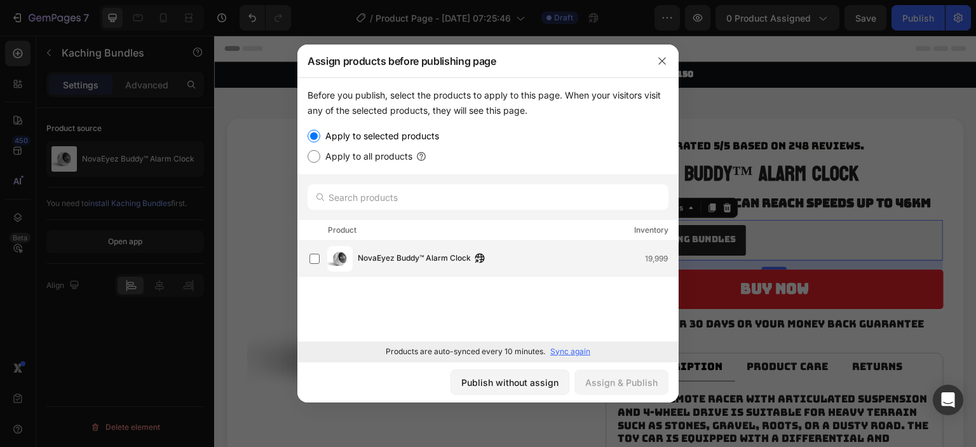
click at [405, 259] on span "NovaEyez Buddy™ Alarm Clock" at bounding box center [414, 259] width 113 height 14
click at [646, 382] on div "Assign & Publish" at bounding box center [621, 382] width 72 height 13
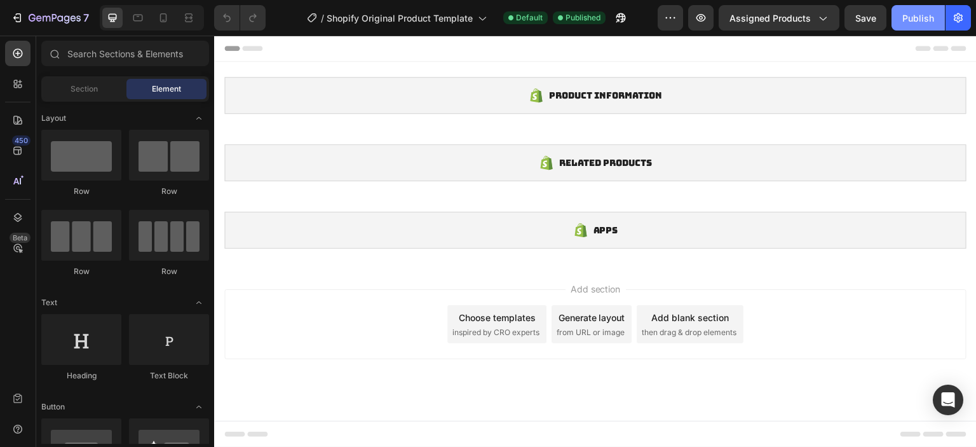
click at [921, 13] on div "Publish" at bounding box center [919, 17] width 32 height 13
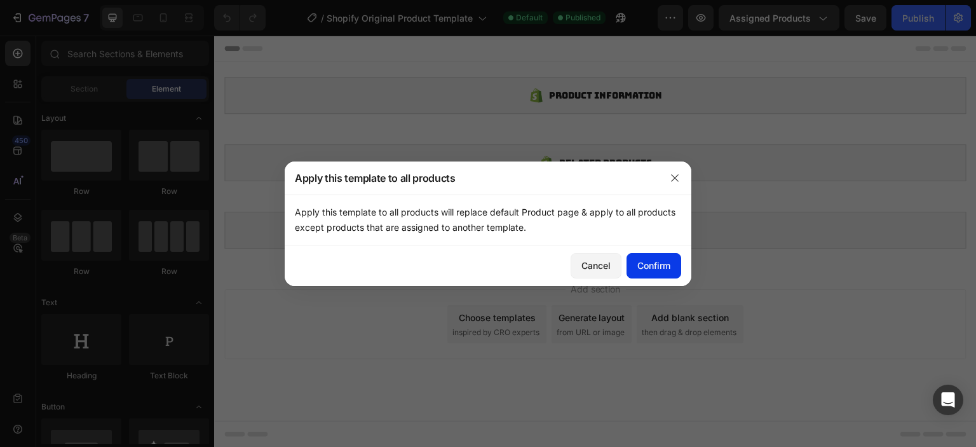
click at [644, 261] on div "Confirm" at bounding box center [653, 265] width 33 height 13
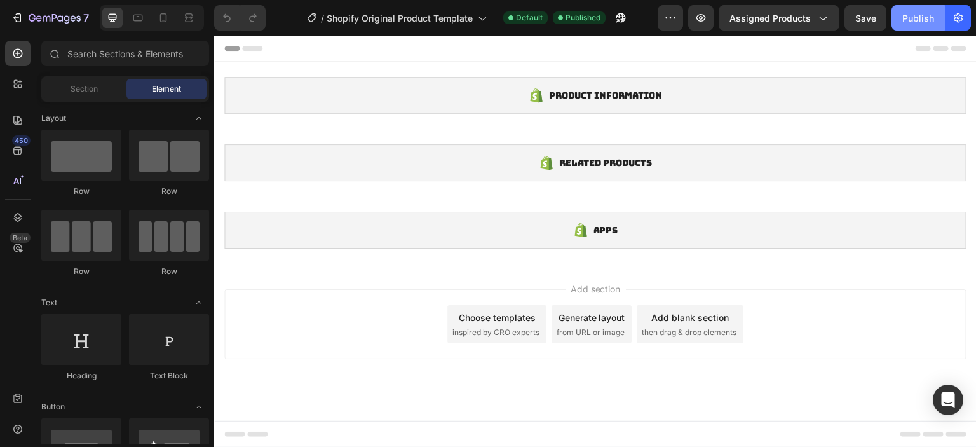
click at [921, 10] on button "Publish" at bounding box center [918, 17] width 53 height 25
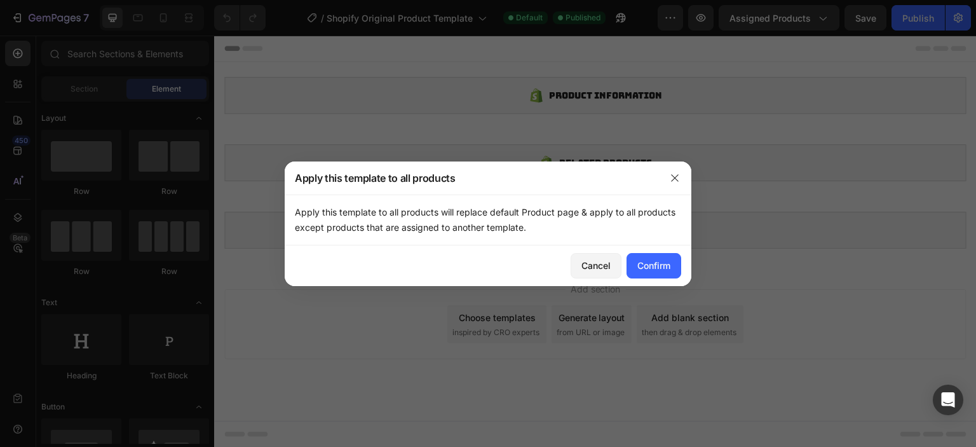
click at [605, 264] on div "Cancel" at bounding box center [596, 265] width 29 height 13
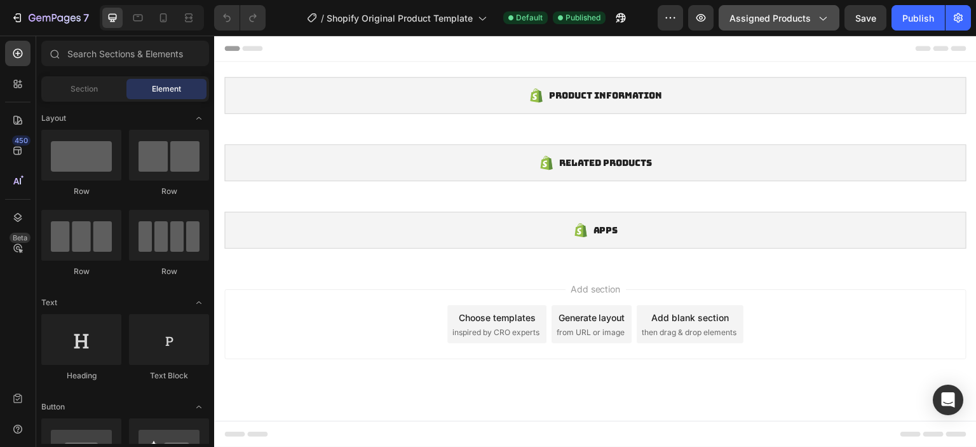
click at [777, 15] on span "Assigned Products" at bounding box center [770, 17] width 81 height 13
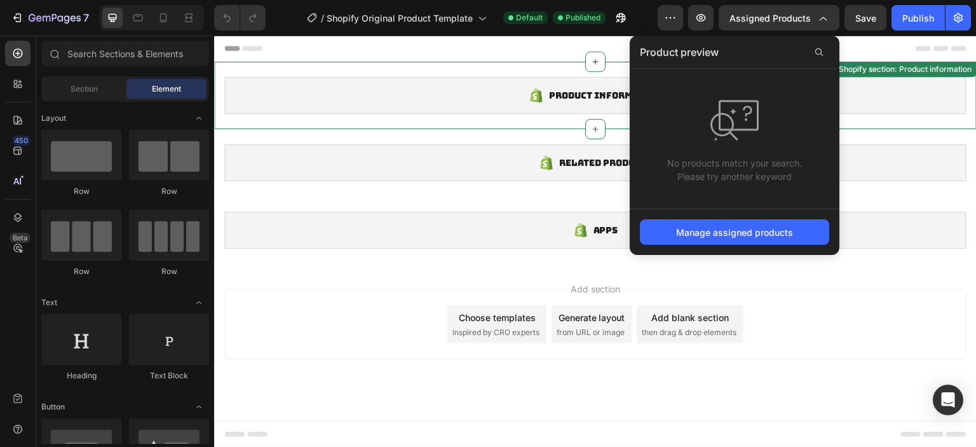
drag, startPoint x: 887, startPoint y: 93, endPoint x: 1124, endPoint y: 55, distance: 240.0
click at [887, 93] on div "Product information" at bounding box center [595, 95] width 742 height 37
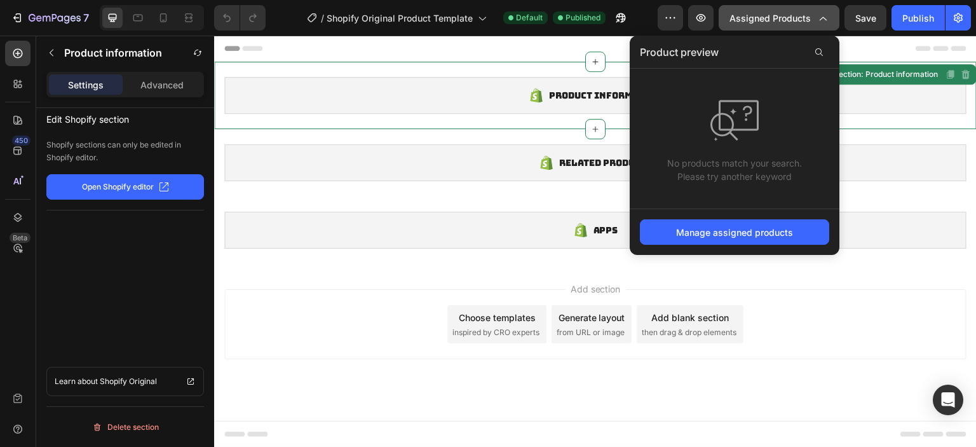
click at [808, 27] on button "Assigned Products" at bounding box center [779, 17] width 121 height 25
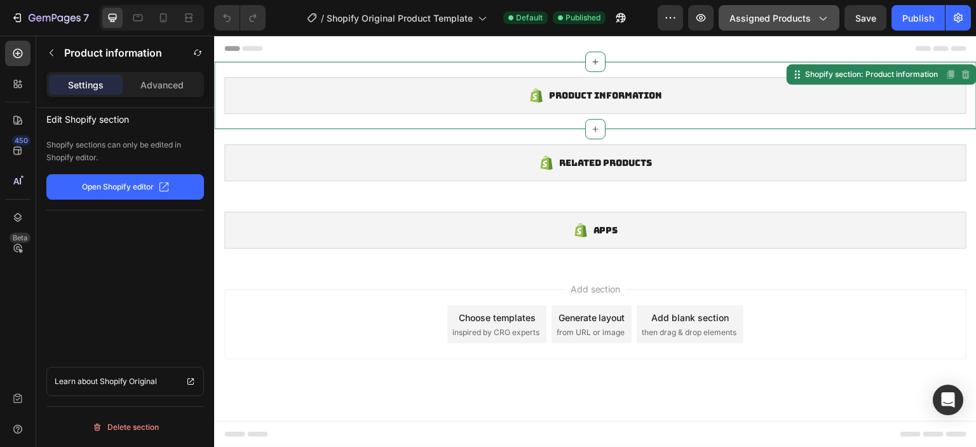
click at [789, 18] on span "Assigned Products" at bounding box center [770, 17] width 81 height 13
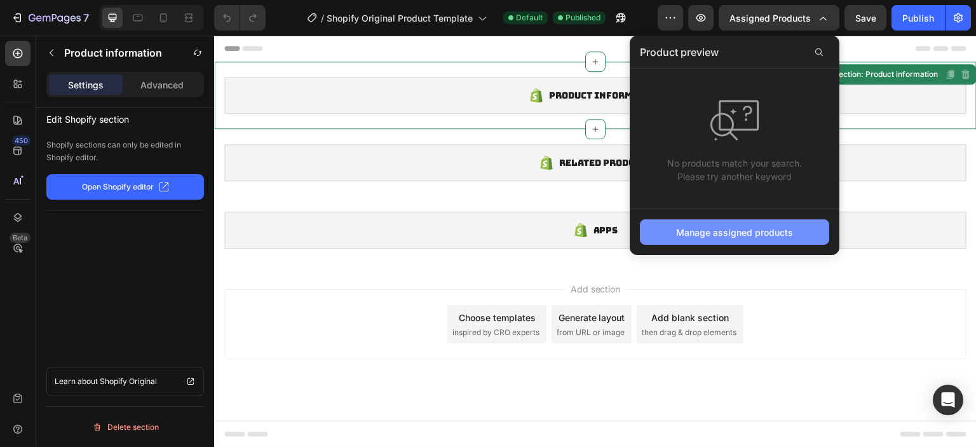
click at [719, 233] on div "Manage assigned products" at bounding box center [734, 232] width 117 height 13
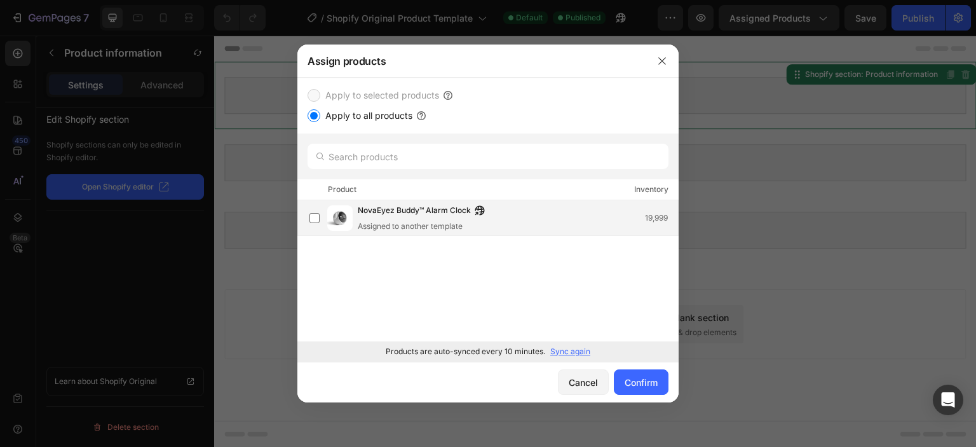
click at [366, 226] on div "Assigned to another template" at bounding box center [424, 226] width 133 height 11
click at [636, 374] on button "Confirm" at bounding box center [641, 381] width 55 height 25
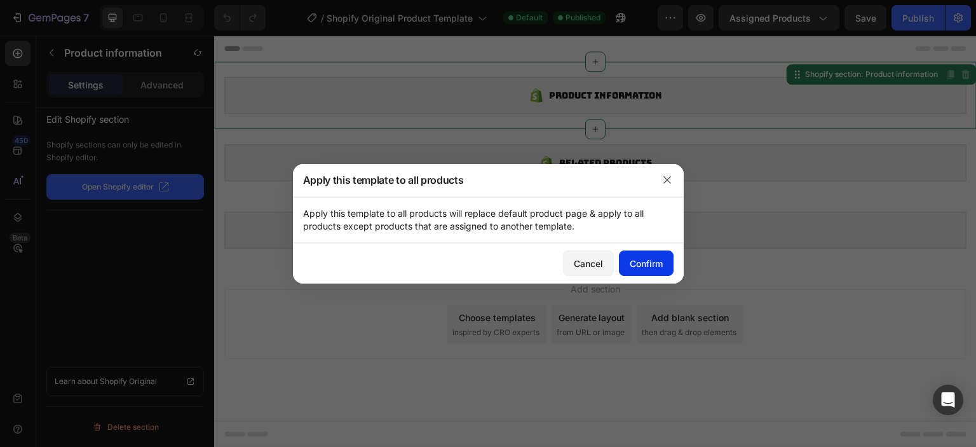
click at [650, 252] on button "Confirm" at bounding box center [646, 262] width 55 height 25
